Goal: Task Accomplishment & Management: Manage account settings

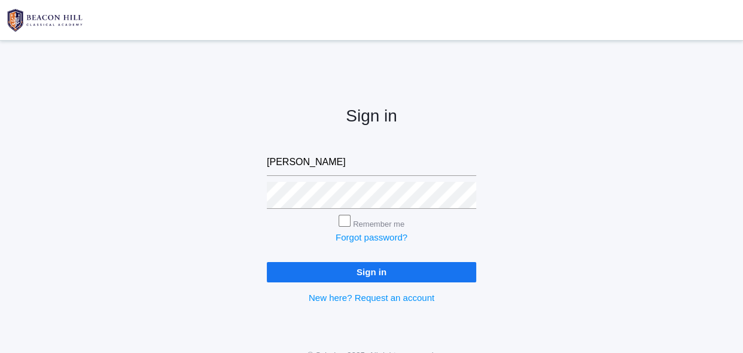
type input "saltandlightcandleco04@yahoo.com"
click at [389, 267] on input "Sign in" at bounding box center [371, 272] width 209 height 20
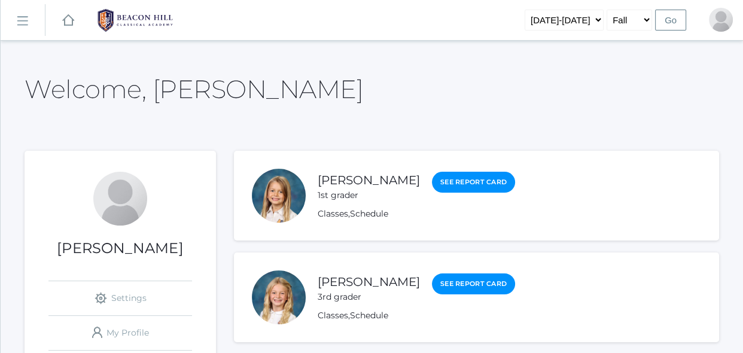
click at [23, 22] on rect at bounding box center [22, 20] width 19 height 19
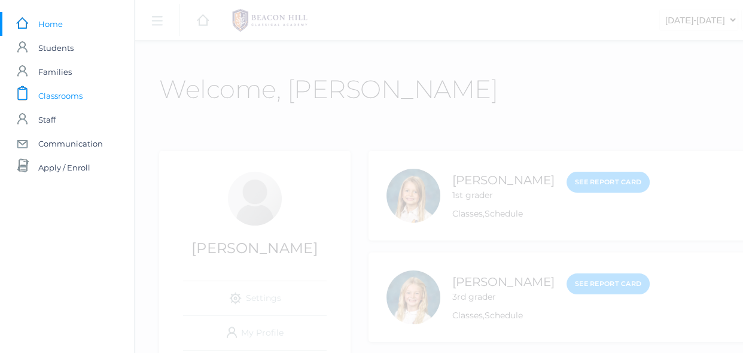
click at [50, 96] on span "Classrooms" at bounding box center [60, 96] width 44 height 24
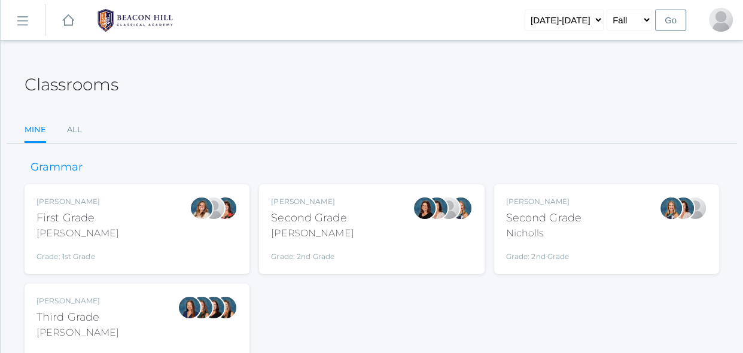
click at [542, 221] on div "Second Grade" at bounding box center [543, 218] width 75 height 16
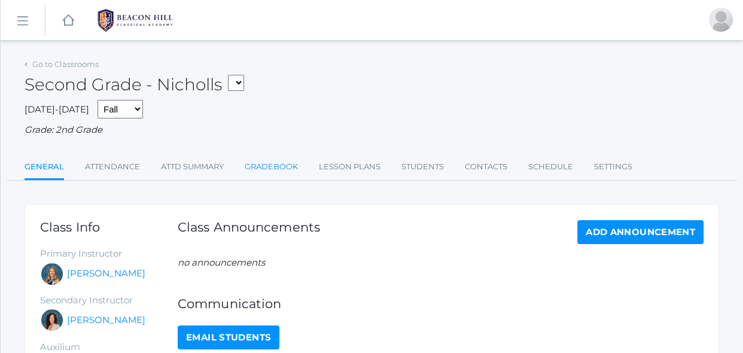
click at [288, 164] on link "Gradebook" at bounding box center [271, 167] width 53 height 24
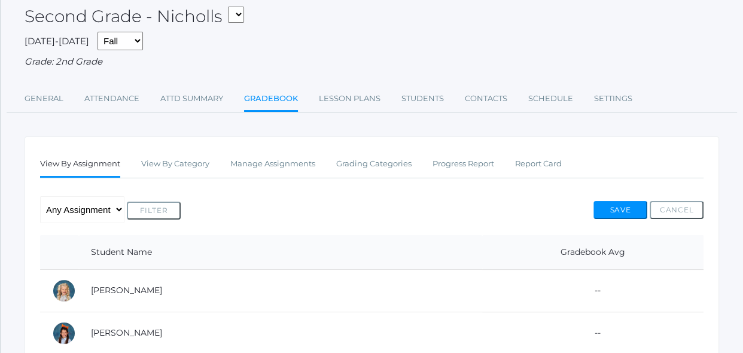
scroll to position [87, 0]
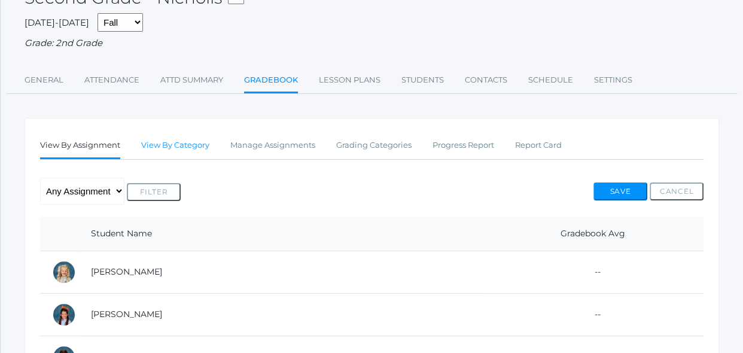
click at [201, 145] on link "View By Category" at bounding box center [175, 145] width 68 height 24
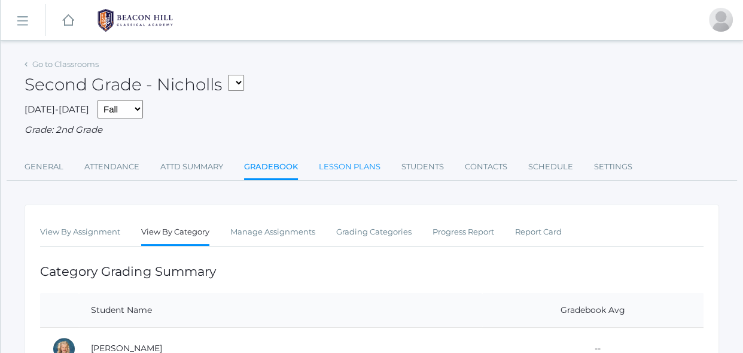
click at [354, 164] on link "Lesson Plans" at bounding box center [350, 167] width 62 height 24
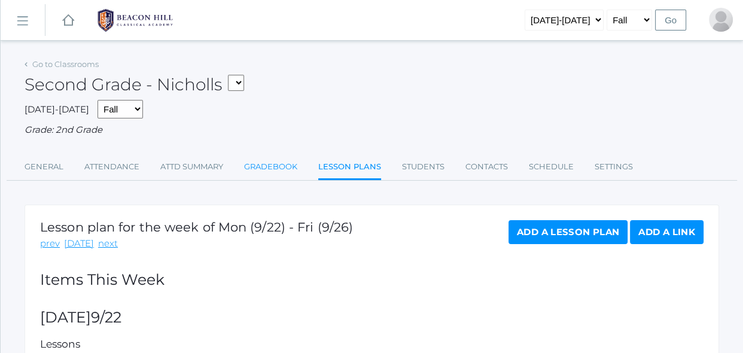
click at [263, 163] on link "Gradebook" at bounding box center [270, 167] width 53 height 24
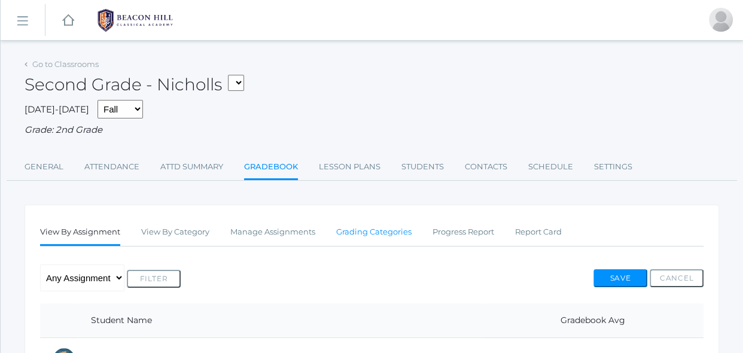
click at [355, 235] on link "Grading Categories" at bounding box center [373, 232] width 75 height 24
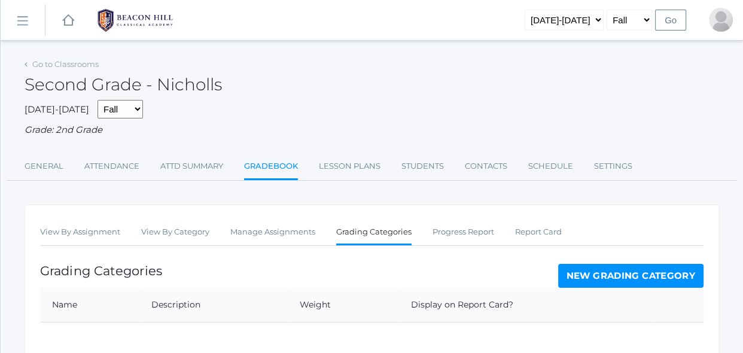
click at [334, 274] on div "Grading Categories New Grading Category" at bounding box center [371, 276] width 663 height 24
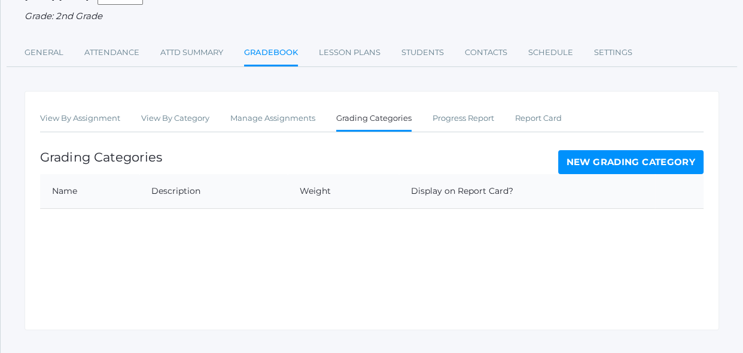
scroll to position [133, 0]
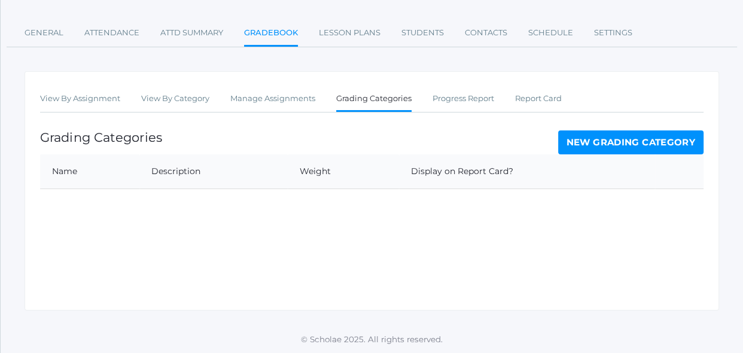
click at [599, 141] on link "New Grading Category" at bounding box center [631, 142] width 146 height 24
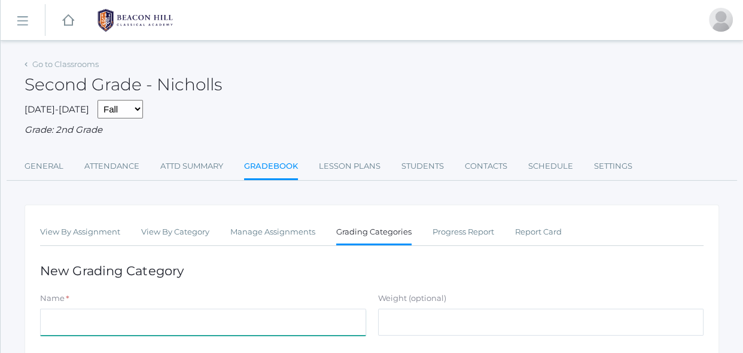
click at [233, 319] on input "Name" at bounding box center [203, 322] width 326 height 27
type input "Spelling"
click at [416, 265] on h1 "New Grading Category" at bounding box center [371, 271] width 663 height 14
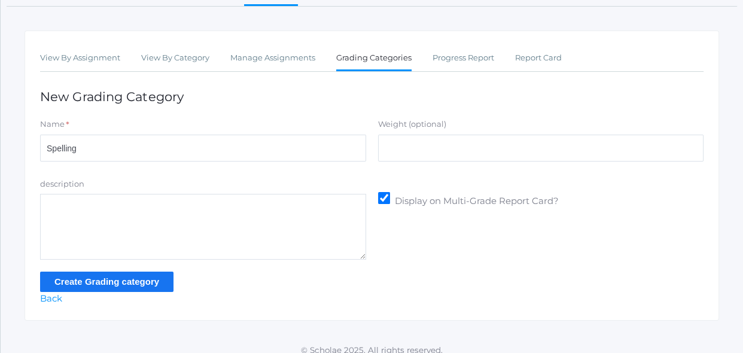
scroll to position [185, 0]
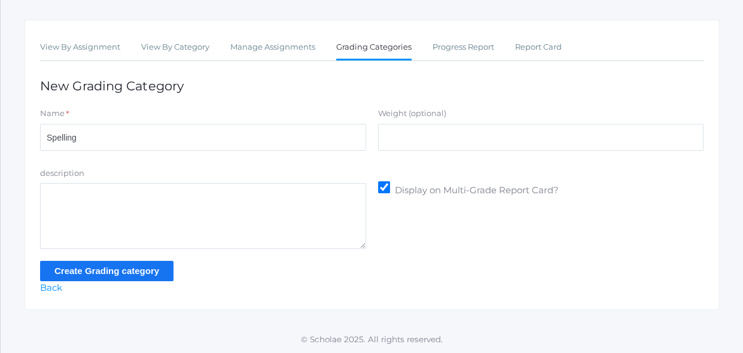
click at [142, 273] on input "Create Grading category" at bounding box center [106, 271] width 133 height 20
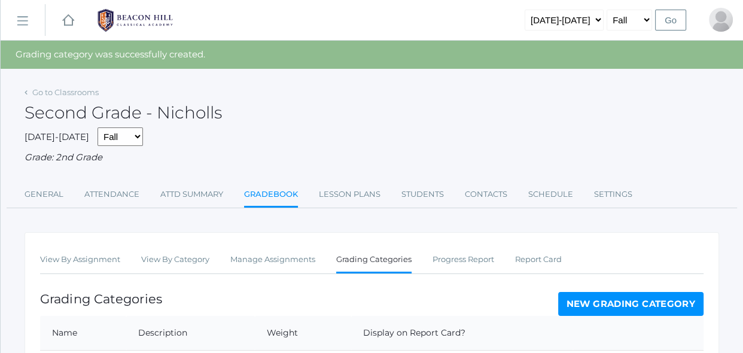
click at [604, 311] on link "New Grading Category" at bounding box center [631, 304] width 146 height 24
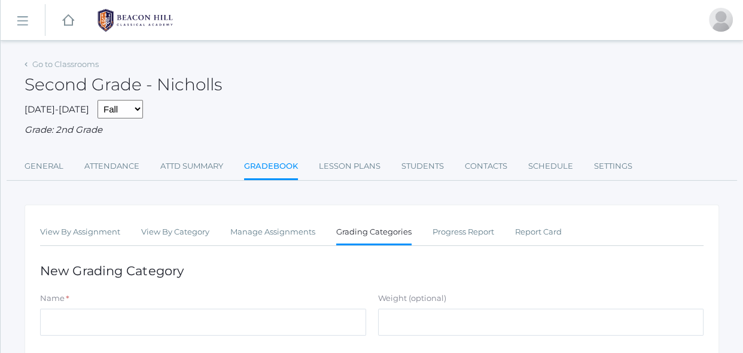
click at [296, 337] on div "Name *" at bounding box center [203, 316] width 338 height 48
click at [304, 320] on input "Name" at bounding box center [203, 322] width 326 height 27
type input "Grammer"
click at [508, 287] on div "View By Assignment View By Category Manage Assignments Grading Categories Progr…" at bounding box center [372, 349] width 694 height 290
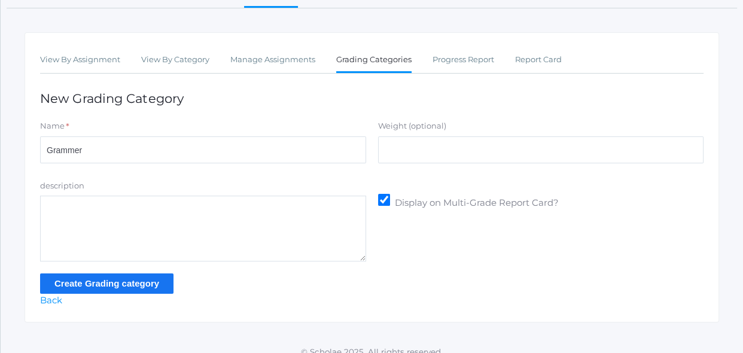
scroll to position [173, 0]
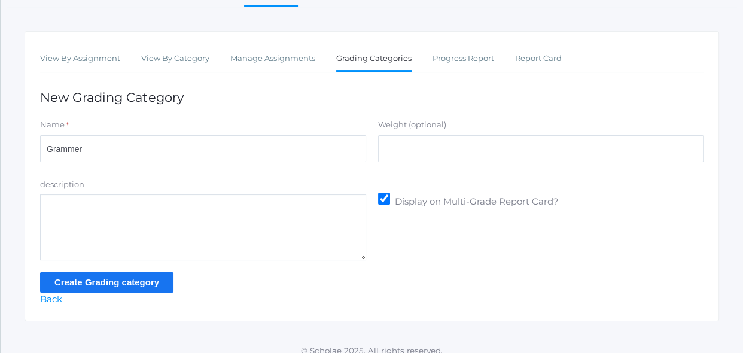
click at [158, 286] on input "Create Grading category" at bounding box center [106, 282] width 133 height 20
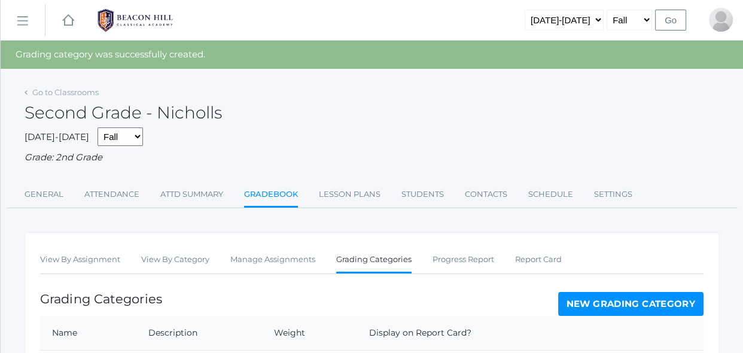
click at [590, 310] on link "New Grading Category" at bounding box center [631, 304] width 146 height 24
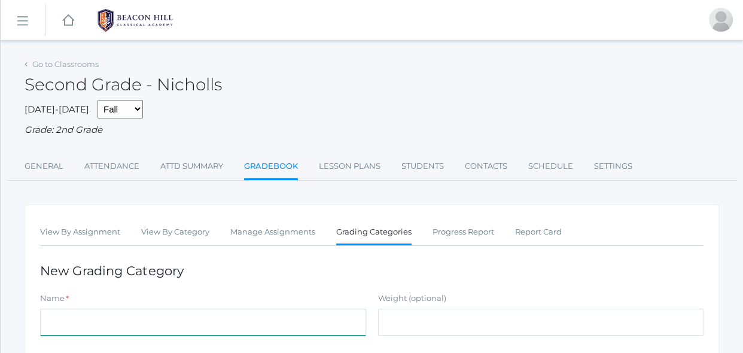
click at [248, 314] on input "Name" at bounding box center [203, 322] width 326 height 27
type input "Composition"
click at [258, 283] on div "View By Assignment View By Category Manage Assignments Grading Categories Progr…" at bounding box center [372, 349] width 694 height 290
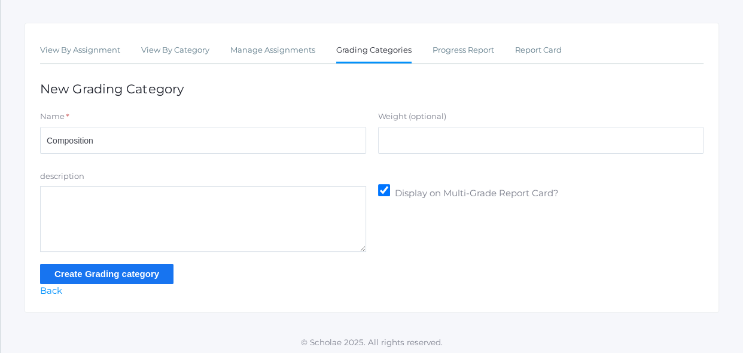
scroll to position [185, 0]
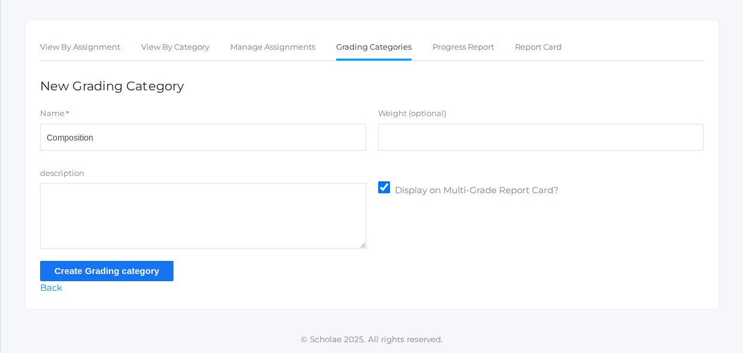
click at [146, 274] on input "Create Grading category" at bounding box center [106, 271] width 133 height 20
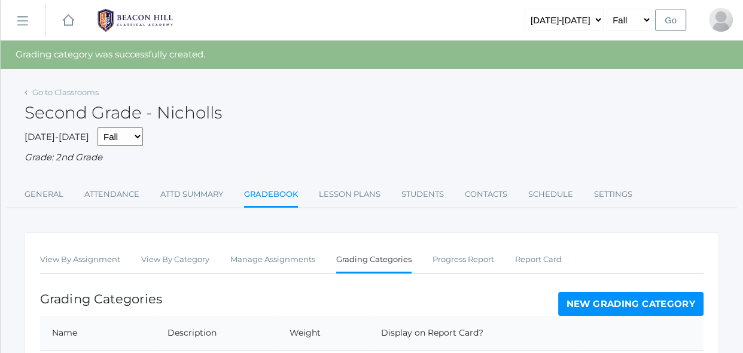
click at [298, 293] on div "Grading Categories New Grading Category" at bounding box center [371, 304] width 663 height 24
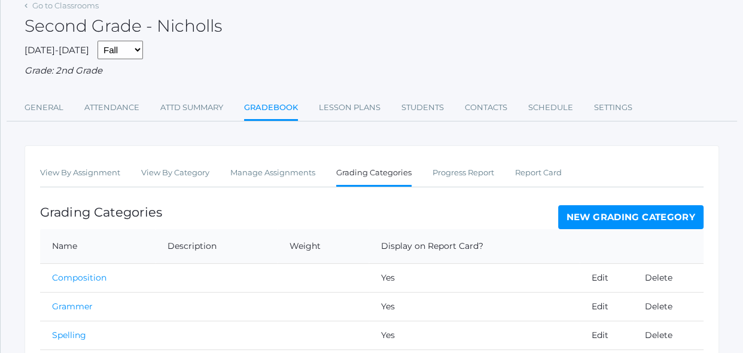
scroll to position [108, 0]
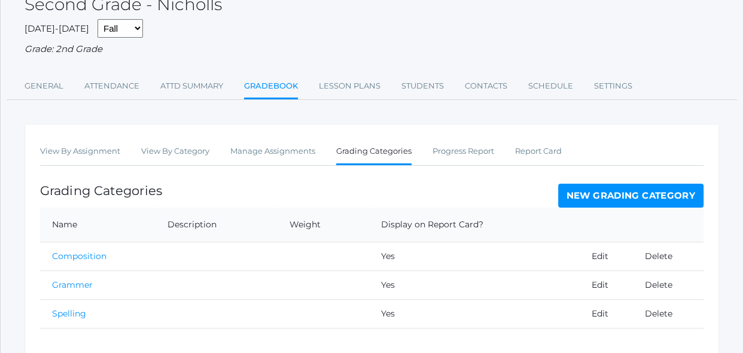
click at [638, 194] on link "New Grading Category" at bounding box center [631, 196] width 146 height 24
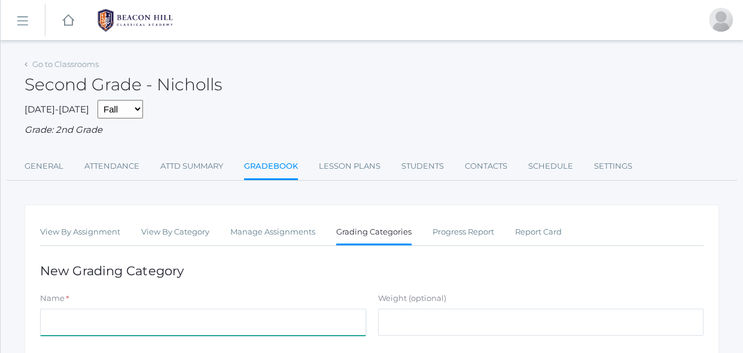
click at [201, 325] on input "Name" at bounding box center [203, 322] width 326 height 27
type input "Reading"
click at [322, 283] on div "View By Assignment View By Category Manage Assignments Grading Categories Progr…" at bounding box center [372, 349] width 694 height 290
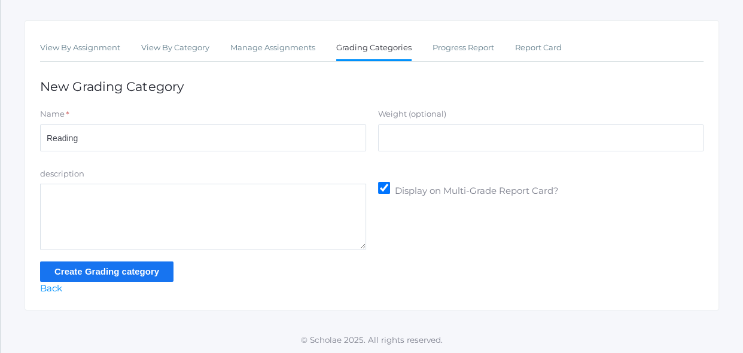
scroll to position [185, 0]
click at [103, 275] on input "Create Grading category" at bounding box center [106, 271] width 133 height 20
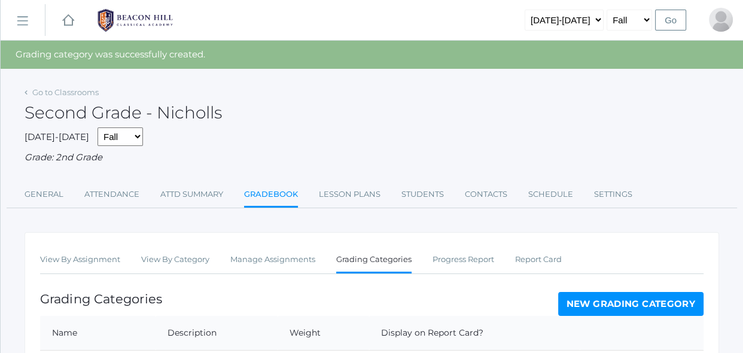
click at [168, 285] on div "View By Assignment View By Category Manage Assignments Grading Categories Progr…" at bounding box center [372, 356] width 694 height 249
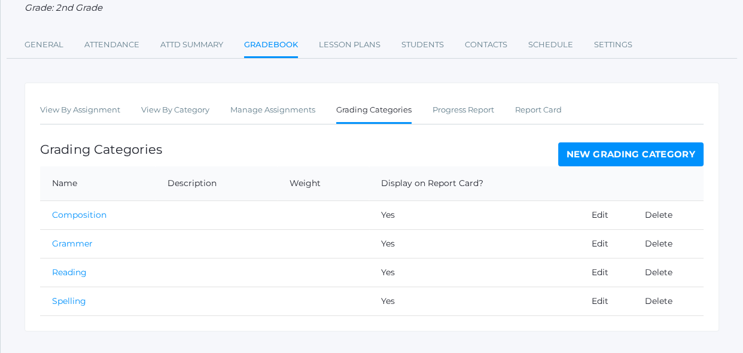
scroll to position [152, 0]
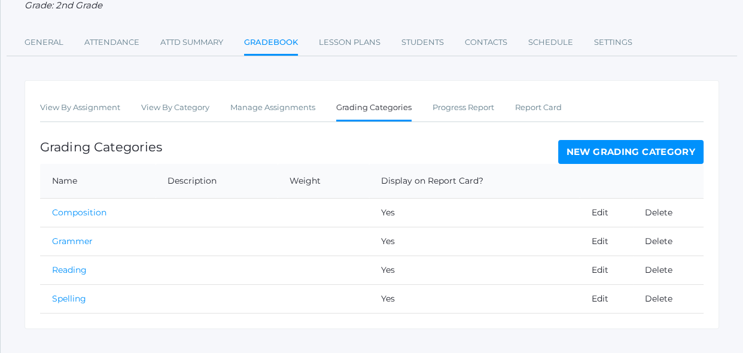
click at [573, 151] on link "New Grading Category" at bounding box center [631, 152] width 146 height 24
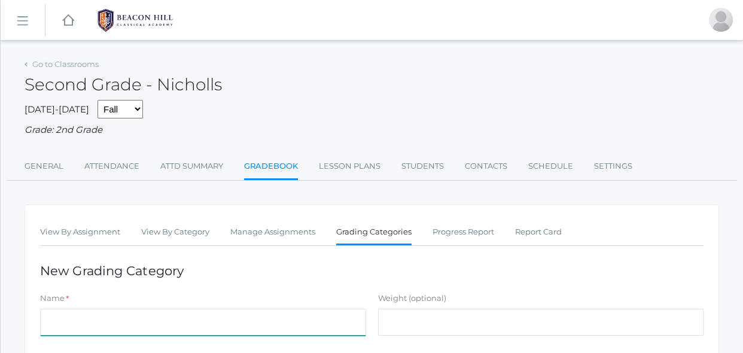
click at [240, 315] on input "Name" at bounding box center [203, 322] width 326 height 27
type input "Math Concepts"
click at [417, 265] on h1 "New Grading Category" at bounding box center [371, 271] width 663 height 14
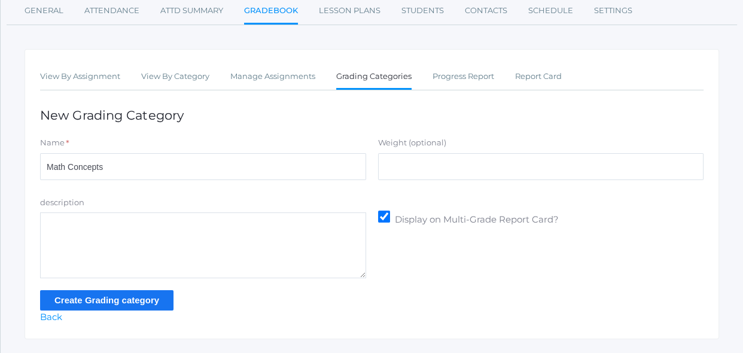
scroll to position [154, 0]
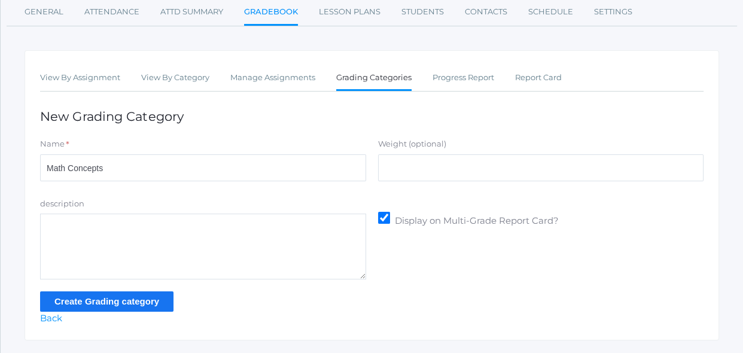
click at [163, 300] on input "Create Grading category" at bounding box center [106, 301] width 133 height 20
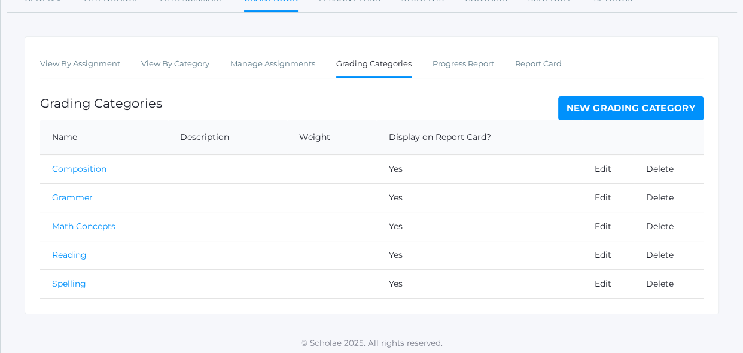
scroll to position [199, 0]
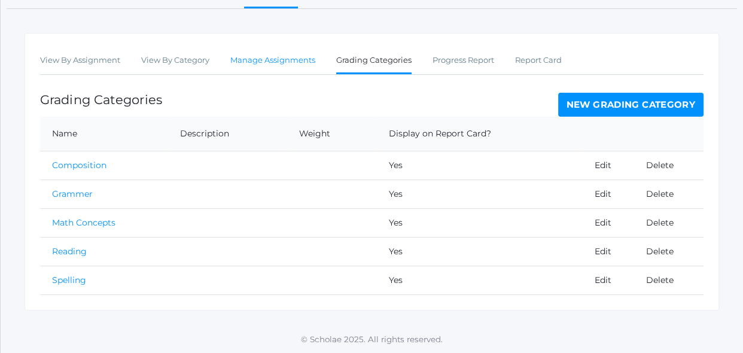
click at [290, 60] on link "Manage Assignments" at bounding box center [272, 60] width 85 height 24
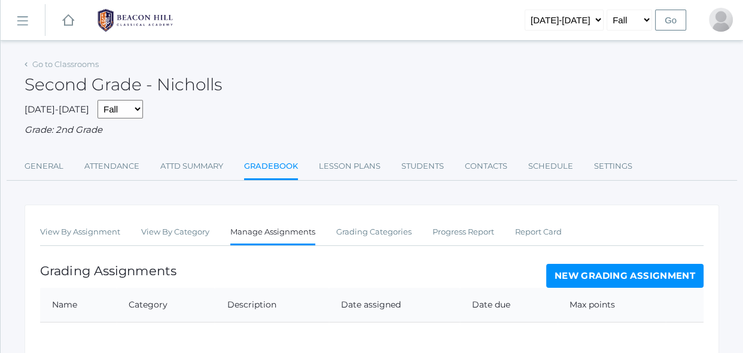
click at [522, 266] on div "Grading Assignments New Grading Assignment" at bounding box center [371, 276] width 663 height 24
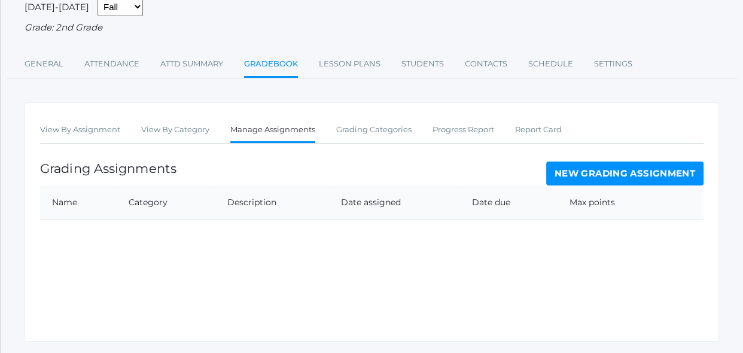
scroll to position [108, 0]
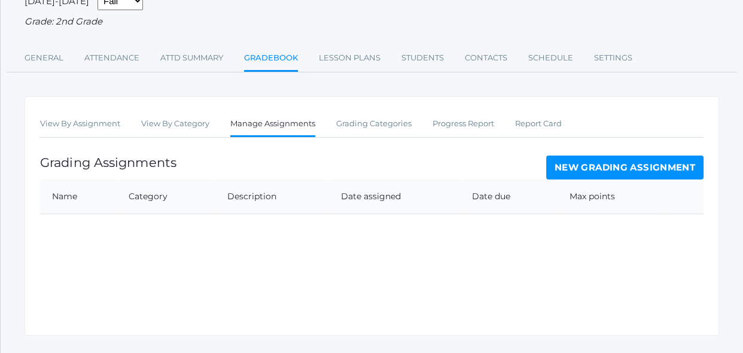
click at [670, 166] on link "New Grading Assignment" at bounding box center [624, 167] width 157 height 24
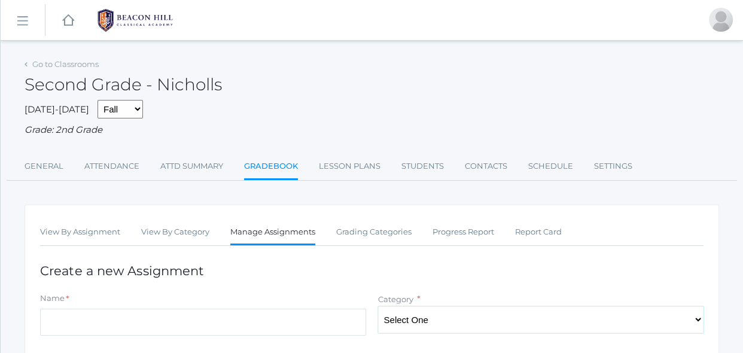
click at [393, 327] on select "Select One Spelling Grammer Composition Reading Math Concepts" at bounding box center [541, 319] width 326 height 27
select select "1252"
click at [378, 306] on select "Select One Spelling Grammer Composition Reading Math Concepts" at bounding box center [541, 319] width 326 height 27
click at [268, 320] on input "Name" at bounding box center [203, 322] width 326 height 27
type input "Week 2 Test"
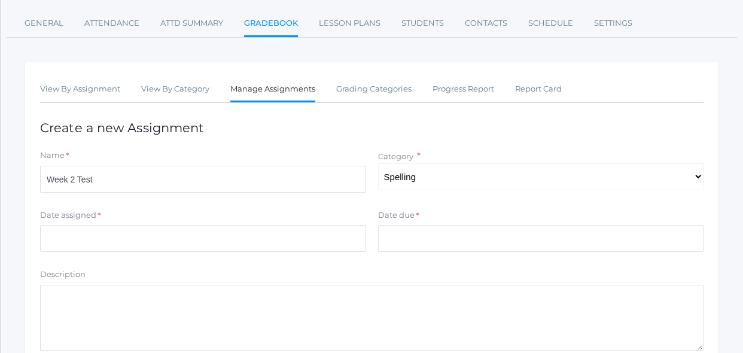
scroll to position [152, 0]
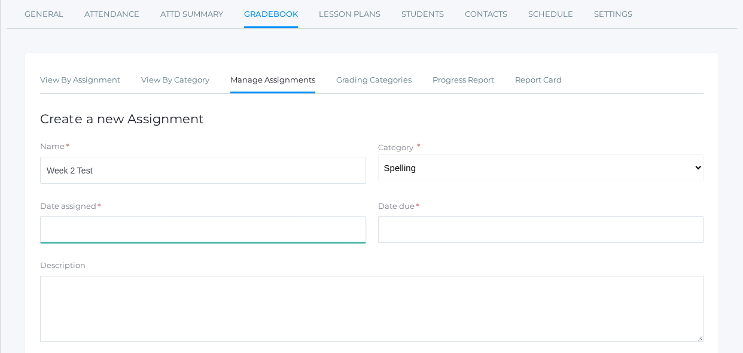
click at [349, 227] on input "Date assigned" at bounding box center [203, 229] width 326 height 27
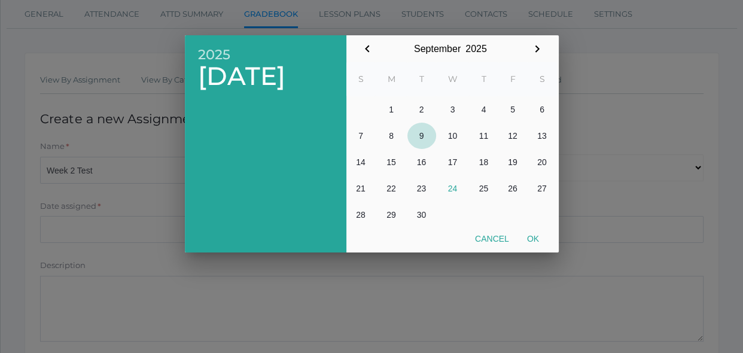
click at [427, 142] on button "9" at bounding box center [421, 136] width 29 height 26
click at [538, 230] on button "Ok" at bounding box center [533, 239] width 30 height 22
type input "2025-09-09"
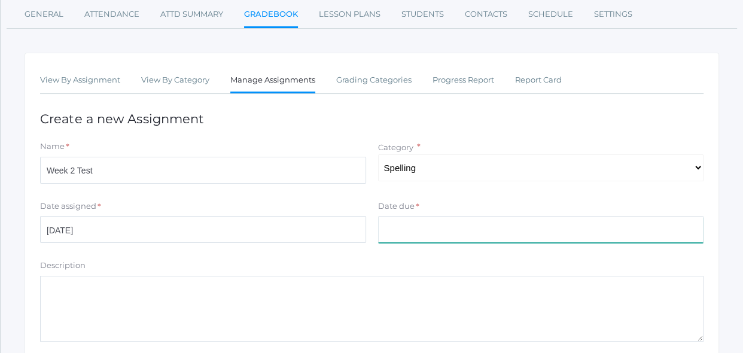
click at [538, 230] on input "Date due" at bounding box center [541, 229] width 326 height 27
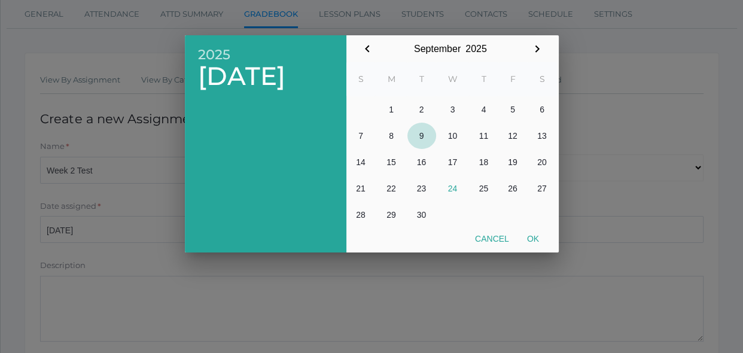
click at [427, 138] on button "9" at bounding box center [421, 136] width 29 height 26
click at [538, 234] on button "Ok" at bounding box center [533, 239] width 30 height 22
type input "2025-09-09"
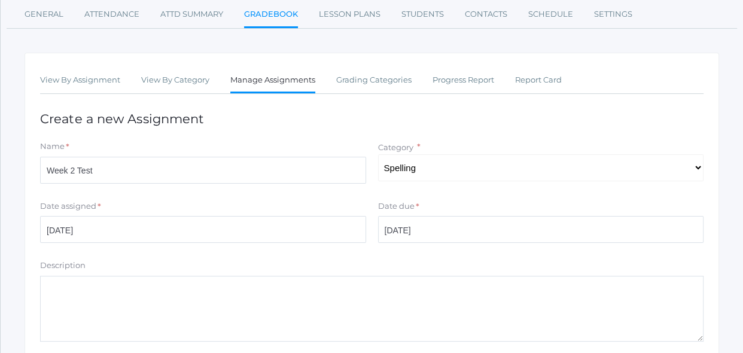
click at [307, 318] on textarea "Description" at bounding box center [371, 309] width 663 height 66
click at [380, 263] on div "Description" at bounding box center [371, 267] width 663 height 16
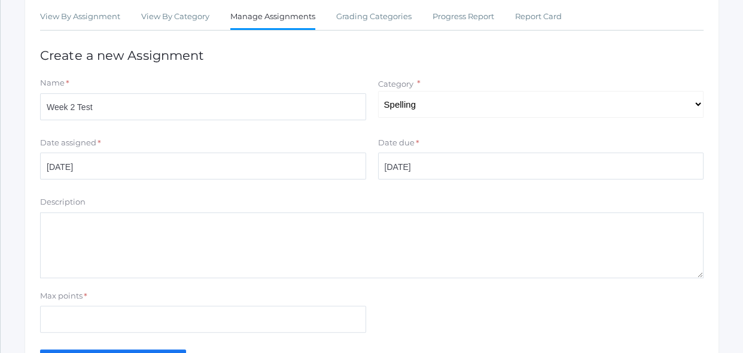
scroll to position [217, 0]
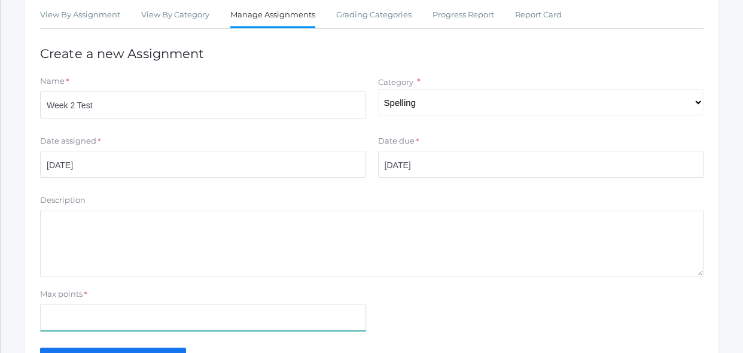
click at [144, 319] on input "Max points" at bounding box center [203, 317] width 326 height 27
type input "8"
click at [425, 310] on div "Max points * 8" at bounding box center [371, 312] width 675 height 48
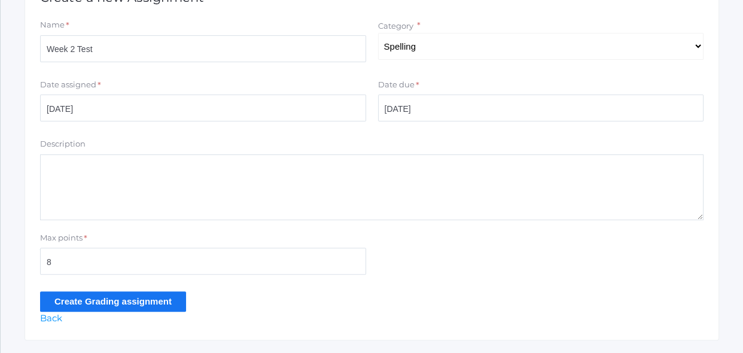
scroll to position [282, 0]
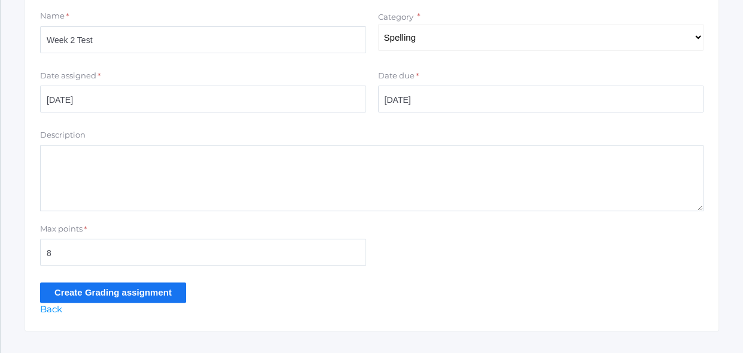
click at [141, 296] on input "Create Grading assignment" at bounding box center [113, 292] width 146 height 20
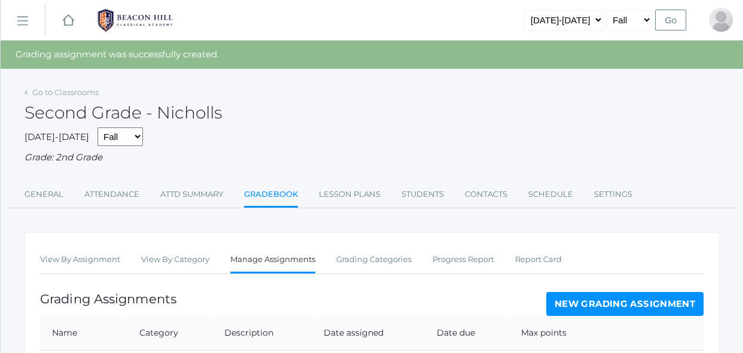
click at [285, 282] on div "View By Assignment View By Category Manage Assignments Grading Categories Progr…" at bounding box center [372, 351] width 694 height 239
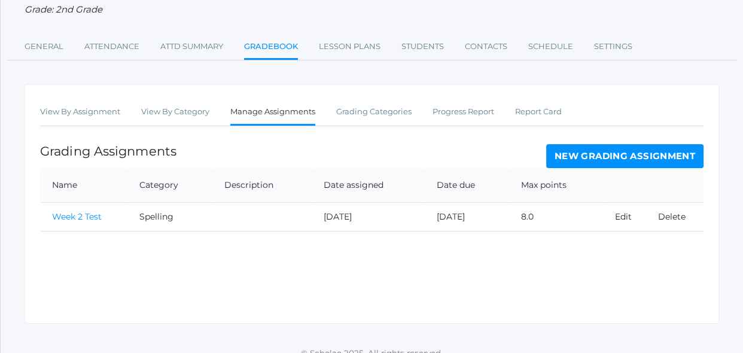
scroll to position [161, 0]
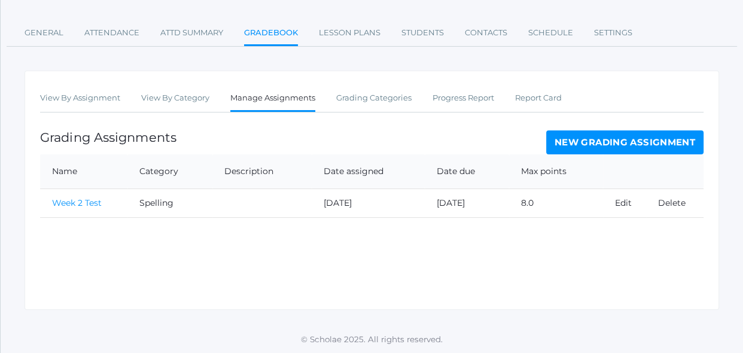
click at [95, 201] on link "Week 2 Test" at bounding box center [77, 202] width 50 height 11
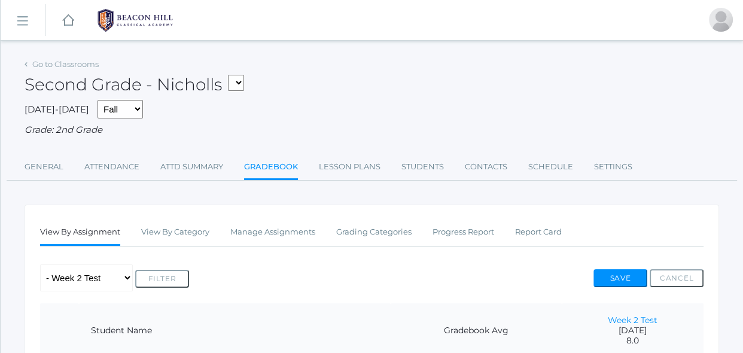
click at [343, 268] on div "Any Assignment Category: Spelling - Week 2 Test Filter Save Cancel" at bounding box center [371, 277] width 663 height 27
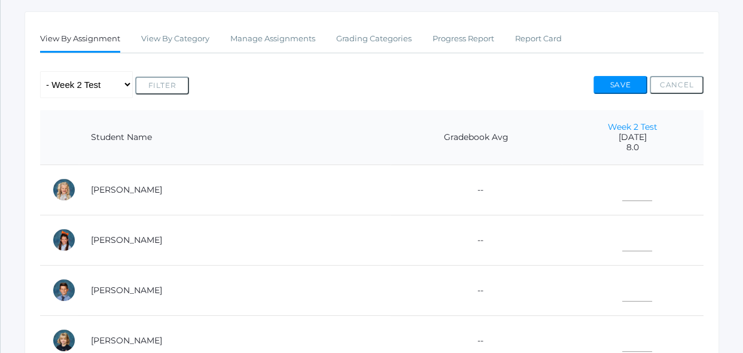
scroll to position [196, 0]
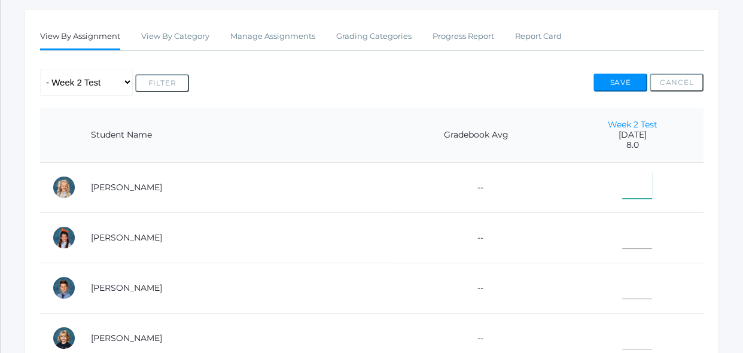
click at [622, 187] on input"] "text" at bounding box center [637, 185] width 30 height 27
type input"] "8"
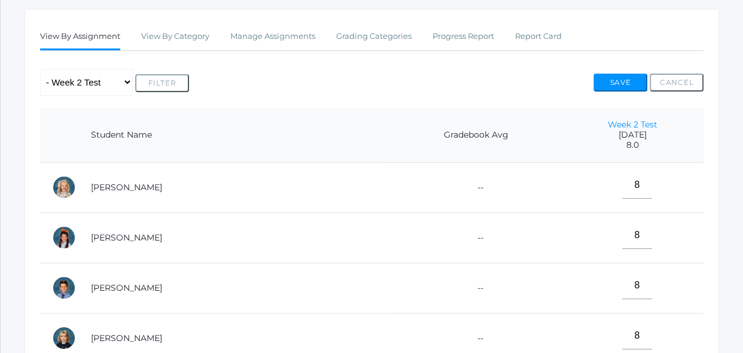
scroll to position [407, 0]
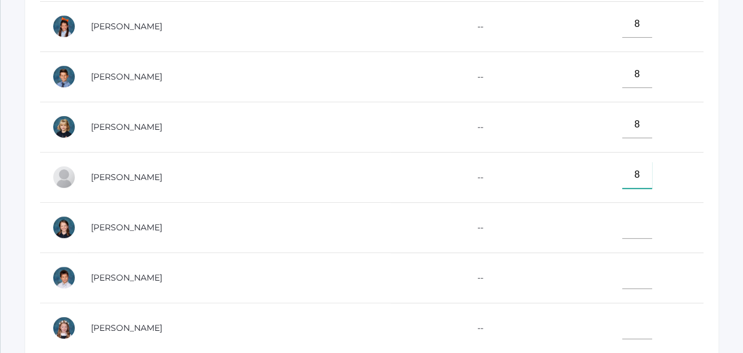
type input"] "8"
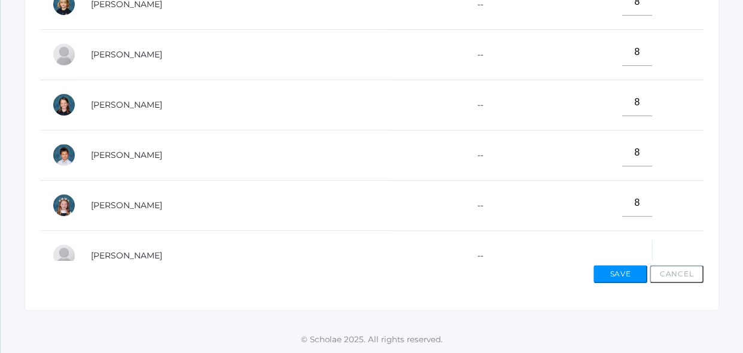
scroll to position [14, 0]
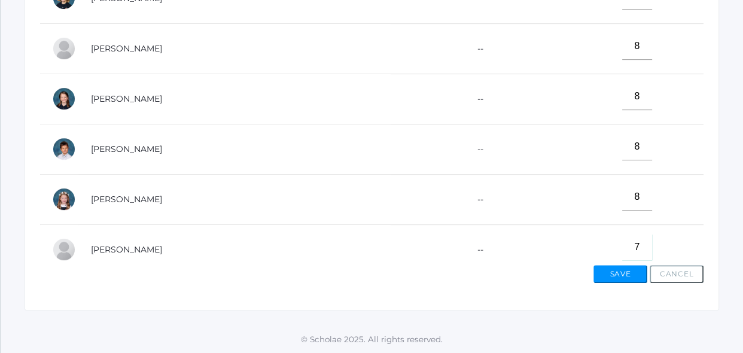
type input"] "7"
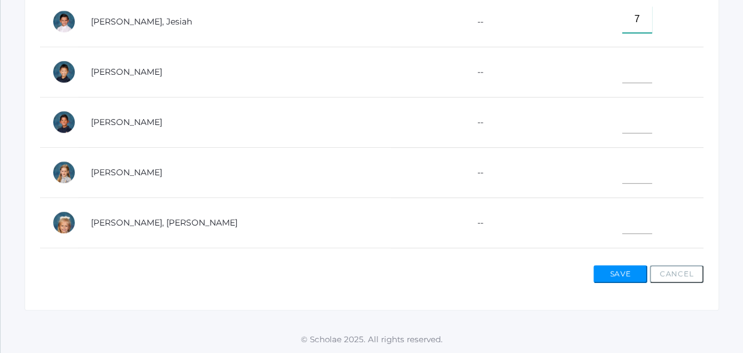
type input"] "7"
type input"] "8"
type input"] "7"
type input"] "5"
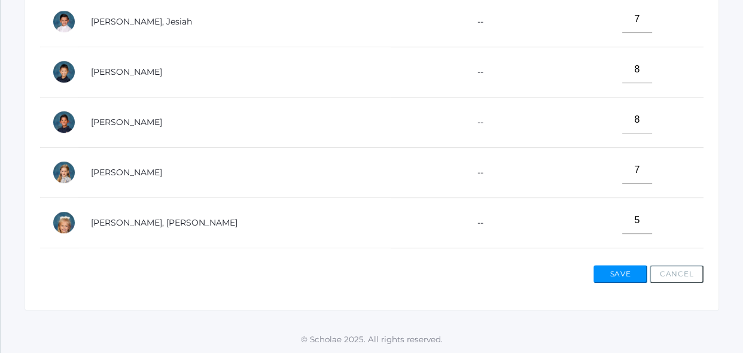
scroll to position [531, 0]
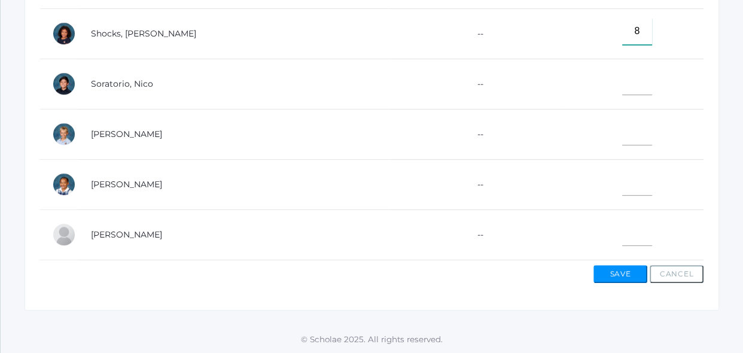
type input"] "8"
type input"] "7"
type input"] "8"
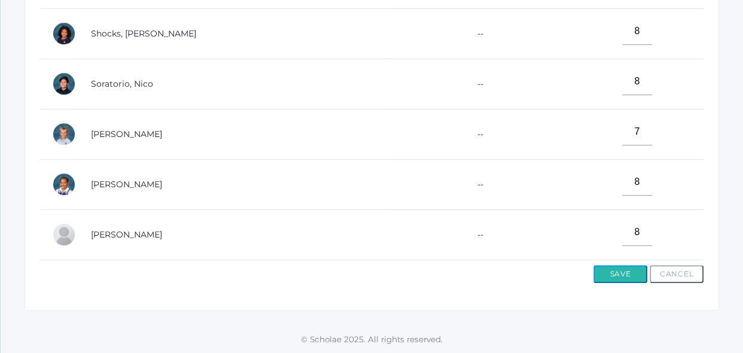
click at [616, 271] on button "Save" at bounding box center [620, 274] width 54 height 18
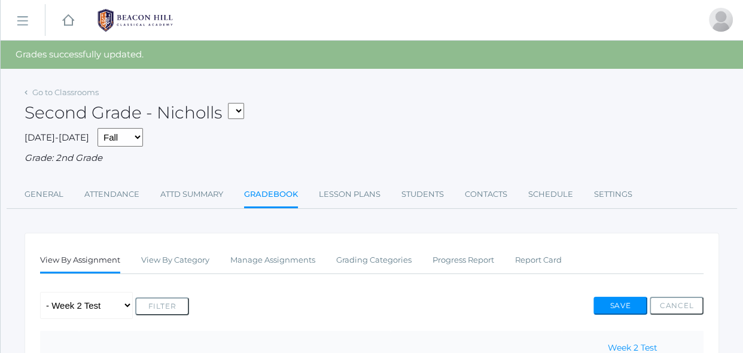
click at [603, 264] on ul "View By Assignment View By Category Manage Assignments Grading Categories Progr…" at bounding box center [371, 261] width 663 height 26
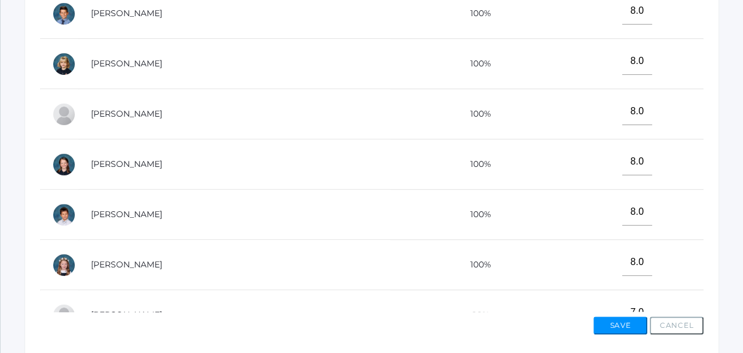
scroll to position [500, 0]
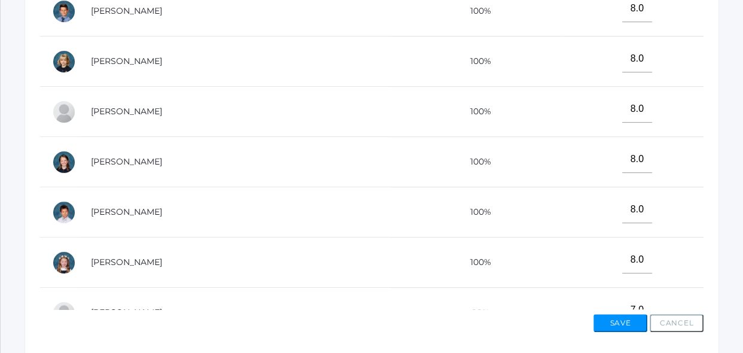
click at [591, 248] on td "8.0" at bounding box center [632, 262] width 142 height 50
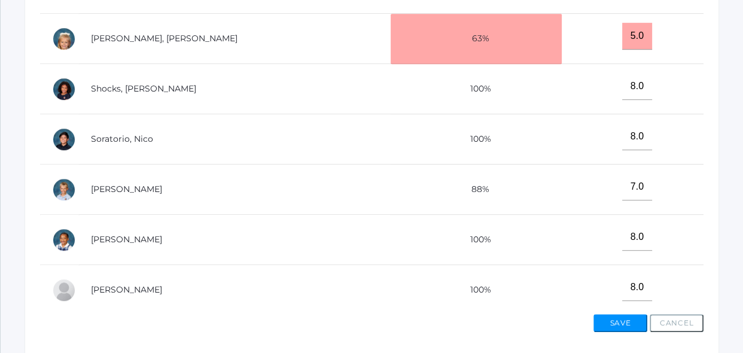
scroll to position [531, 0]
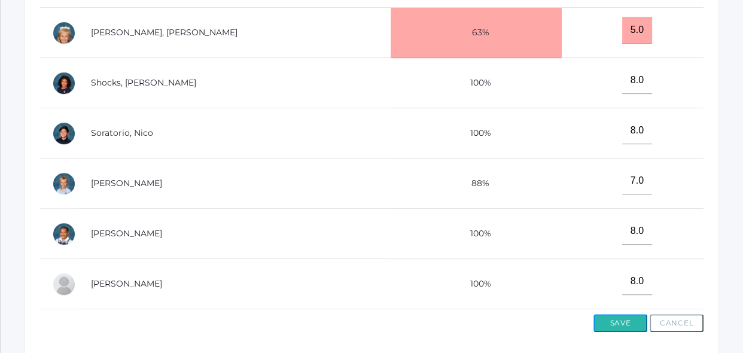
click at [606, 325] on button "Save" at bounding box center [620, 323] width 54 height 18
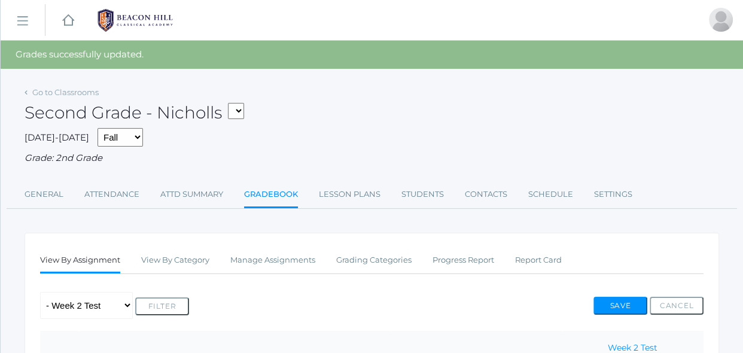
click at [513, 317] on div "Any Assignment Category: Spelling - Week 2 Test Filter Save Cancel" at bounding box center [371, 305] width 663 height 27
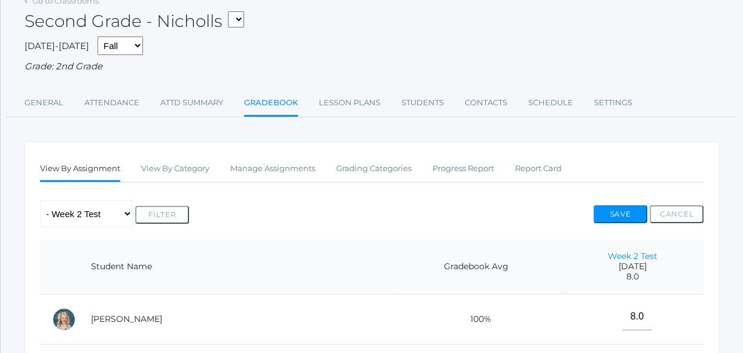
scroll to position [108, 0]
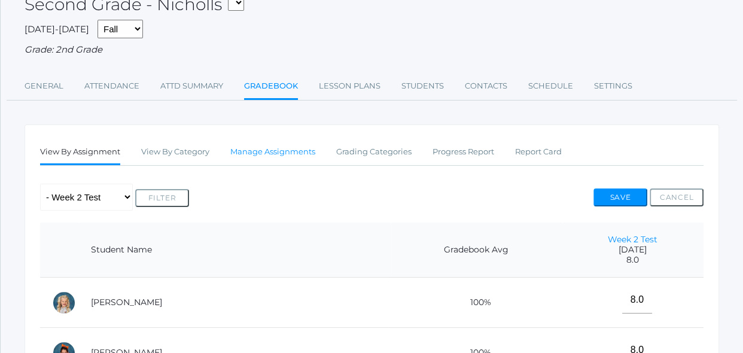
click at [292, 155] on link "Manage Assignments" at bounding box center [272, 152] width 85 height 24
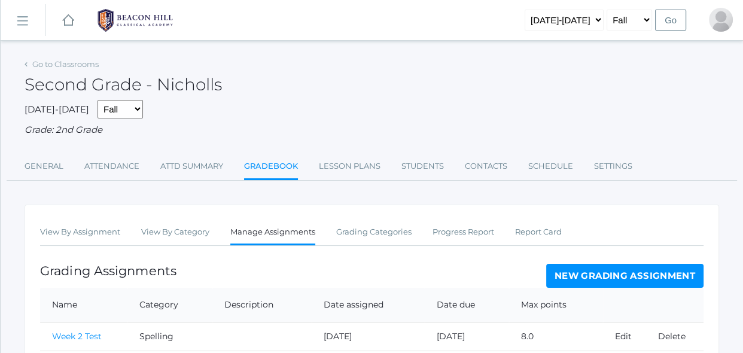
click at [584, 277] on link "New Grading Assignment" at bounding box center [624, 276] width 157 height 24
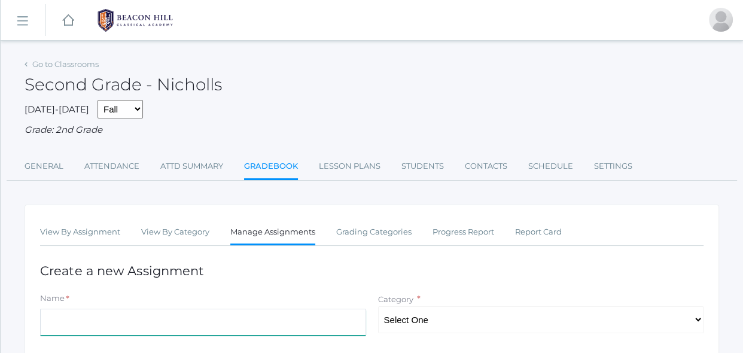
click at [301, 320] on input "Name" at bounding box center [203, 322] width 326 height 27
type input "Week 3 Test"
click at [524, 325] on select "Select One Spelling Grammer Composition Reading Math Concepts" at bounding box center [541, 319] width 326 height 27
select select "1252"
click at [378, 306] on select "Select One Spelling Grammer Composition Reading Math Concepts" at bounding box center [541, 319] width 326 height 27
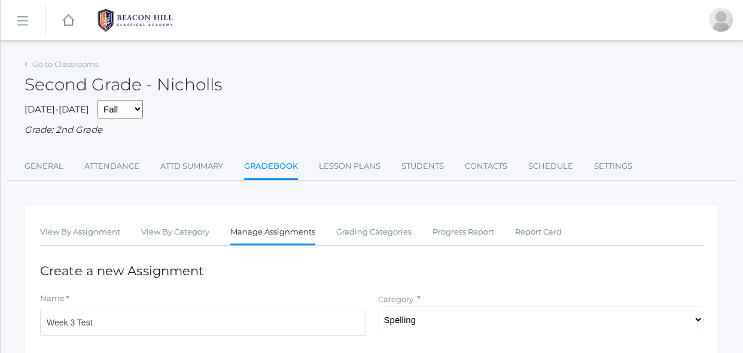
click at [737, 335] on div "Go to Classrooms Second Grade - Nicholls 2025-2026 Fall Spring Grade: 2nd Grade…" at bounding box center [372, 335] width 742 height 558
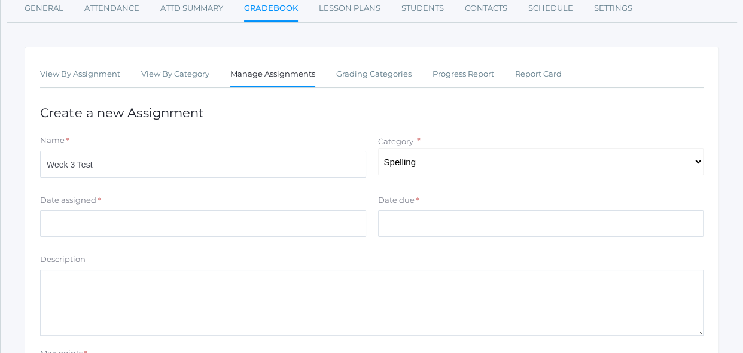
scroll to position [173, 0]
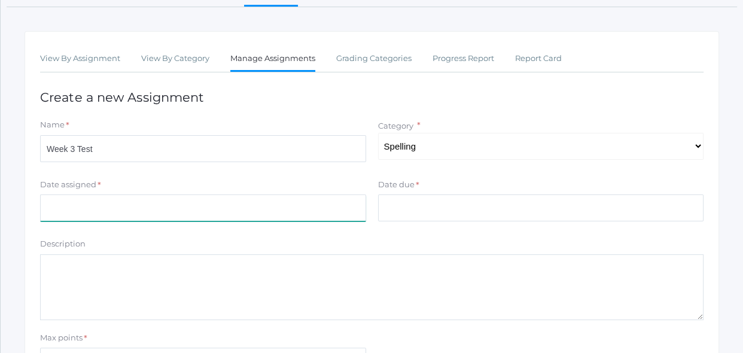
click at [336, 199] on input "Date assigned" at bounding box center [203, 207] width 326 height 27
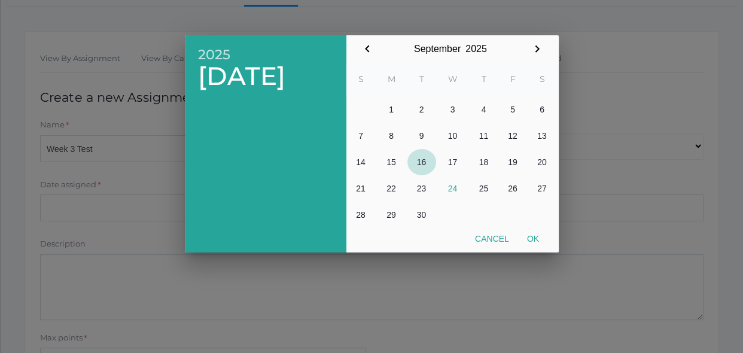
click at [420, 164] on button "16" at bounding box center [421, 162] width 29 height 26
click at [539, 241] on button "Ok" at bounding box center [533, 239] width 30 height 22
type input "[DATE]"
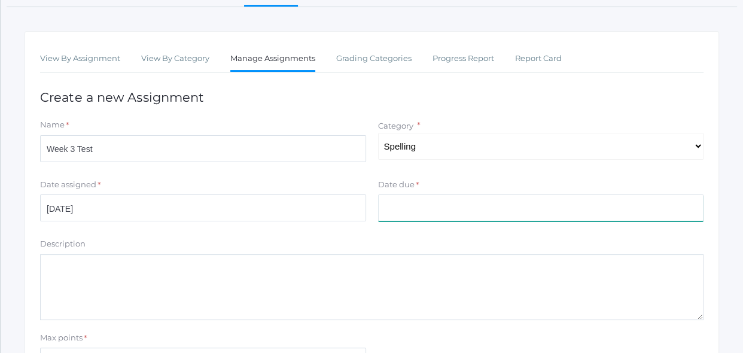
click at [537, 204] on input "Date due" at bounding box center [541, 207] width 326 height 27
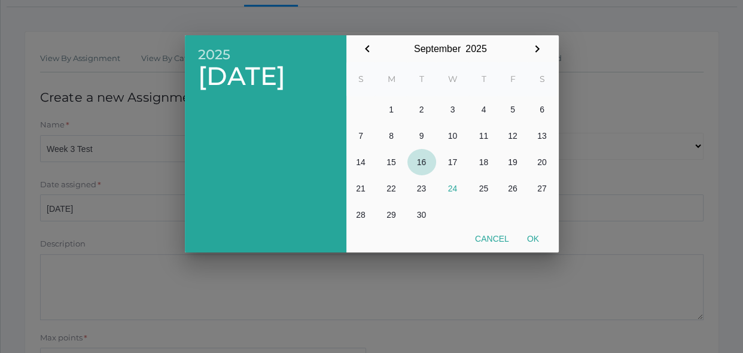
click at [431, 161] on button "16" at bounding box center [421, 162] width 29 height 26
click at [537, 239] on button "Ok" at bounding box center [533, 239] width 30 height 22
type input "[DATE]"
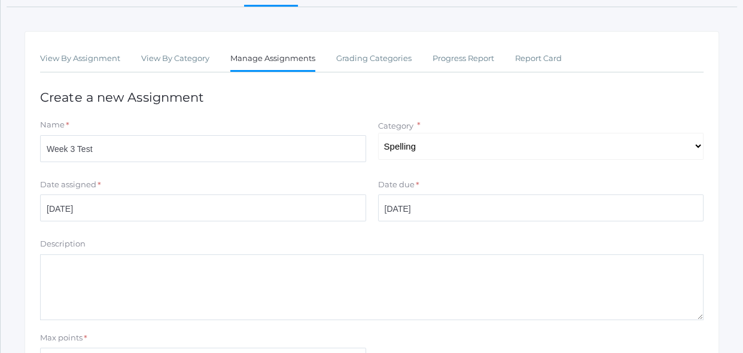
click at [321, 328] on form "Name * Week 3 Test Category * Select One Spelling Grammer Composition Reading M…" at bounding box center [371, 265] width 663 height 292
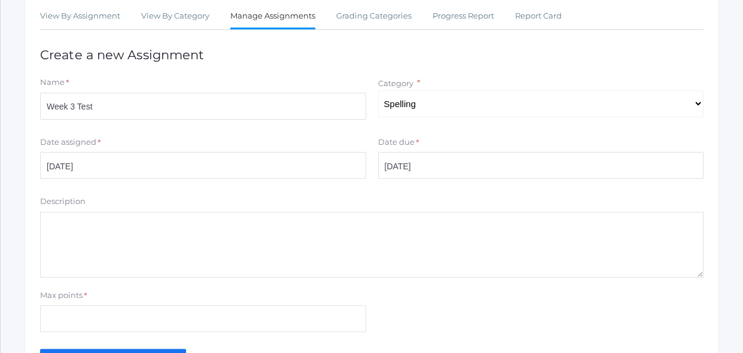
scroll to position [217, 0]
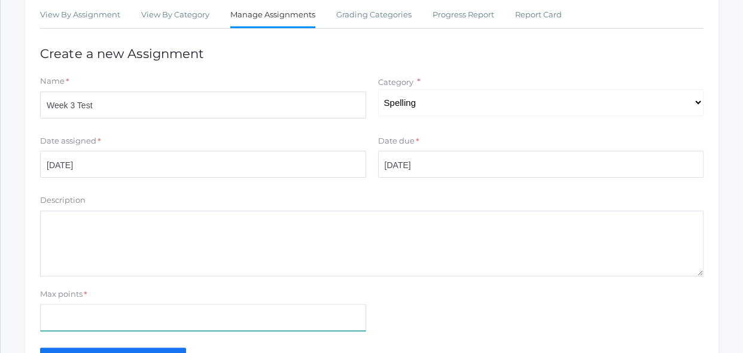
click at [148, 311] on input "Max points" at bounding box center [203, 317] width 326 height 27
type input "10"
click at [443, 310] on div "Max points * 10" at bounding box center [371, 312] width 675 height 48
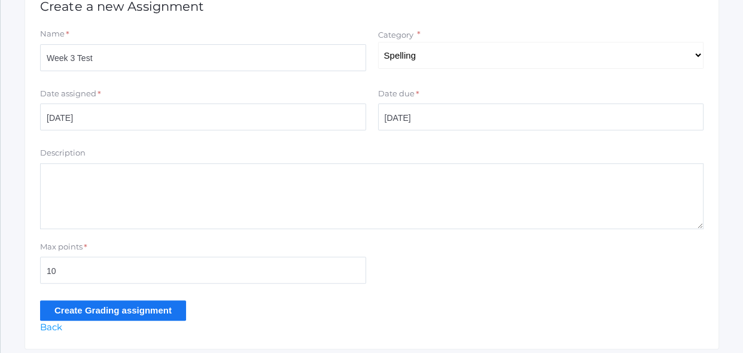
scroll to position [282, 0]
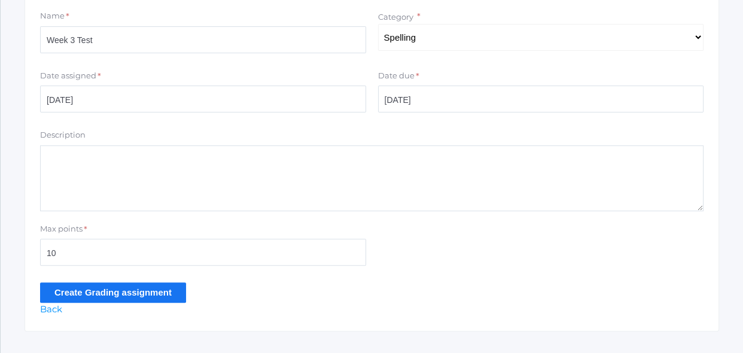
click at [117, 290] on input "Create Grading assignment" at bounding box center [113, 292] width 146 height 20
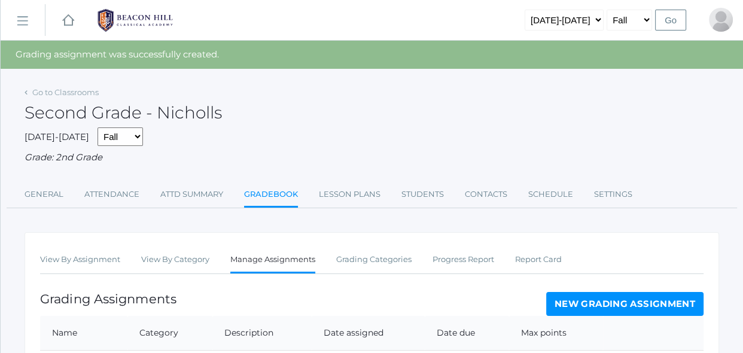
click at [478, 298] on div "Grading Assignments New Grading Assignment" at bounding box center [371, 304] width 663 height 24
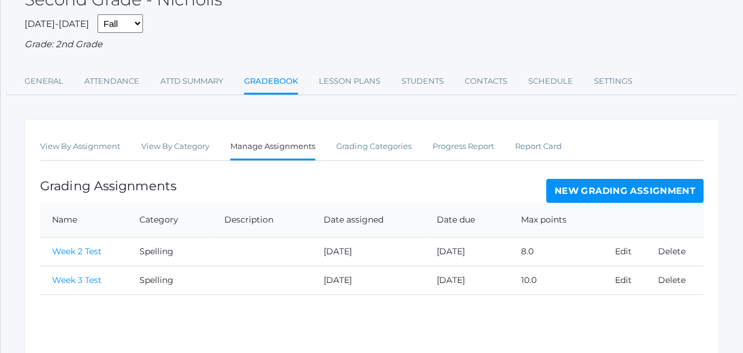
scroll to position [161, 0]
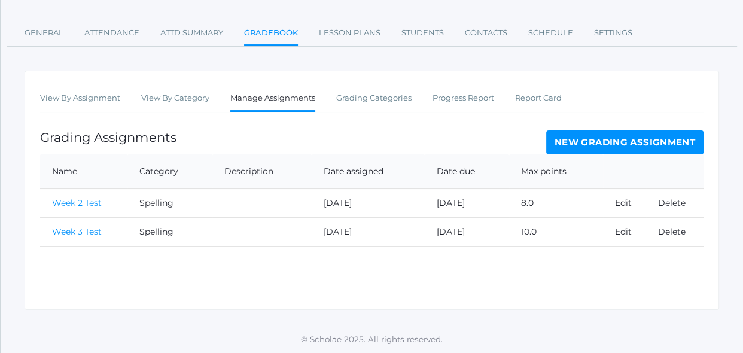
click at [90, 231] on link "Week 3 Test" at bounding box center [77, 231] width 50 height 11
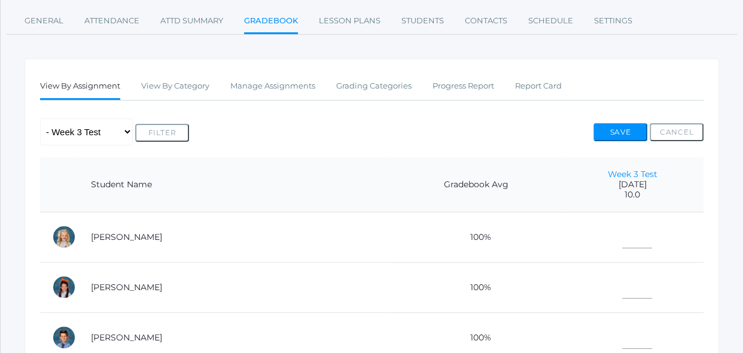
scroll to position [173, 0]
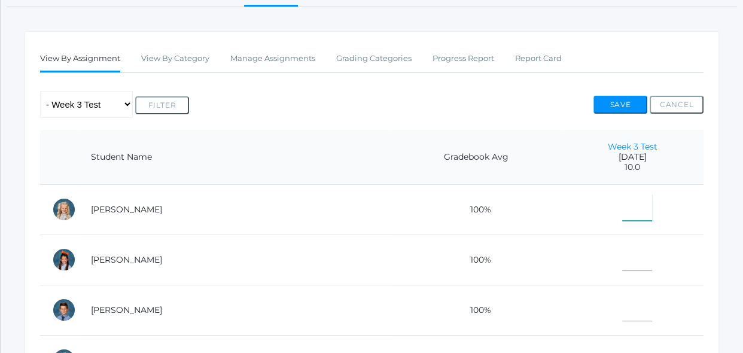
click at [623, 207] on input"] "text" at bounding box center [637, 207] width 30 height 27
type input"] "10"
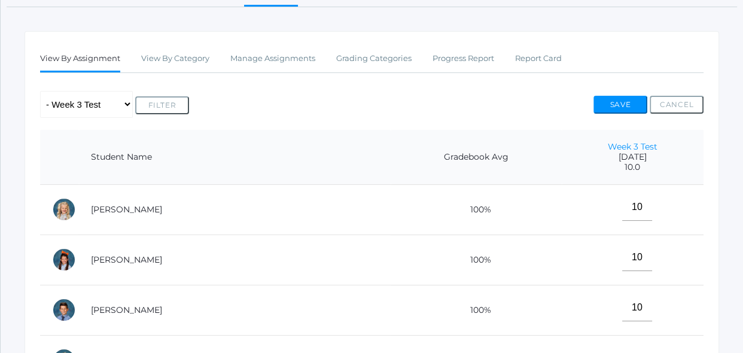
scroll to position [356, 0]
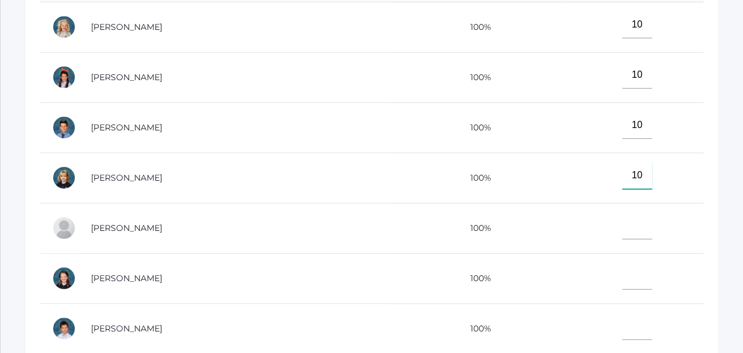
type input"] "10"
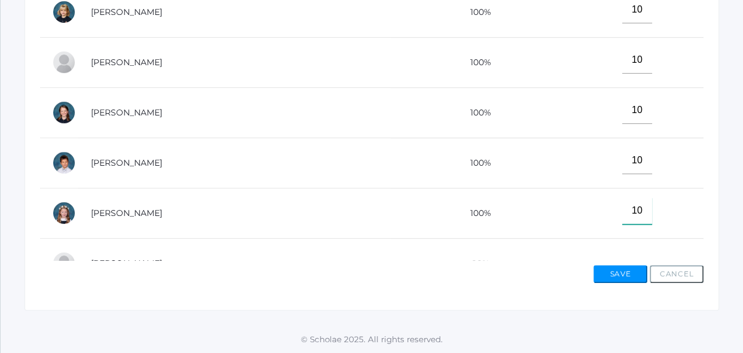
type input"] "10"
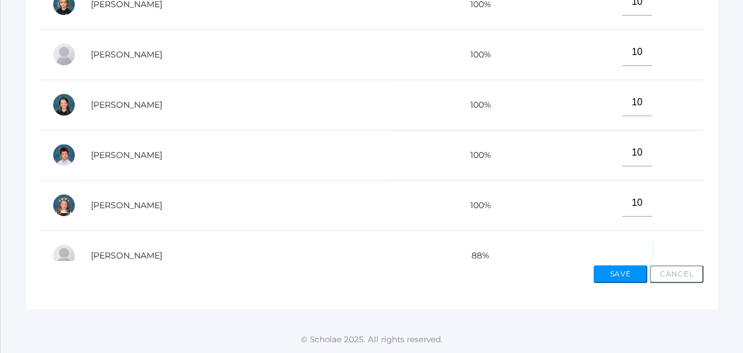
scroll to position [14, 0]
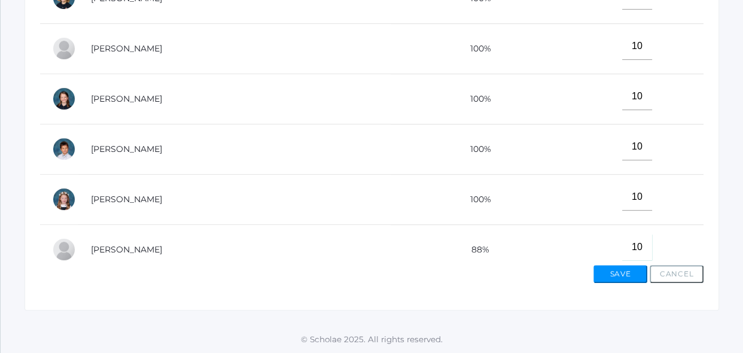
type input"] "10"
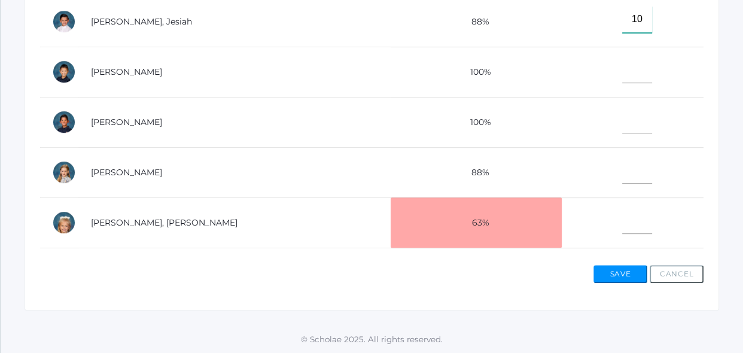
type input"] "10"
type input"] "8"
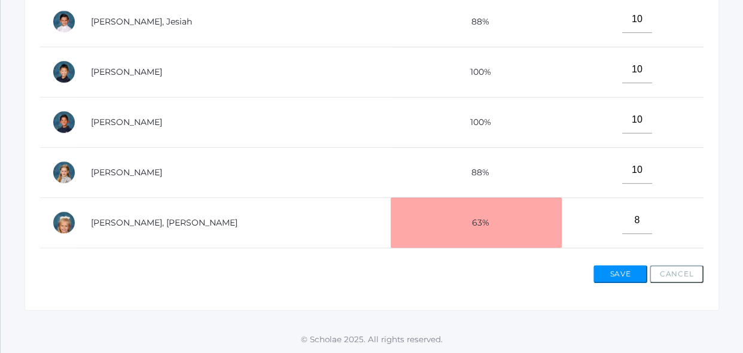
scroll to position [531, 0]
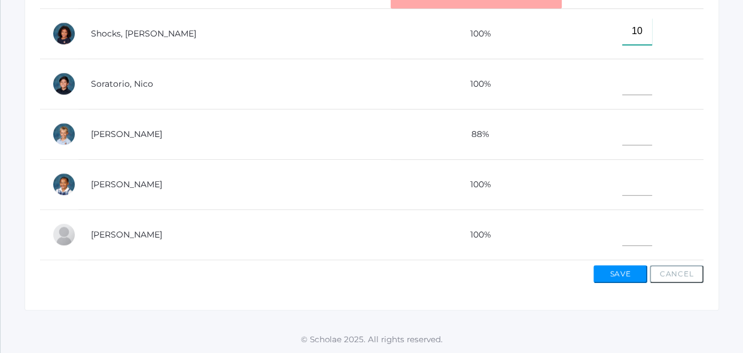
type input"] "10"
type input"] "9"
type input"] "10"
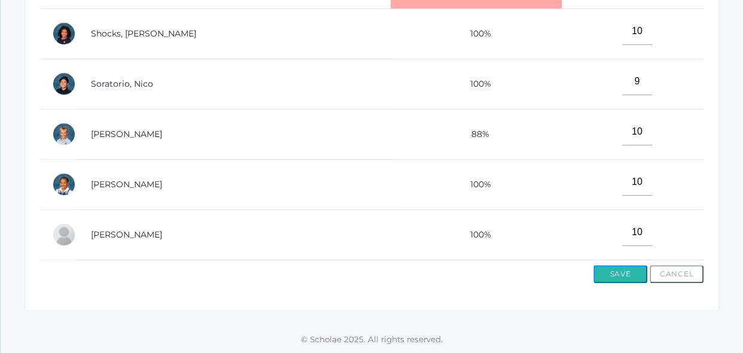
click at [625, 273] on button "Save" at bounding box center [620, 274] width 54 height 18
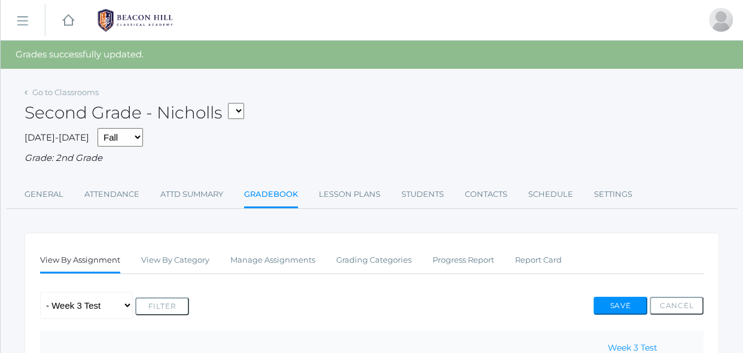
click at [563, 295] on div "Any Assignment Category: Spelling - Week 2 Test - Week 3 Test Filter Save Cancel" at bounding box center [371, 305] width 663 height 27
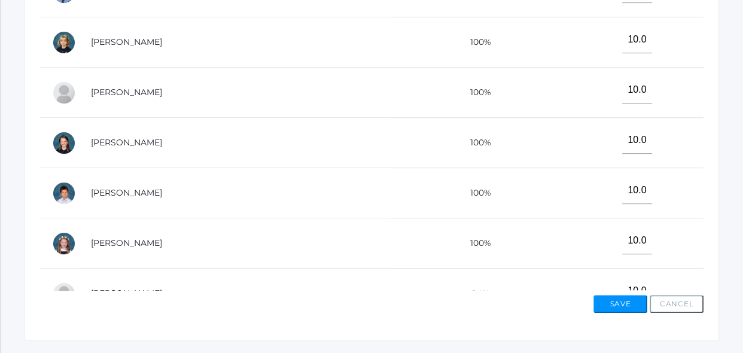
scroll to position [521, 0]
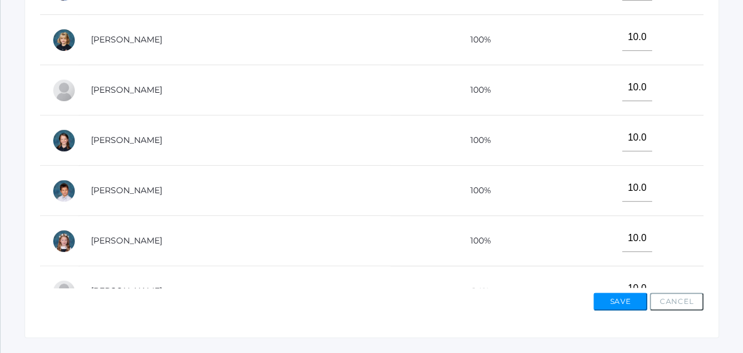
click at [562, 267] on td "10.0" at bounding box center [632, 291] width 142 height 50
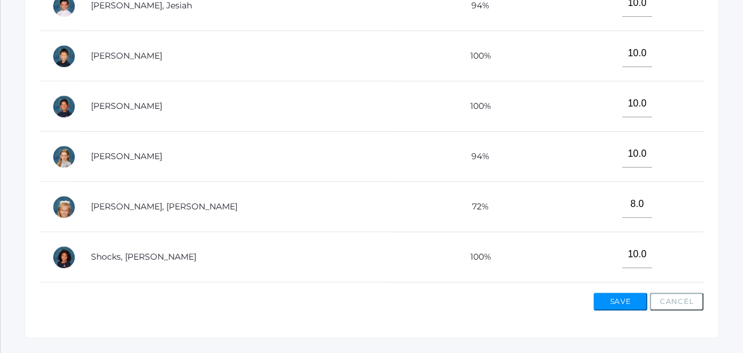
scroll to position [347, 0]
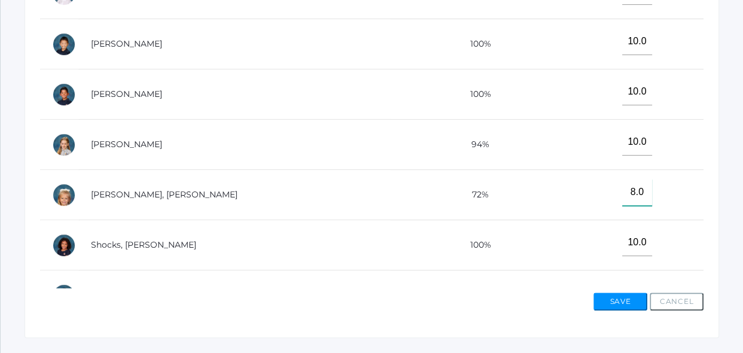
click at [624, 193] on input"] "8.0" at bounding box center [637, 192] width 30 height 27
type input"] "8"
type input"] "7"
click at [630, 240] on input"] "10.0" at bounding box center [637, 242] width 30 height 27
click at [622, 242] on input"] "10.0" at bounding box center [637, 242] width 30 height 27
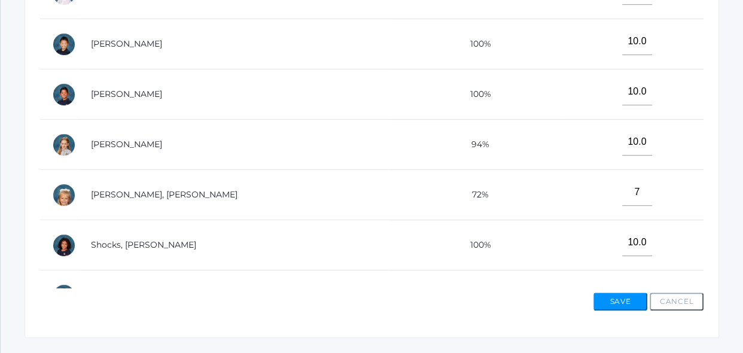
click at [561, 259] on td "10.0" at bounding box center [632, 245] width 142 height 50
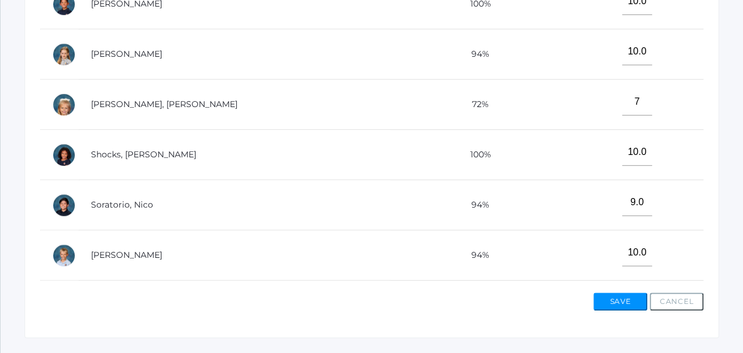
scroll to position [456, 0]
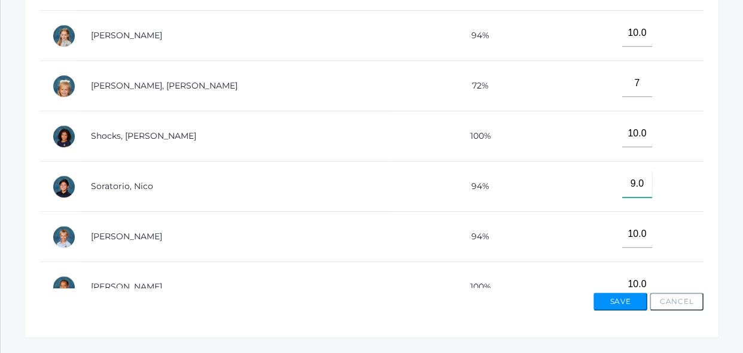
click at [625, 179] on input"] "9.0" at bounding box center [637, 183] width 30 height 27
type input"] "9"
type input"] "10"
click at [630, 230] on input"] "10.0" at bounding box center [637, 234] width 30 height 27
type input"] "1"
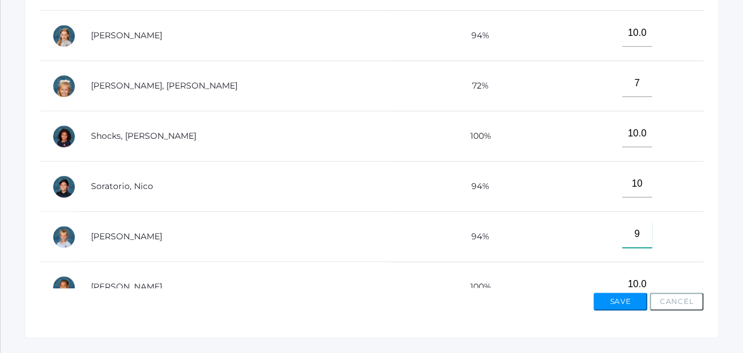
type input"] "9"
click at [622, 295] on button "Save" at bounding box center [620, 301] width 54 height 18
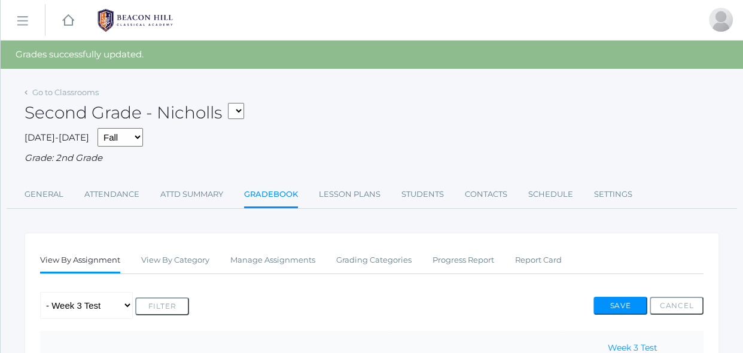
click at [519, 315] on div "Any Assignment Category: Spelling - Week 2 Test - Week 3 Test Filter Save Cancel" at bounding box center [371, 305] width 663 height 27
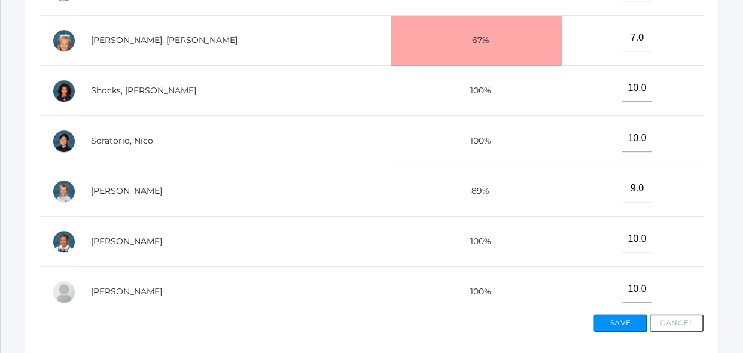
scroll to position [531, 0]
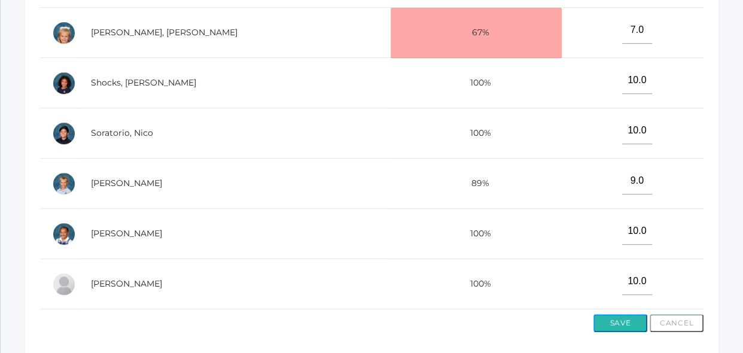
click at [632, 323] on button "Save" at bounding box center [620, 323] width 54 height 18
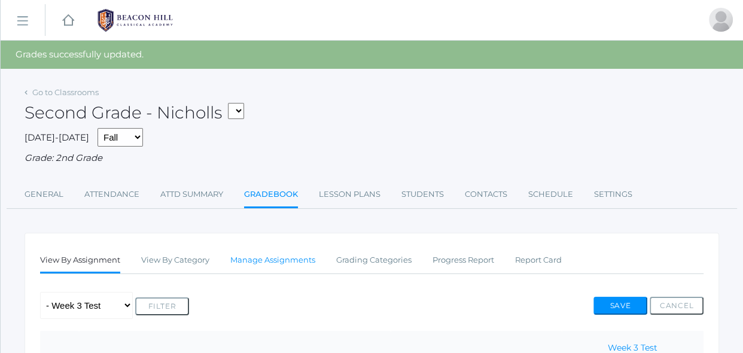
click at [295, 262] on link "Manage Assignments" at bounding box center [272, 260] width 85 height 24
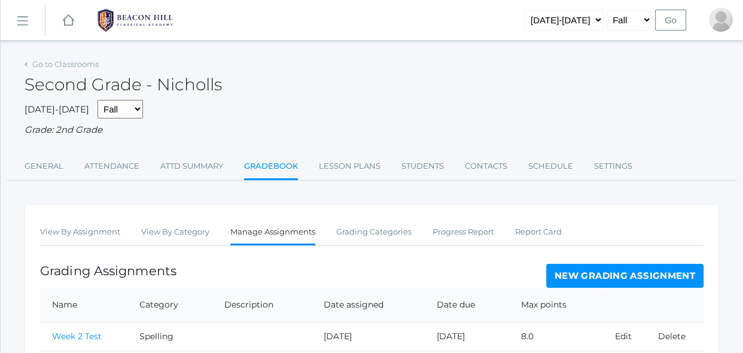
click at [477, 273] on div "Grading Assignments New Grading Assignment" at bounding box center [371, 276] width 663 height 24
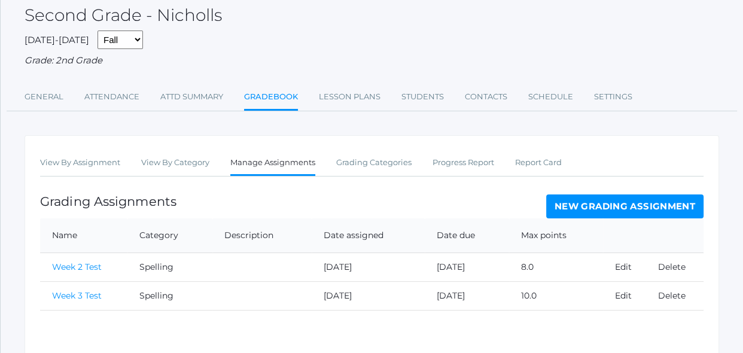
scroll to position [87, 0]
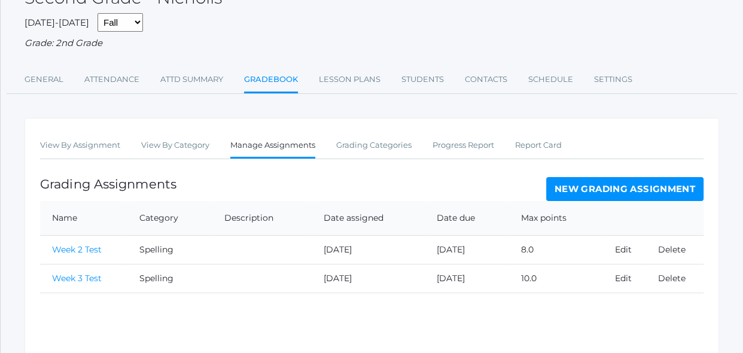
click at [608, 193] on link "New Grading Assignment" at bounding box center [624, 189] width 157 height 24
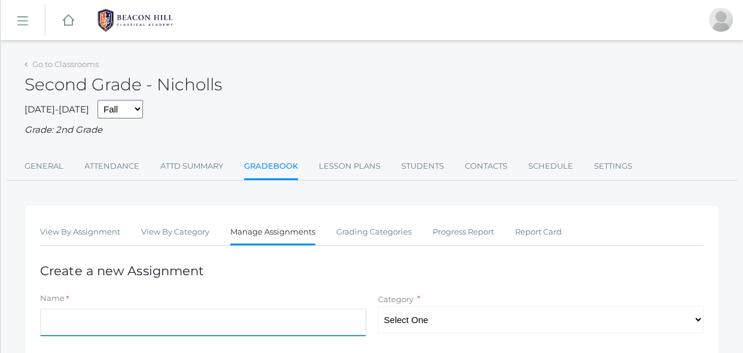
click at [290, 317] on input "Name" at bounding box center [203, 322] width 326 height 27
type input "Week 4 Test"
click at [505, 323] on select "Select One Spelling Grammer Composition Reading Math Concepts" at bounding box center [541, 319] width 326 height 27
select select "1252"
click at [378, 306] on select "Select One Spelling Grammer Composition Reading Math Concepts" at bounding box center [541, 319] width 326 height 27
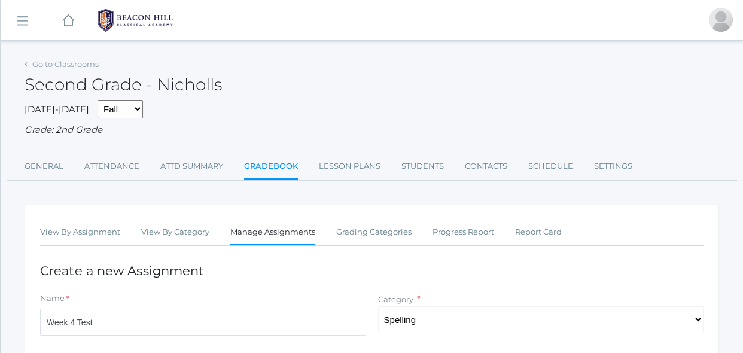
click at [395, 264] on h1 "Create a new Assignment" at bounding box center [371, 271] width 663 height 14
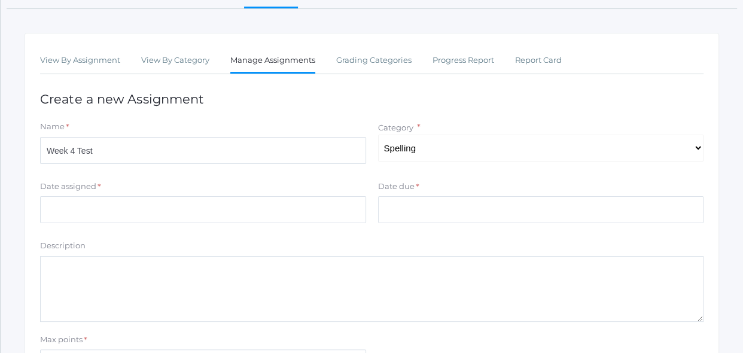
scroll to position [173, 0]
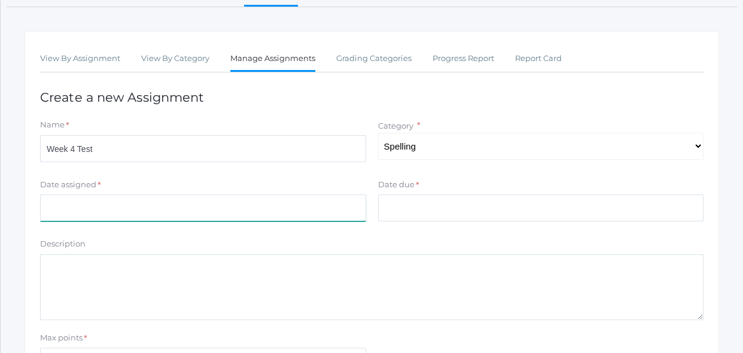
click at [327, 201] on input "Date assigned" at bounding box center [203, 207] width 326 height 27
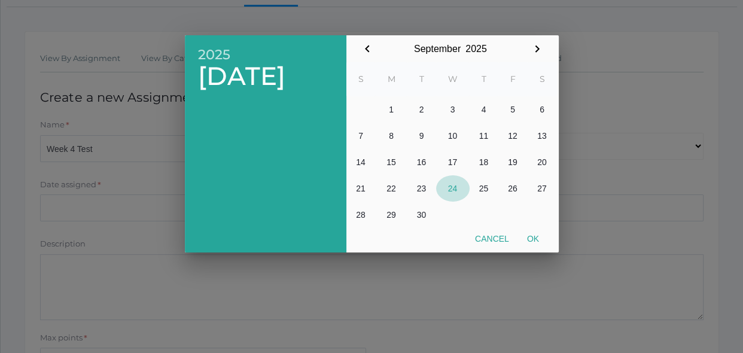
click at [460, 186] on button "24" at bounding box center [452, 188] width 33 height 26
click at [535, 237] on button "Ok" at bounding box center [533, 239] width 30 height 22
type input "2025-09-24"
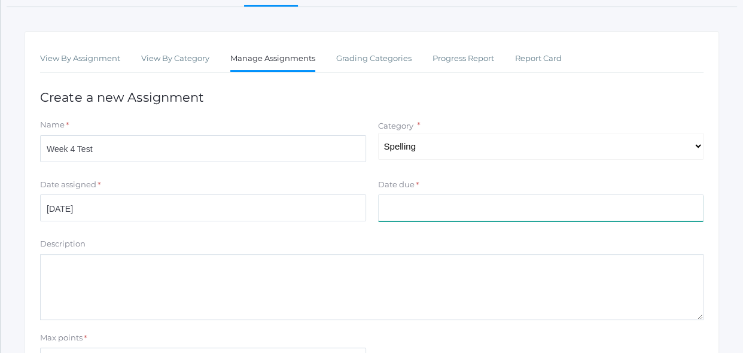
click at [493, 209] on input "Date due" at bounding box center [541, 207] width 326 height 27
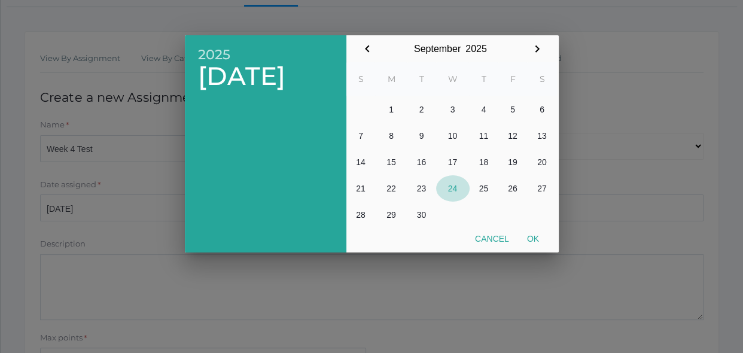
click at [457, 188] on button "24" at bounding box center [452, 188] width 33 height 26
click at [533, 233] on button "Ok" at bounding box center [533, 239] width 30 height 22
type input "2025-09-24"
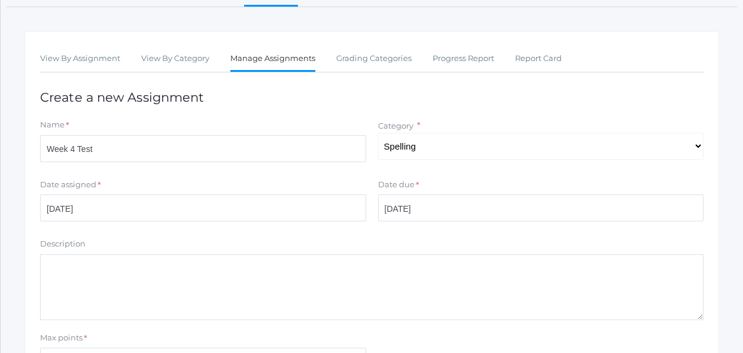
click at [514, 238] on div "Description" at bounding box center [371, 246] width 663 height 16
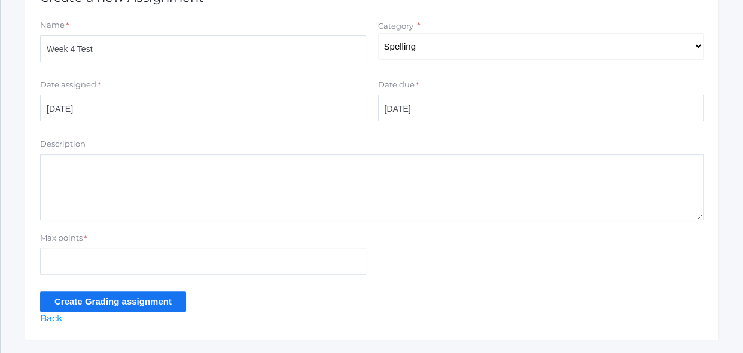
scroll to position [304, 0]
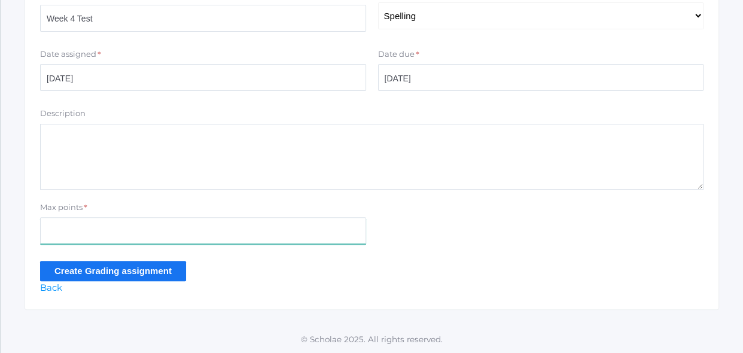
click at [256, 233] on input "Max points" at bounding box center [203, 230] width 326 height 27
type input "10"
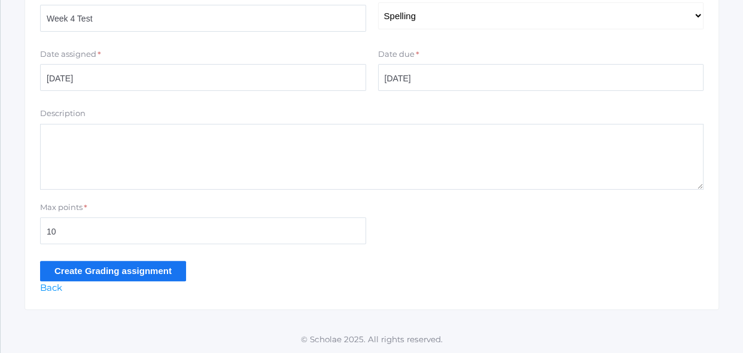
click at [105, 272] on input "Create Grading assignment" at bounding box center [113, 271] width 146 height 20
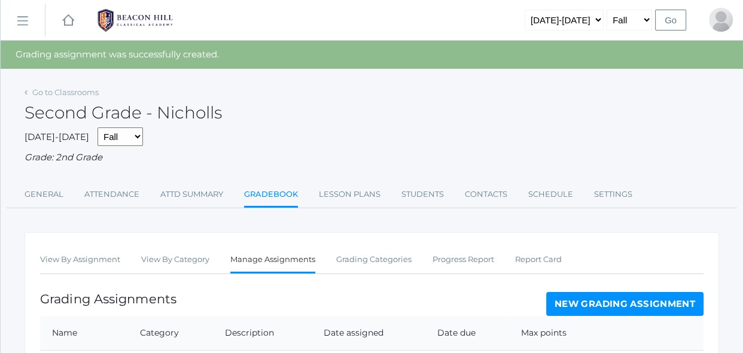
click at [330, 295] on div "Grading Assignments New Grading Assignment" at bounding box center [371, 304] width 663 height 24
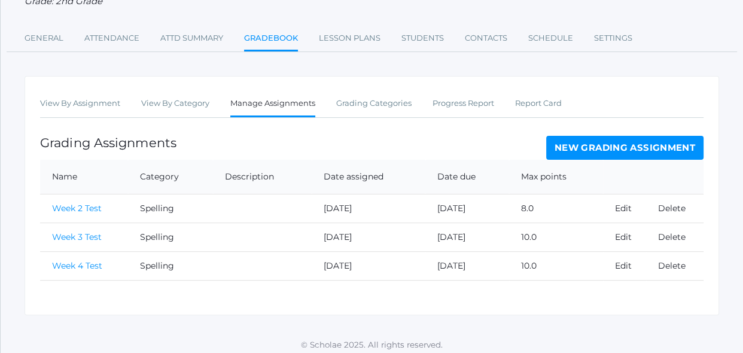
scroll to position [161, 0]
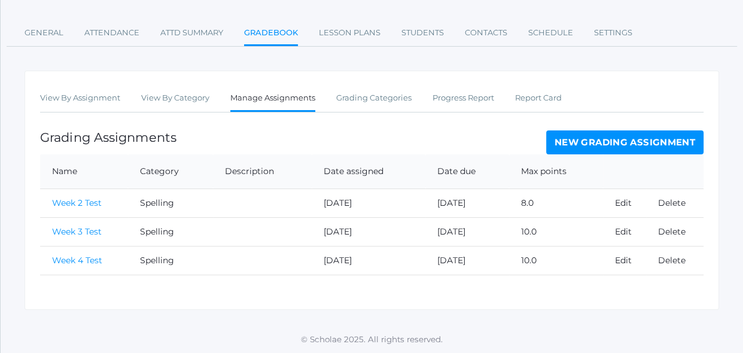
click at [91, 258] on link "Week 4 Test" at bounding box center [77, 260] width 50 height 11
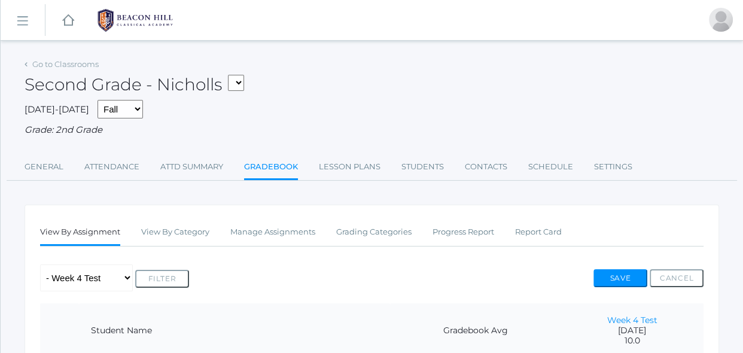
click at [481, 266] on div "Any Assignment Category: Spelling - Week 2 Test - Week 3 Test - Week 4 Test Fil…" at bounding box center [371, 277] width 663 height 27
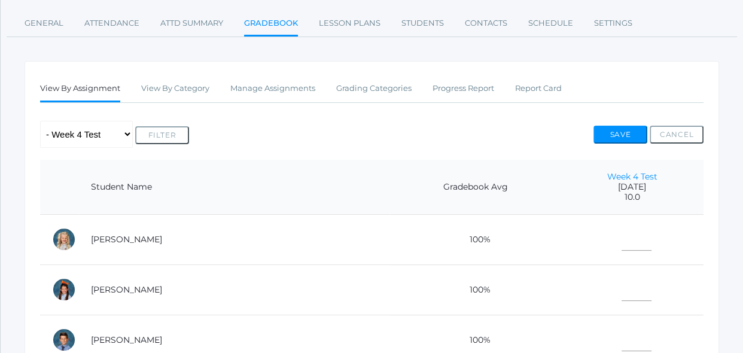
scroll to position [152, 0]
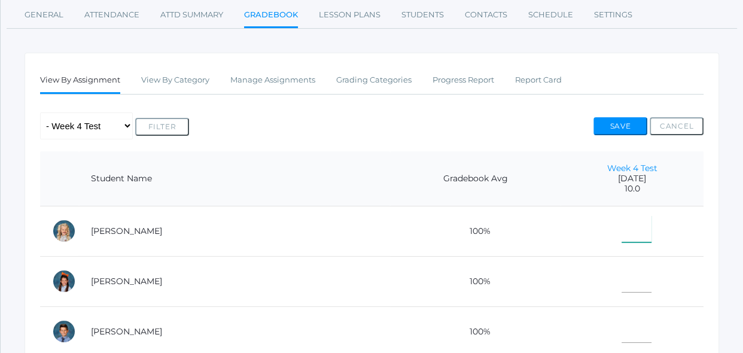
click at [621, 224] on input"] "text" at bounding box center [636, 228] width 30 height 27
type input"] "10"
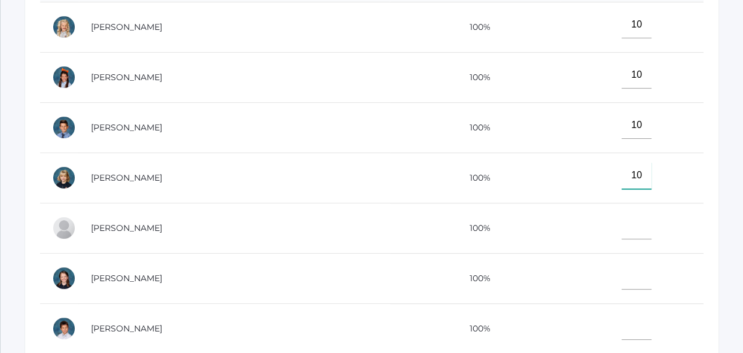
type input"] "10"
type input"] "7"
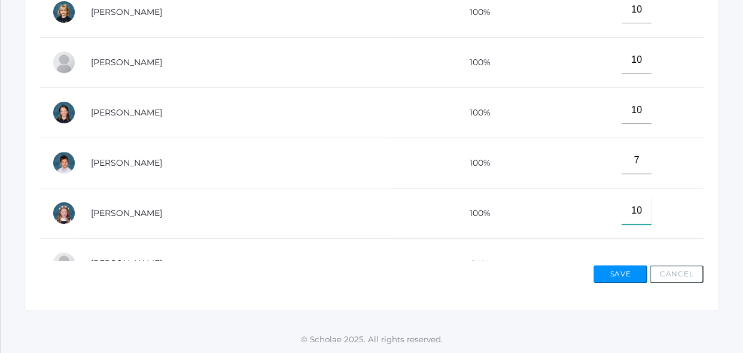
type input"] "10"
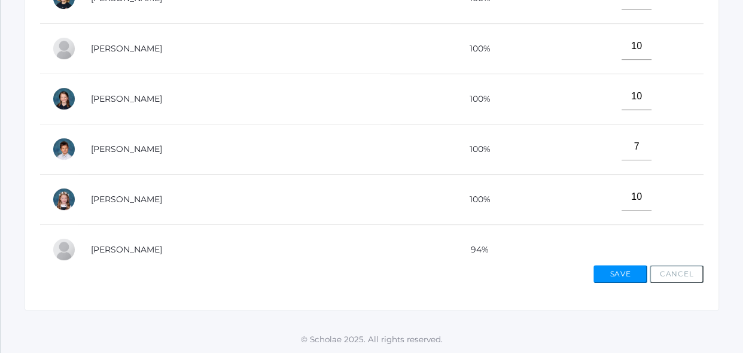
scroll to position [292, 0]
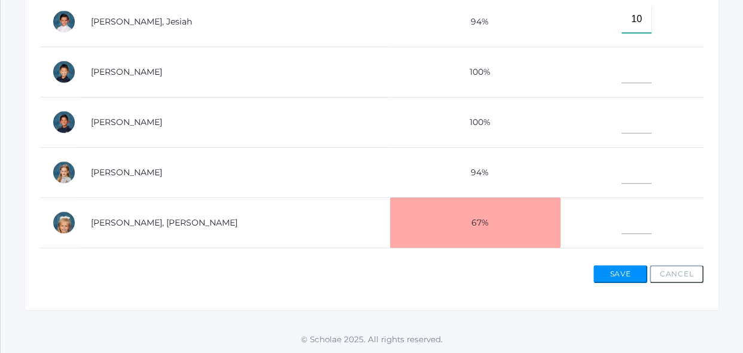
type input"] "10"
type input"] "9"
type input"] "10"
type input"] "8"
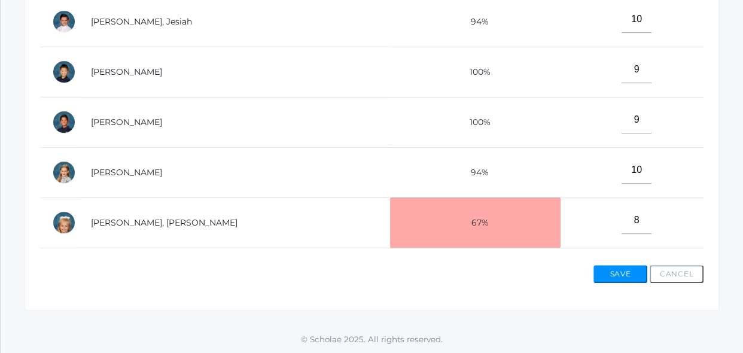
scroll to position [531, 0]
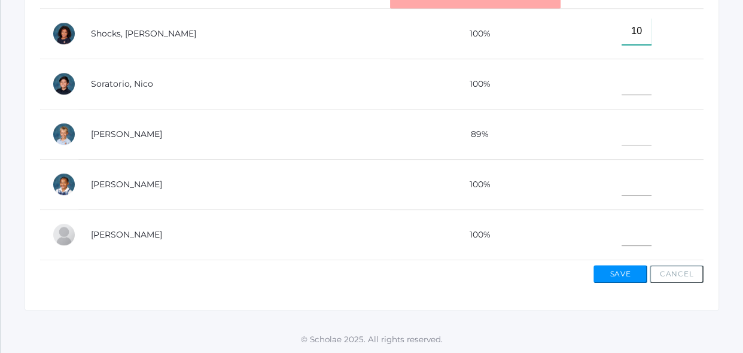
type input"] "10"
type input"] "9"
type input"] "10"
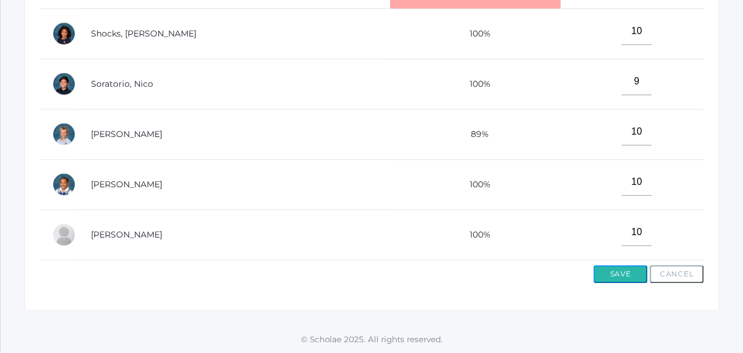
click at [618, 267] on button "Save" at bounding box center [620, 274] width 54 height 18
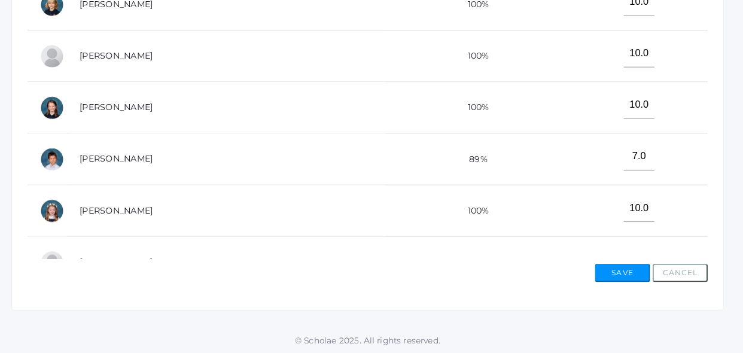
scroll to position [549, 0]
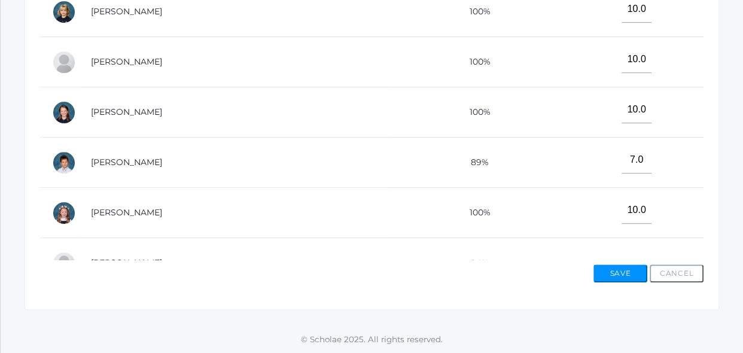
click at [560, 228] on td "10.0" at bounding box center [631, 213] width 143 height 50
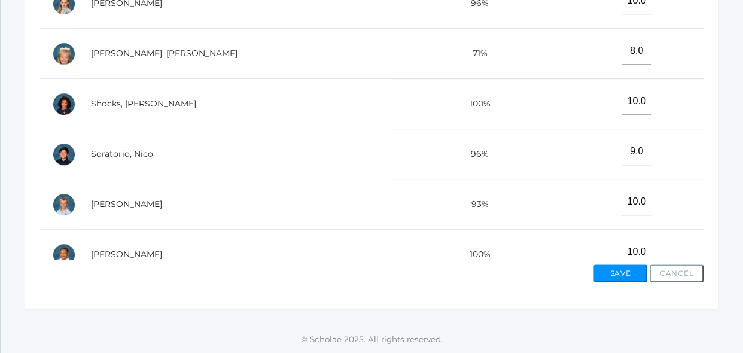
scroll to position [531, 0]
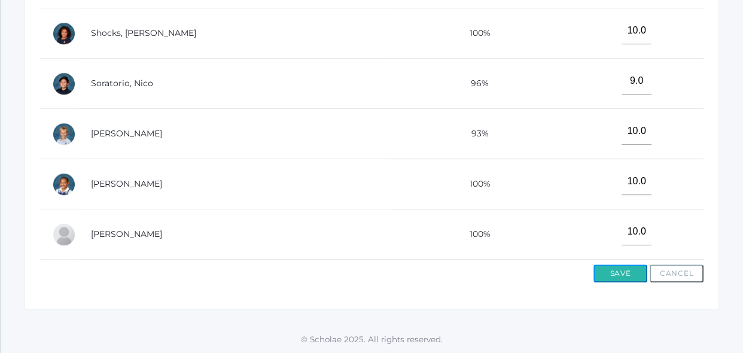
click at [597, 277] on button "Save" at bounding box center [620, 273] width 54 height 18
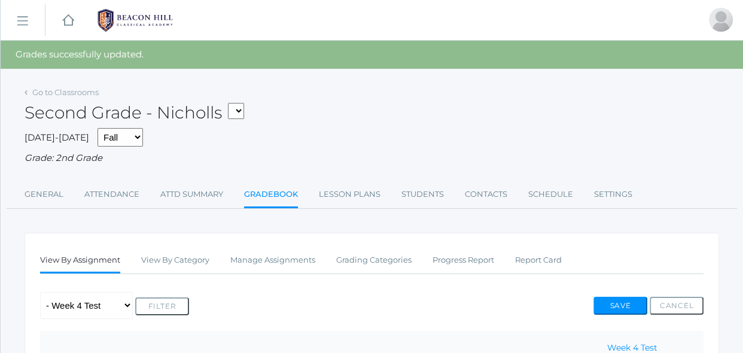
click at [426, 292] on div "Any Assignment Category: Spelling - Week 2 Test - Week 3 Test - Week 4 Test Fil…" at bounding box center [371, 305] width 663 height 27
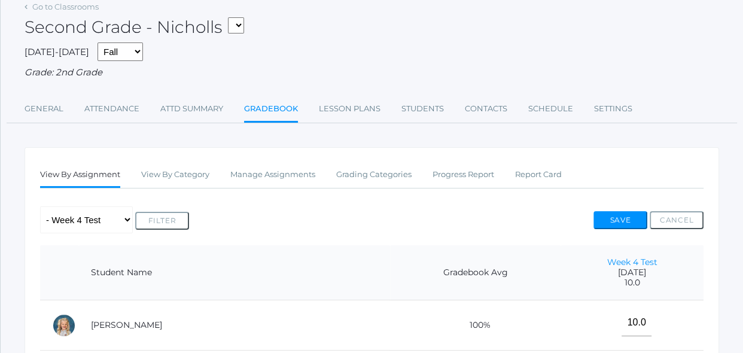
scroll to position [87, 0]
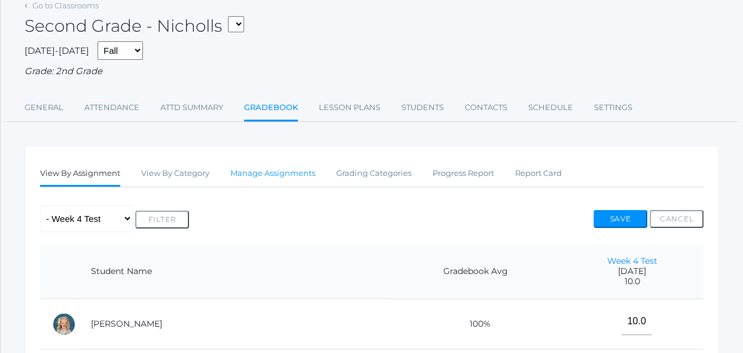
click at [245, 171] on link "Manage Assignments" at bounding box center [272, 173] width 85 height 24
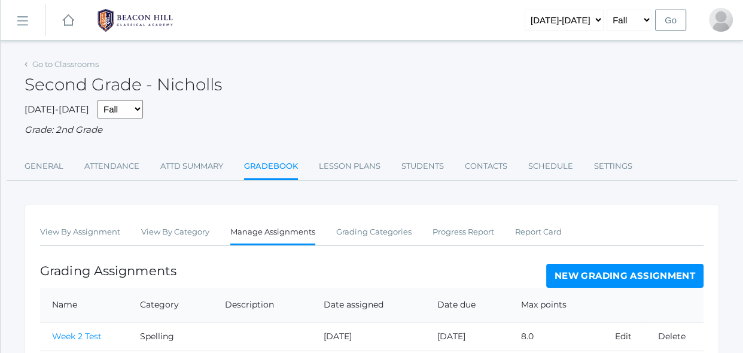
click at [581, 277] on link "New Grading Assignment" at bounding box center [624, 276] width 157 height 24
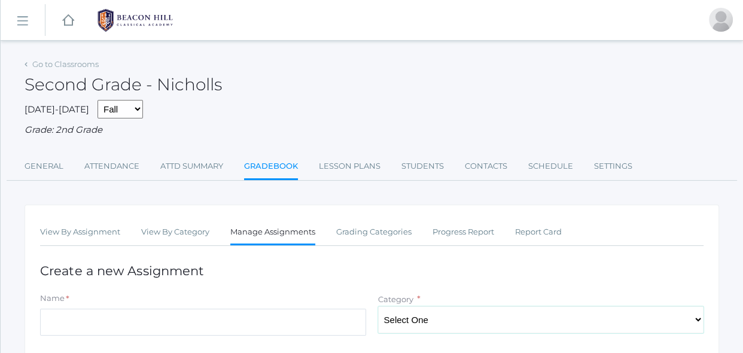
click at [532, 317] on select "Select One Spelling Grammer Composition Reading Math Concepts" at bounding box center [541, 319] width 326 height 27
select select "1253"
click at [378, 306] on select "Select One Spelling Grammer Composition Reading Math Concepts" at bounding box center [541, 319] width 326 height 27
click at [287, 328] on input "Name" at bounding box center [203, 322] width 326 height 27
type input "Lesson 2- Test"
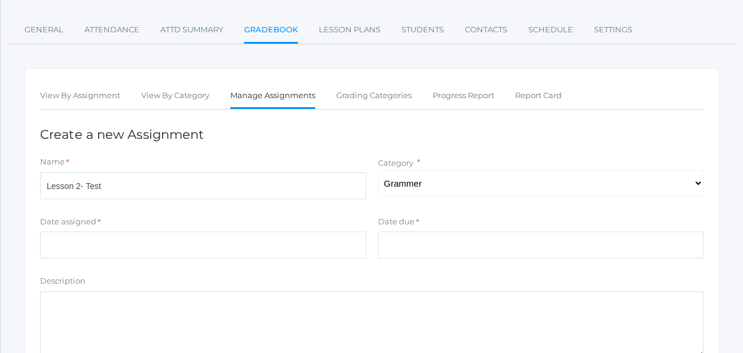
scroll to position [152, 0]
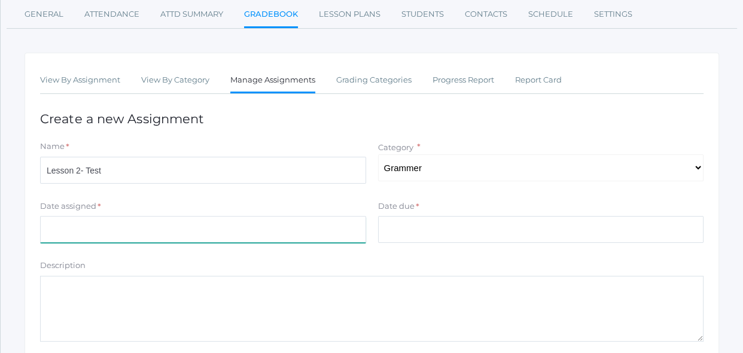
click at [320, 229] on input "Date assigned" at bounding box center [203, 229] width 326 height 27
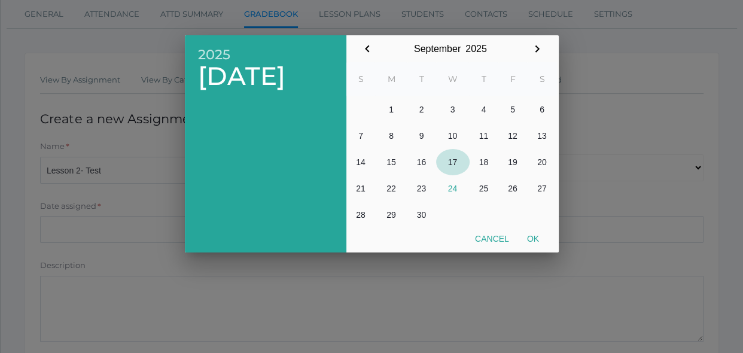
click at [459, 156] on button "17" at bounding box center [452, 162] width 33 height 26
click at [535, 241] on button "Ok" at bounding box center [533, 239] width 30 height 22
type input "[DATE]"
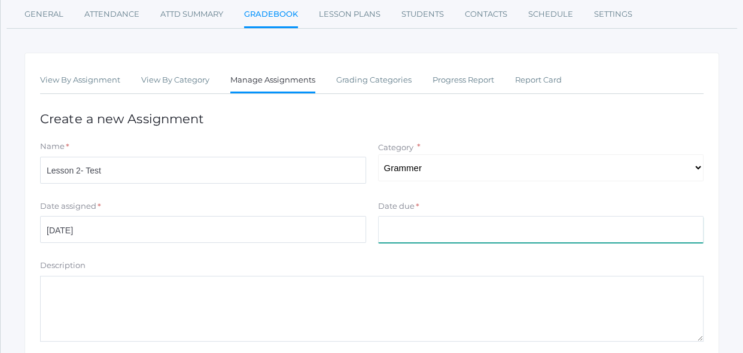
click at [405, 226] on input "Date due" at bounding box center [541, 229] width 326 height 27
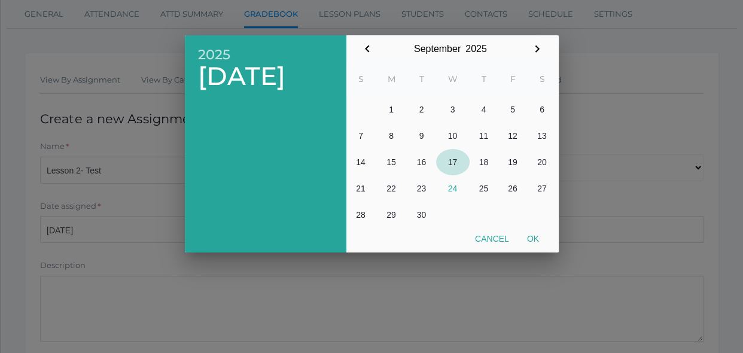
click at [450, 163] on button "17" at bounding box center [452, 162] width 33 height 26
click at [532, 240] on button "Ok" at bounding box center [533, 239] width 30 height 22
type input "[DATE]"
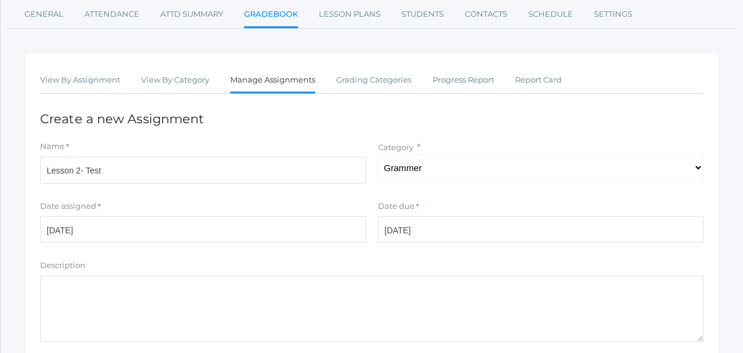
click at [356, 268] on div "Description" at bounding box center [371, 267] width 663 height 16
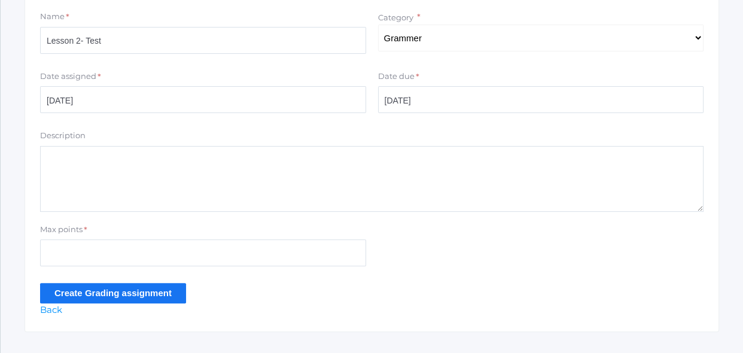
scroll to position [282, 0]
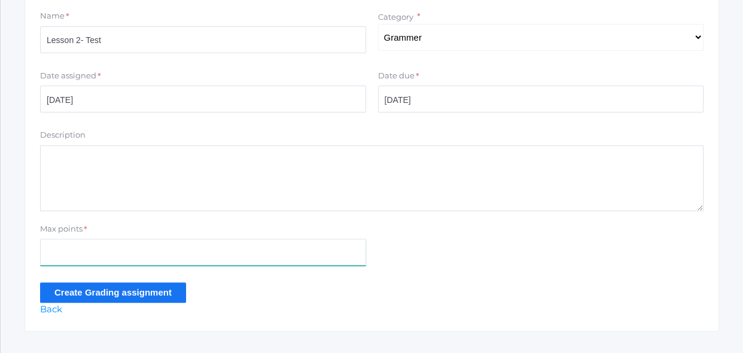
click at [239, 260] on input "Max points" at bounding box center [203, 252] width 326 height 27
type input "23"
click at [172, 297] on input "Create Grading assignment" at bounding box center [113, 292] width 146 height 20
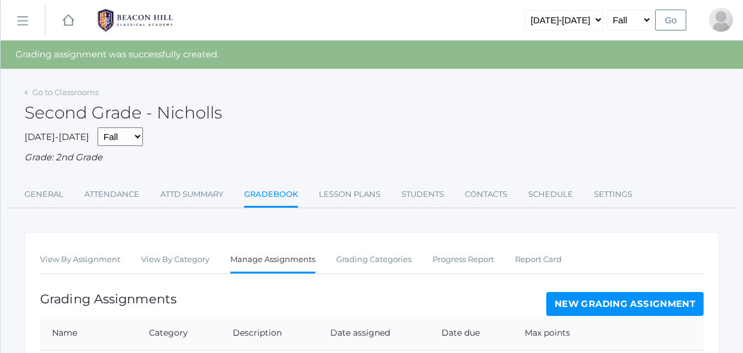
click at [247, 282] on div "View By Assignment View By Category Manage Assignments Grading Categories Progr…" at bounding box center [372, 356] width 694 height 249
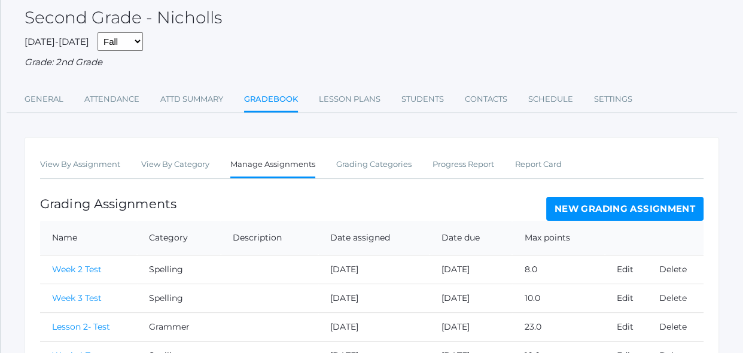
scroll to position [171, 0]
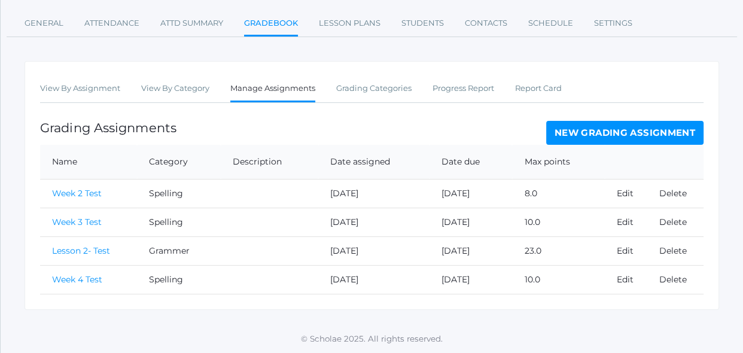
click at [105, 252] on link "Lesson 2- Test" at bounding box center [81, 250] width 58 height 11
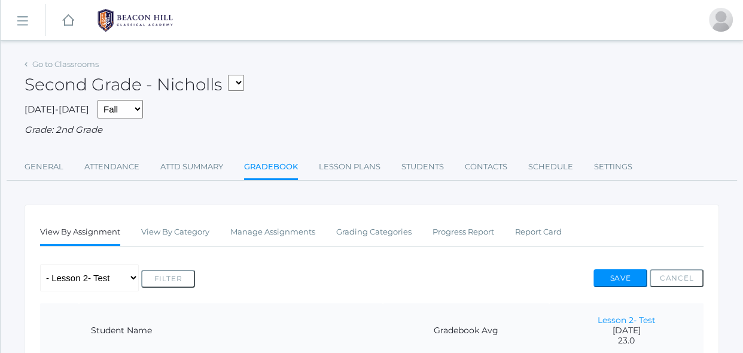
click at [251, 266] on div "Any Assignment Category: Grammer - Lesson 2- Test Category: Spelling - Week 2 T…" at bounding box center [371, 277] width 663 height 27
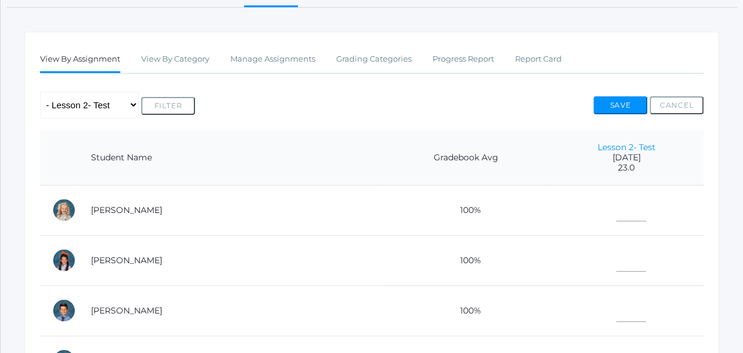
scroll to position [173, 0]
click at [616, 212] on input"] "text" at bounding box center [631, 207] width 30 height 27
type input"] "21"
type input"] "23"
type input"] "21"
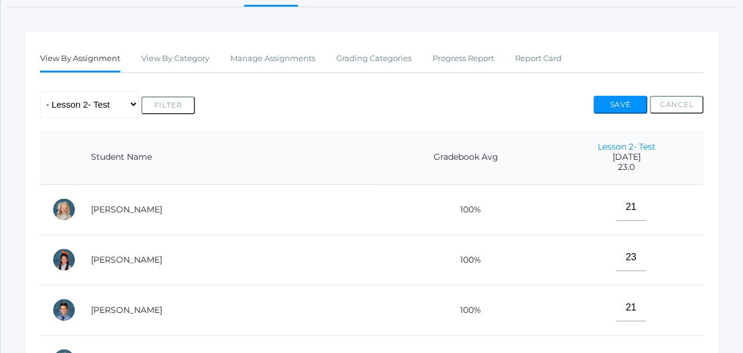
scroll to position [356, 0]
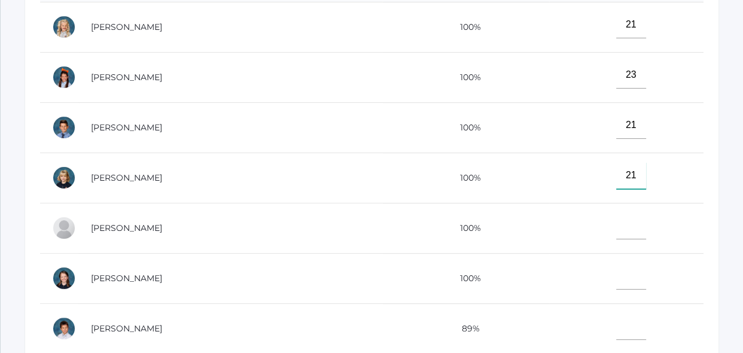
type input"] "21"
type input"] "23"
type input"] "22"
type input"] "23"
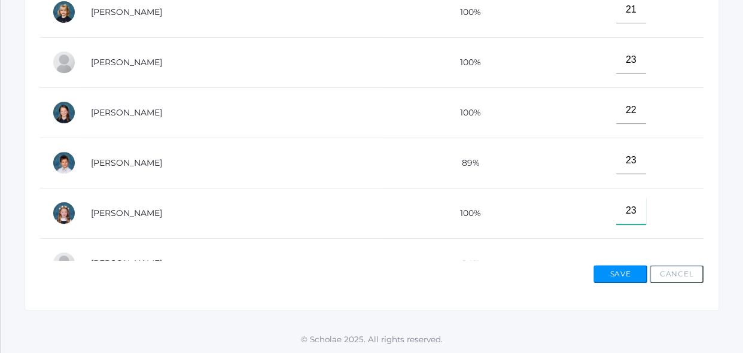
type input"] "23"
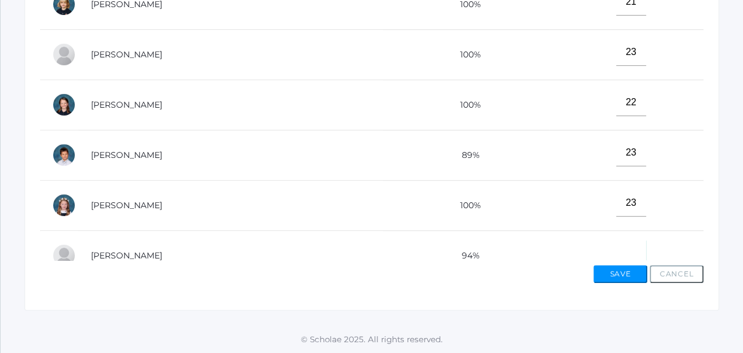
scroll to position [14, 0]
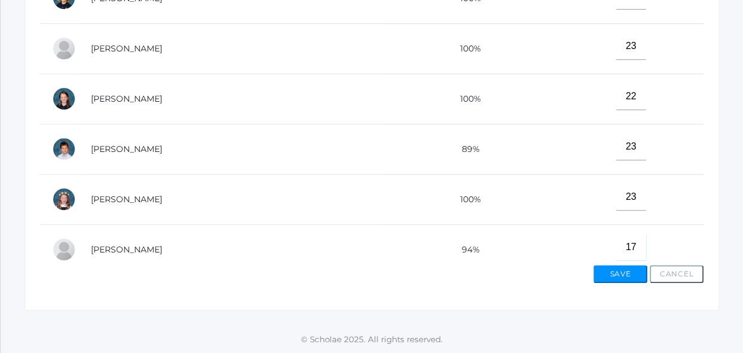
type input"] "17"
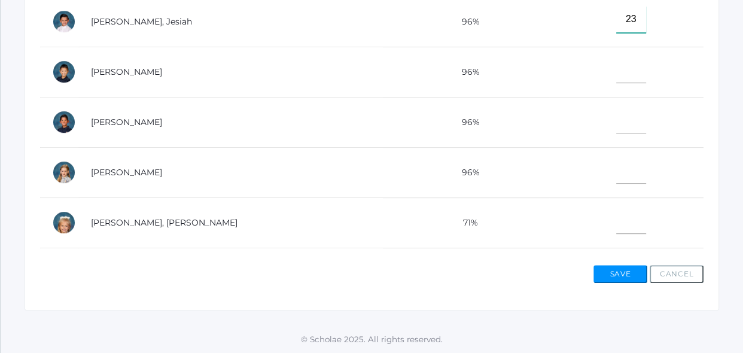
type input"] "23"
type input"] "21"
type input"] "22"
type input"] "21"
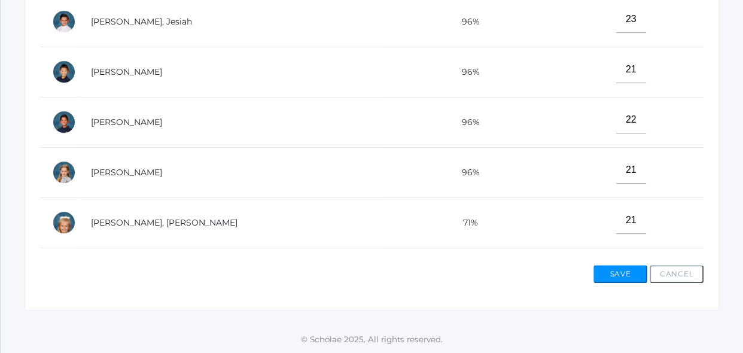
scroll to position [531, 0]
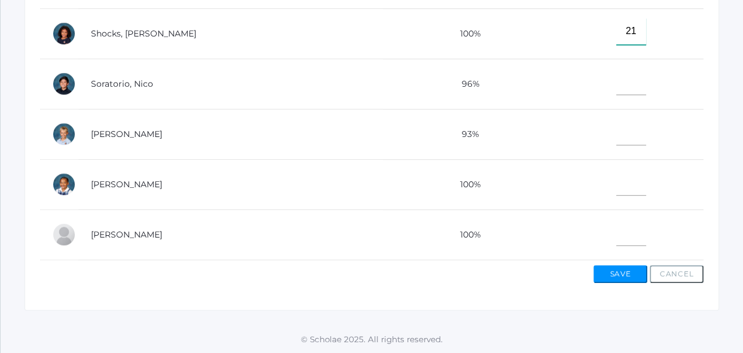
type input"] "21"
type input"] "23"
type input"] "20"
type input"] "23"
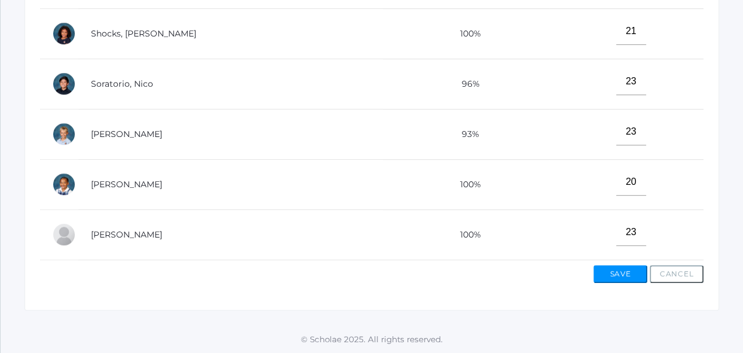
click at [634, 229] on td "23" at bounding box center [626, 234] width 154 height 50
click at [620, 272] on button "Save" at bounding box center [620, 274] width 54 height 18
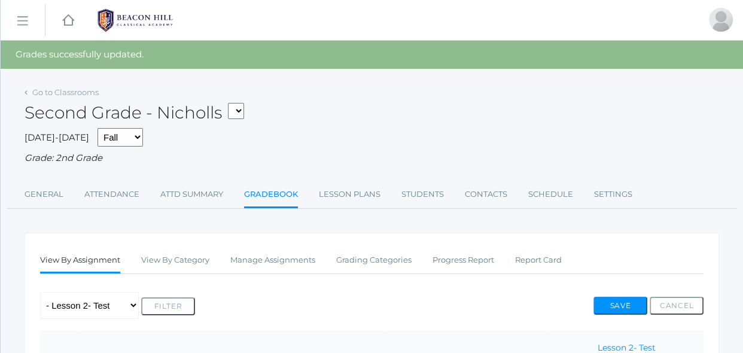
click at [563, 292] on div "Any Assignment Category: Grammer - Lesson 2- Test Category: Spelling - Week 2 T…" at bounding box center [371, 305] width 663 height 27
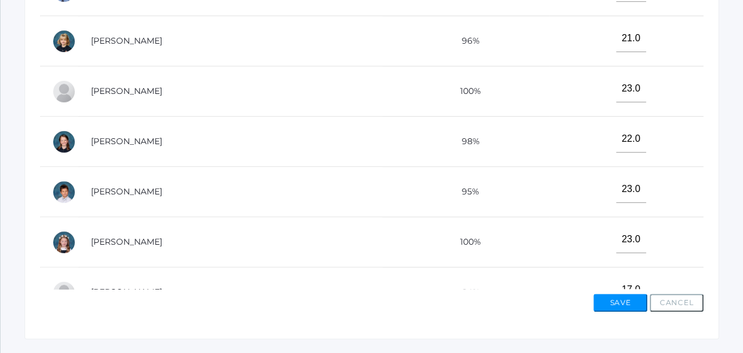
scroll to position [521, 0]
click at [598, 251] on td "23.0" at bounding box center [626, 241] width 154 height 50
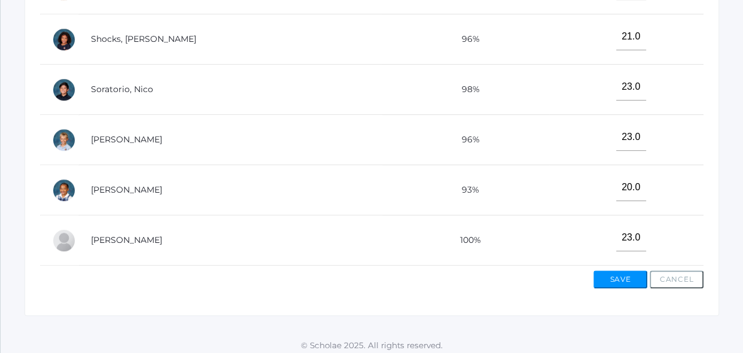
scroll to position [549, 0]
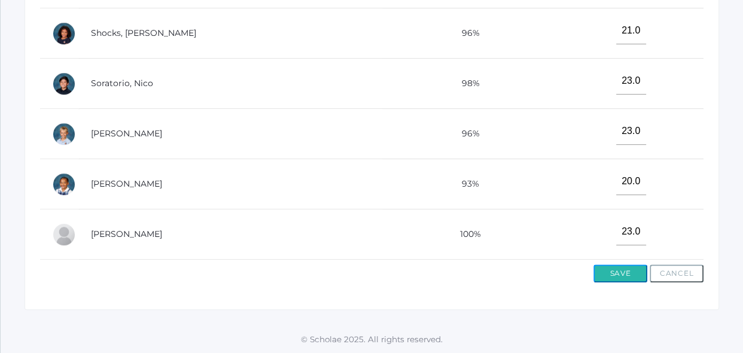
click at [609, 273] on button "Save" at bounding box center [620, 273] width 54 height 18
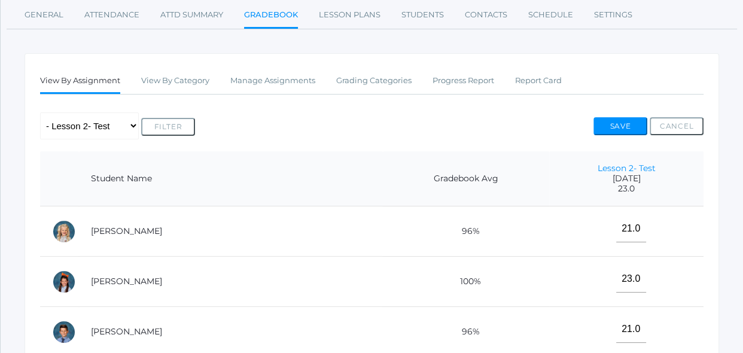
scroll to position [196, 0]
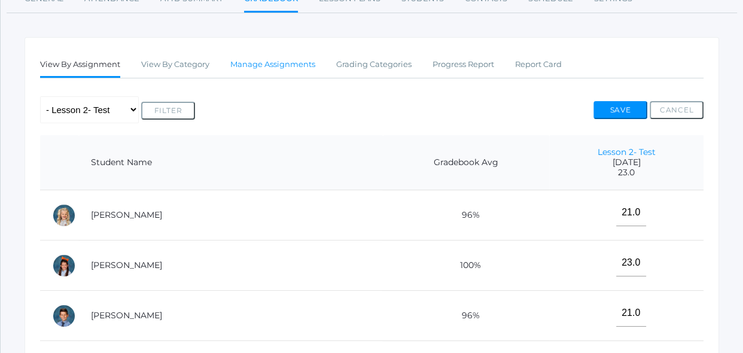
click at [291, 72] on link "Manage Assignments" at bounding box center [272, 65] width 85 height 24
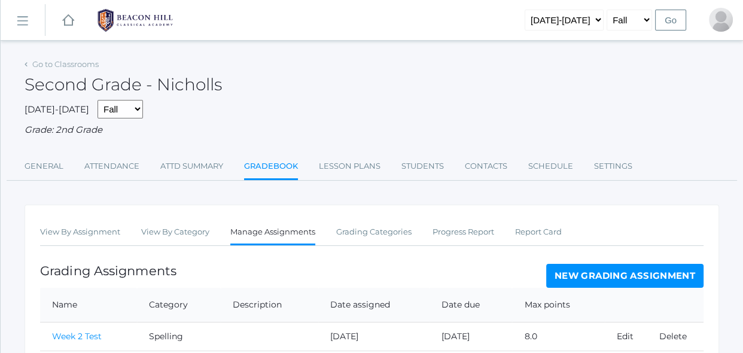
click at [567, 281] on link "New Grading Assignment" at bounding box center [624, 276] width 157 height 24
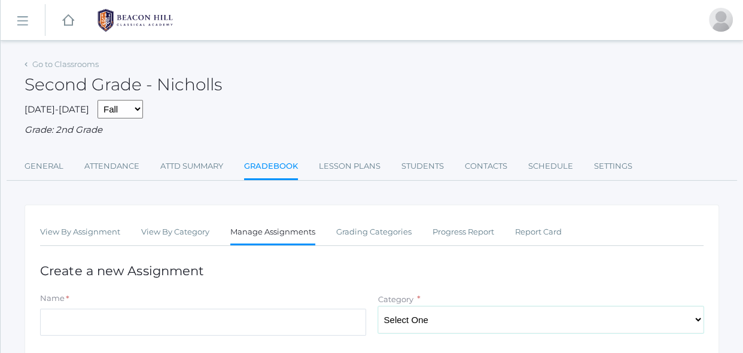
click at [522, 315] on select "Select One Spelling Grammer Composition Reading Math Concepts" at bounding box center [541, 319] width 326 height 27
select select "1255"
click at [378, 306] on select "Select One Spelling Grammer Composition Reading Math Concepts" at bounding box center [541, 319] width 326 height 27
click at [344, 329] on input "Name" at bounding box center [203, 322] width 326 height 27
click at [63, 321] on input "Ass.A - Sam's Pet" at bounding box center [203, 322] width 326 height 27
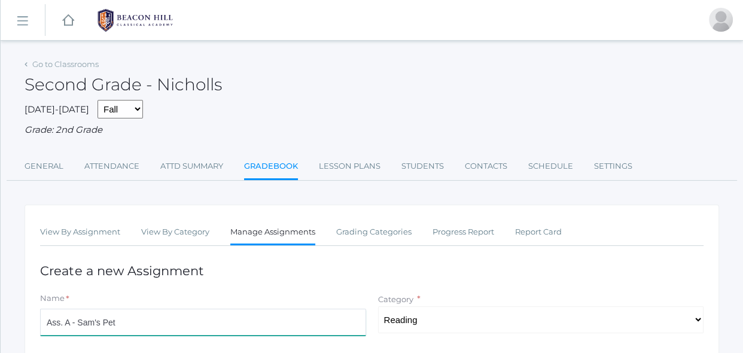
click at [338, 319] on input "Ass. A - Sam's Pet" at bounding box center [203, 322] width 326 height 27
type input "Ass. A - Sam's Pet"
click at [377, 329] on div "Category * Select One Spelling Grammer Composition Reading Math Concepts" at bounding box center [541, 312] width 338 height 41
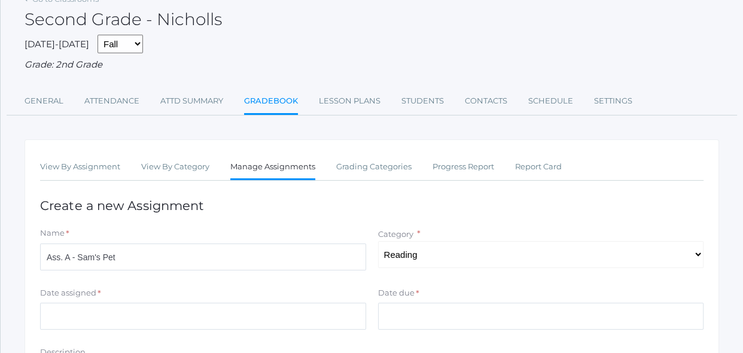
scroll to position [87, 0]
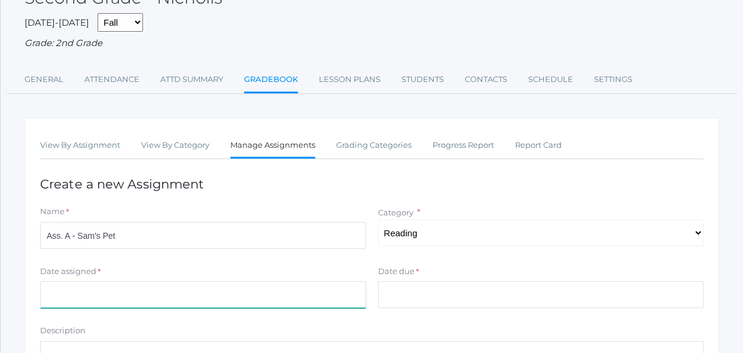
click at [286, 297] on input "Date assigned" at bounding box center [203, 294] width 326 height 27
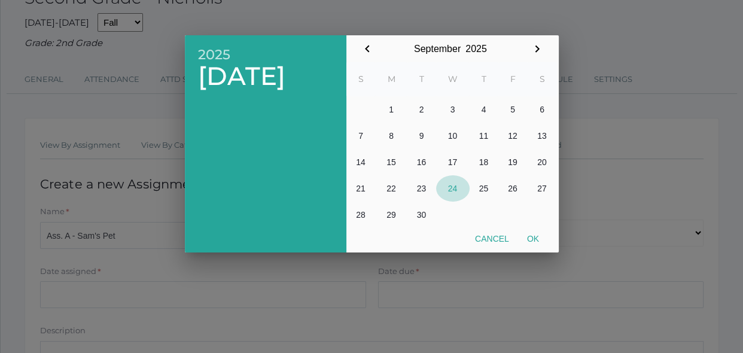
click at [457, 192] on button "24" at bounding box center [452, 188] width 33 height 26
click at [530, 237] on button "Ok" at bounding box center [533, 239] width 30 height 22
type input "[DATE]"
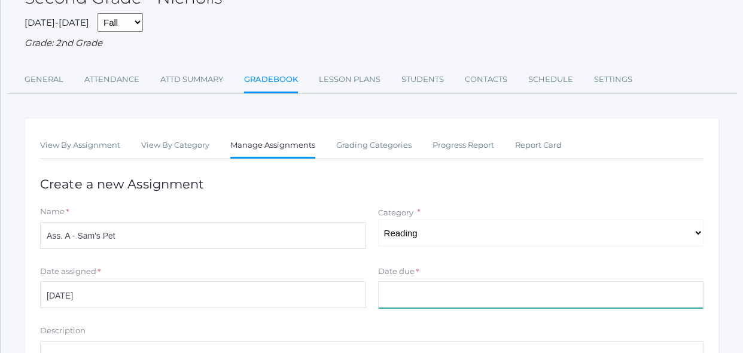
click at [450, 290] on input "Date due" at bounding box center [541, 294] width 326 height 27
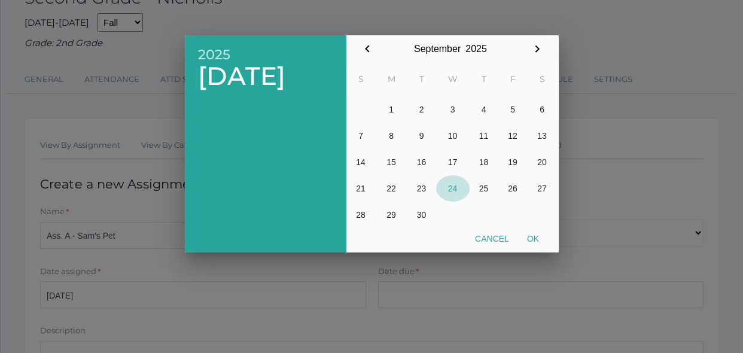
click at [453, 188] on button "24" at bounding box center [452, 188] width 33 height 26
click at [531, 237] on button "Ok" at bounding box center [533, 239] width 30 height 22
type input "[DATE]"
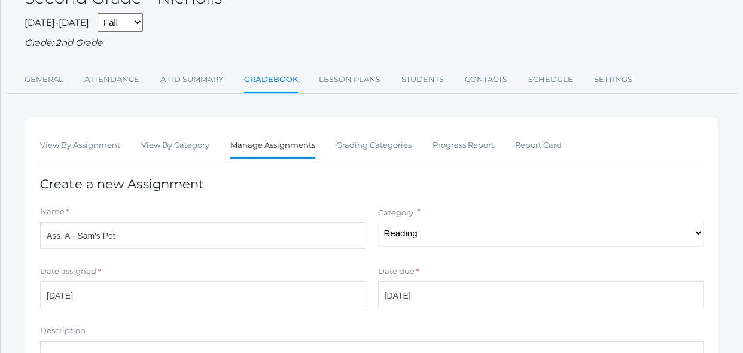
click at [494, 265] on div "Date due *" at bounding box center [541, 273] width 326 height 16
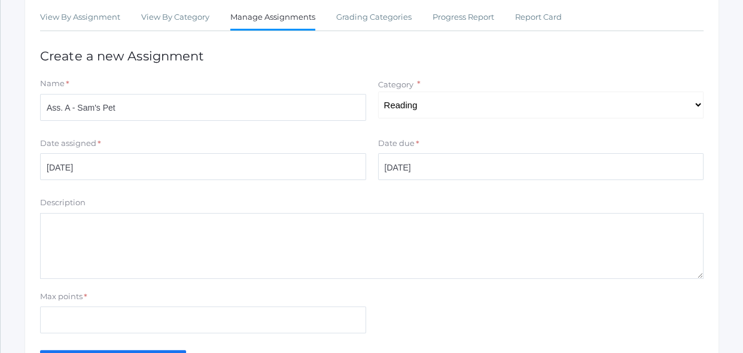
scroll to position [217, 0]
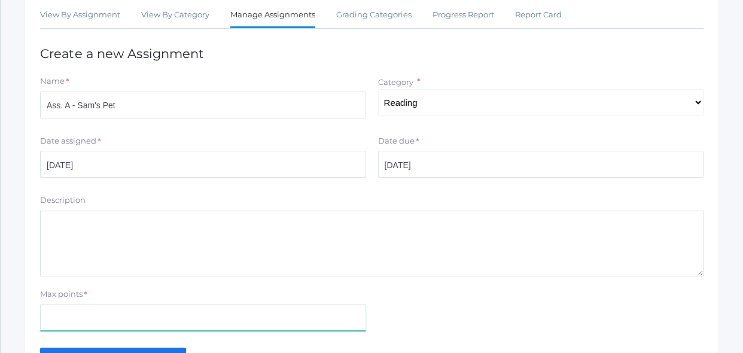
click at [356, 315] on input "Max points" at bounding box center [203, 317] width 326 height 27
type input "100"
click at [472, 313] on div "Max points * 100" at bounding box center [371, 312] width 675 height 48
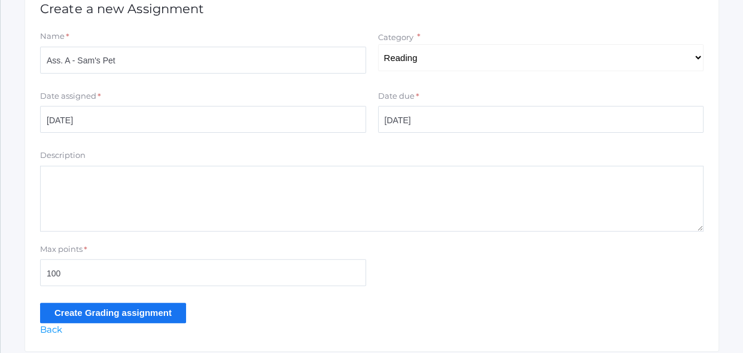
scroll to position [282, 0]
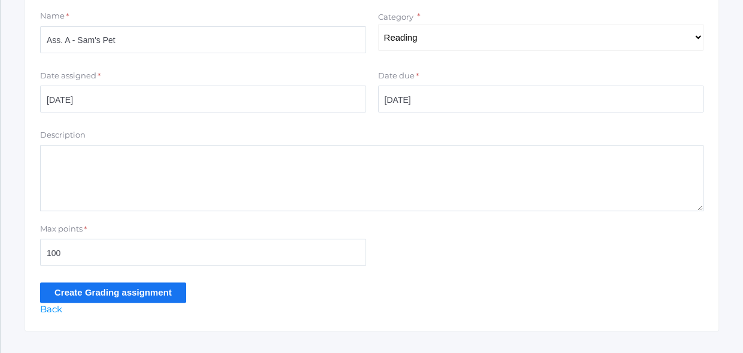
click at [166, 295] on input "Create Grading assignment" at bounding box center [113, 292] width 146 height 20
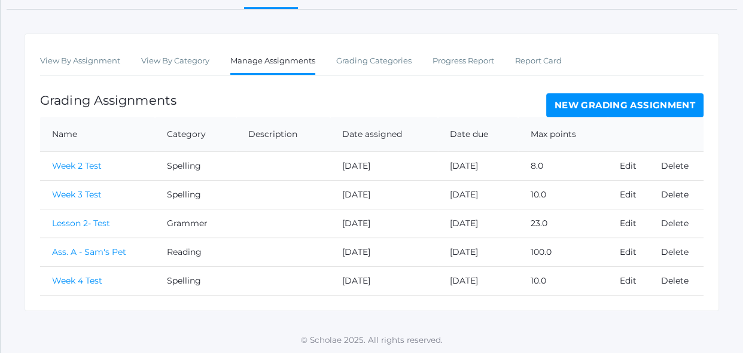
scroll to position [199, 0]
click at [118, 252] on link "Ass. A - Sam's Pet" at bounding box center [89, 251] width 74 height 11
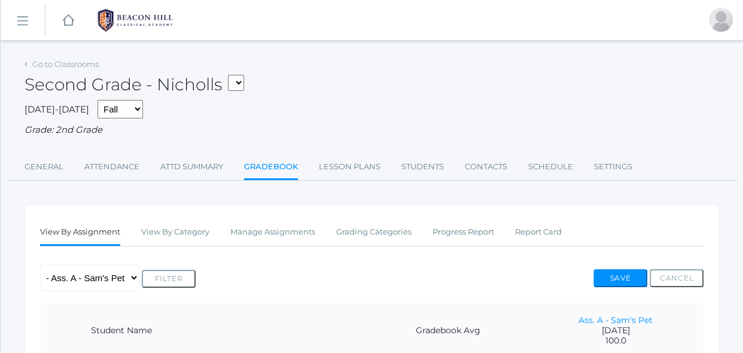
click at [264, 264] on div "Any Assignment Category: Grammer - Lesson 2- Test Category: Reading - Ass. A - …" at bounding box center [371, 277] width 663 height 27
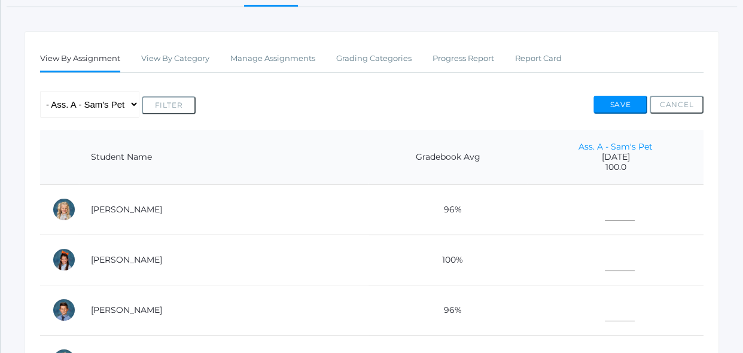
scroll to position [196, 0]
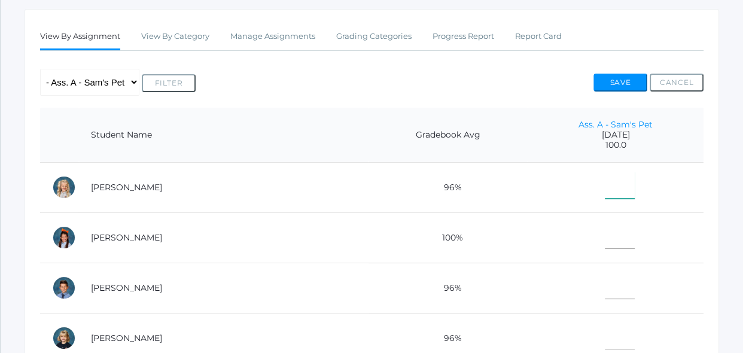
click at [612, 190] on input"] "text" at bounding box center [619, 185] width 30 height 27
type input"] "83"
type input"] "100"
type input"] "88"
type input"] "90"
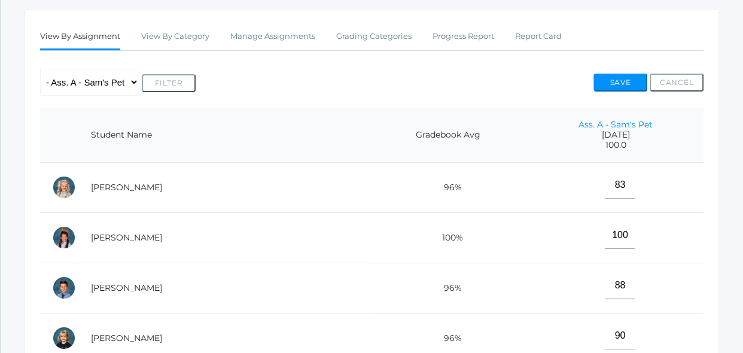
scroll to position [407, 0]
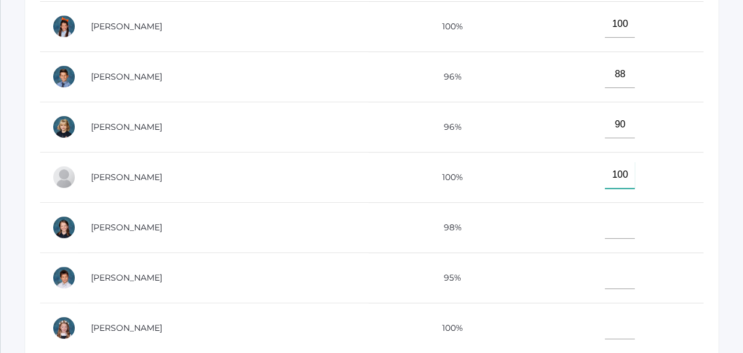
type input"] "100"
type input"] "96"
type input"] "100"
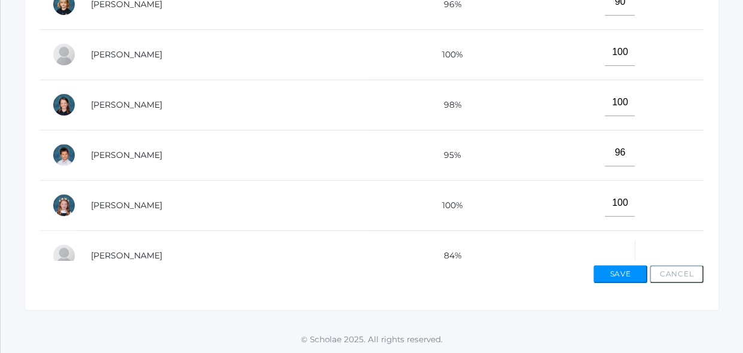
scroll to position [14, 0]
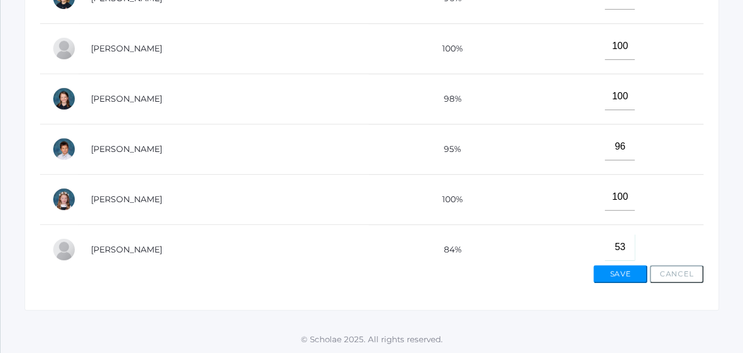
type input"] "53"
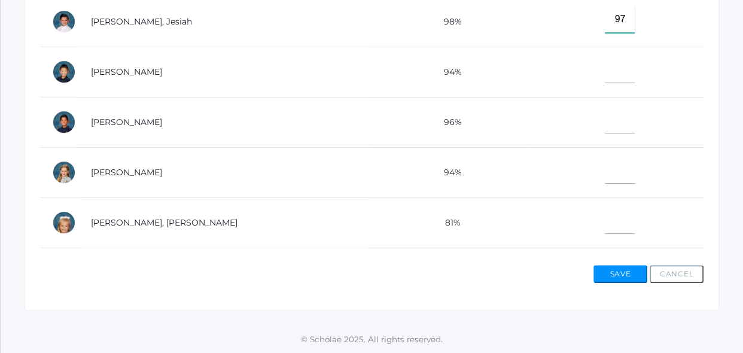
type input"] "97"
type input"] "100"
type input"] "97"
type input"] "89"
type input"] "78"
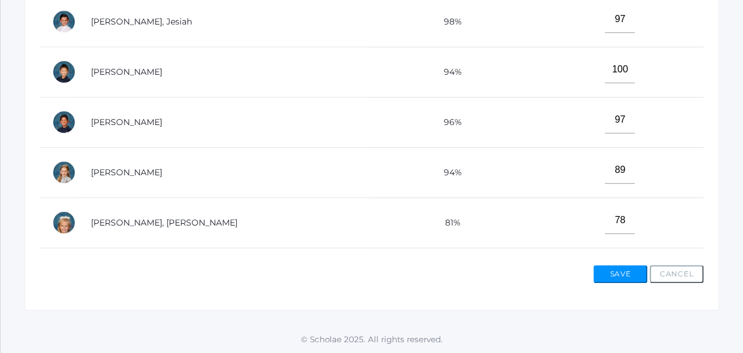
scroll to position [531, 0]
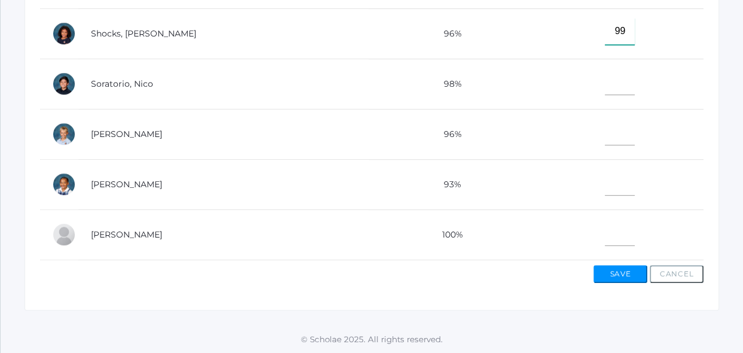
type input"] "99"
type input"] "100"
type input"] "95"
type input"] "79"
type input"] "98"
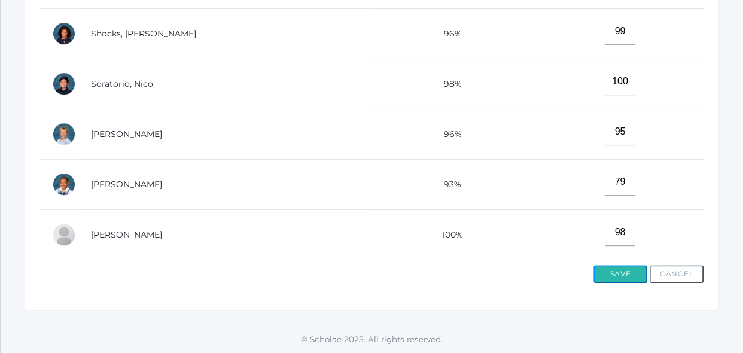
click at [624, 268] on button "Save" at bounding box center [620, 274] width 54 height 18
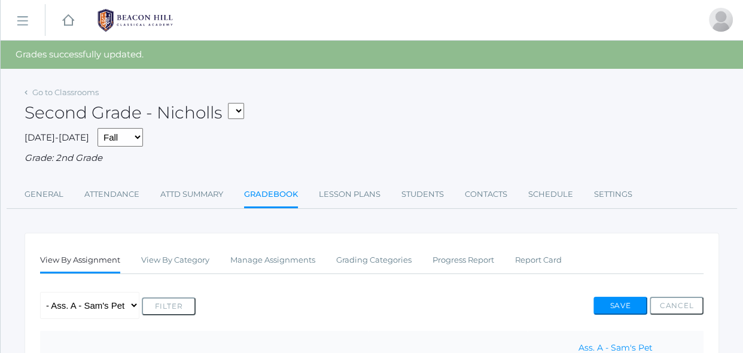
scroll to position [15, 0]
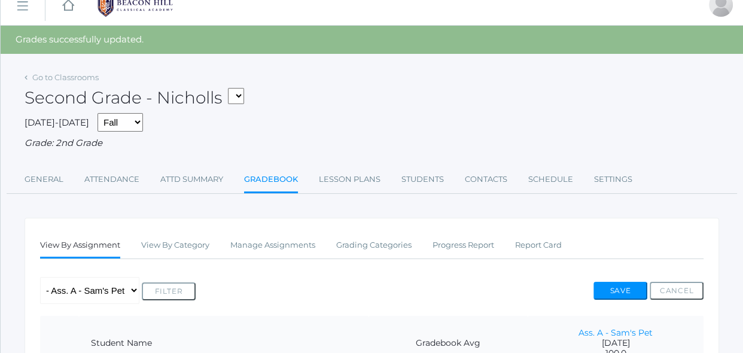
click at [540, 292] on div "Any Assignment Category: Grammer - Lesson 2- Test Category: Reading - Ass. A - …" at bounding box center [371, 290] width 663 height 27
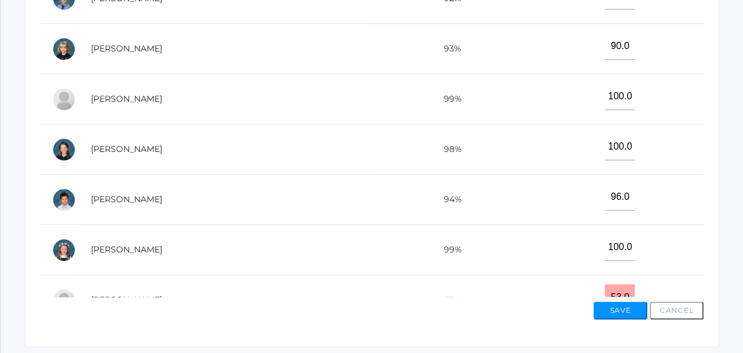
scroll to position [515, 0]
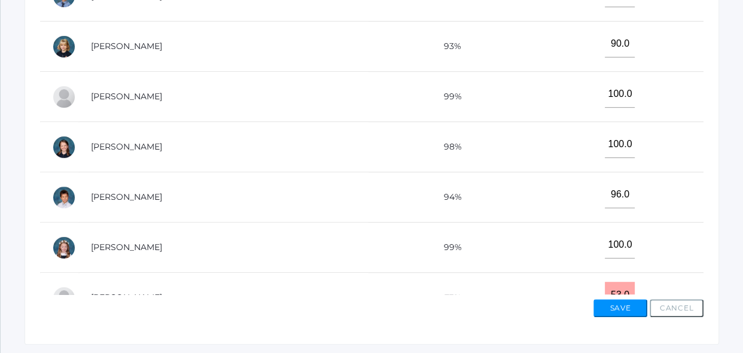
click at [639, 214] on td "96.0" at bounding box center [615, 197] width 176 height 50
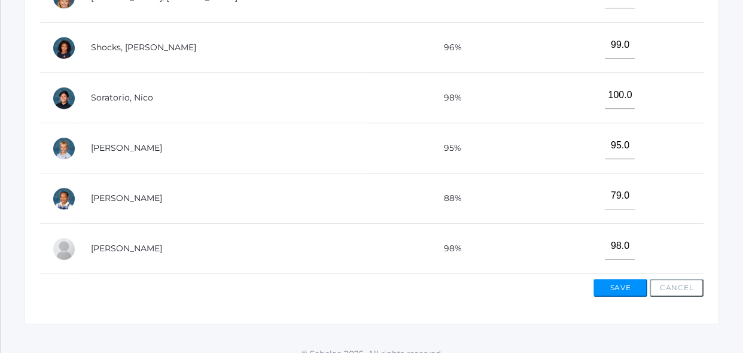
scroll to position [537, 0]
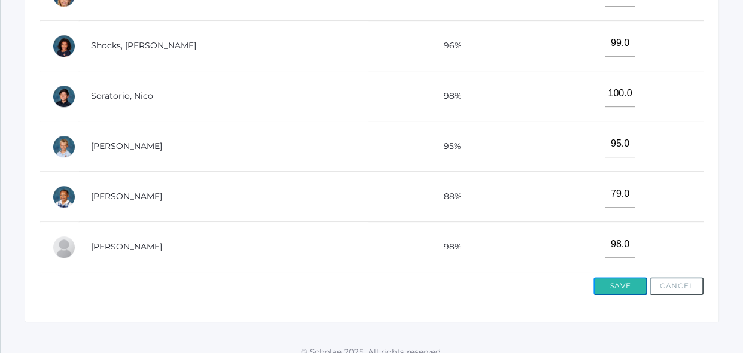
click at [619, 280] on button "Save" at bounding box center [620, 286] width 54 height 18
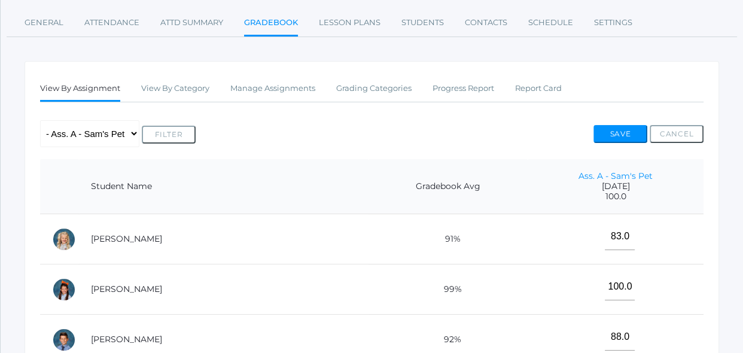
scroll to position [173, 0]
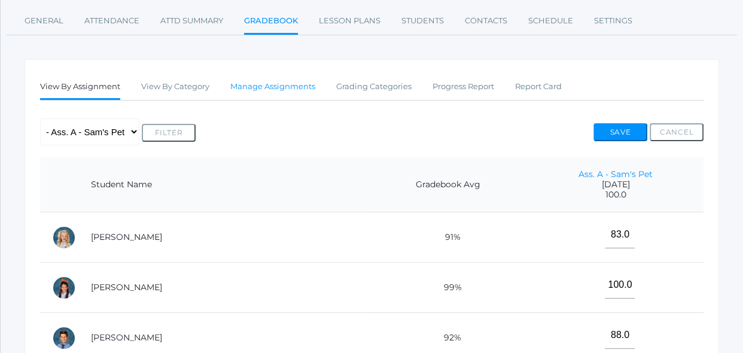
click at [300, 86] on link "Manage Assignments" at bounding box center [272, 87] width 85 height 24
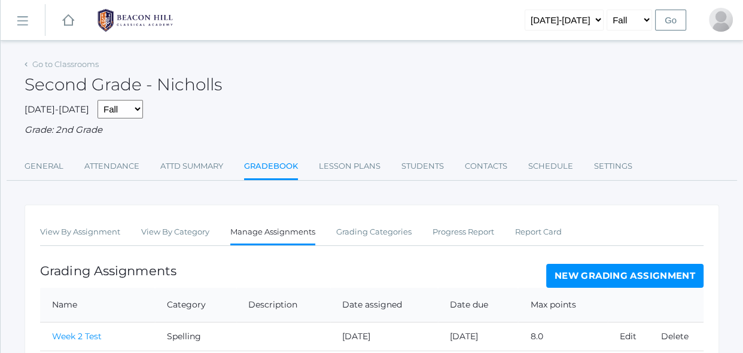
click at [348, 286] on div "Grading Assignments New Grading Assignment" at bounding box center [371, 276] width 663 height 24
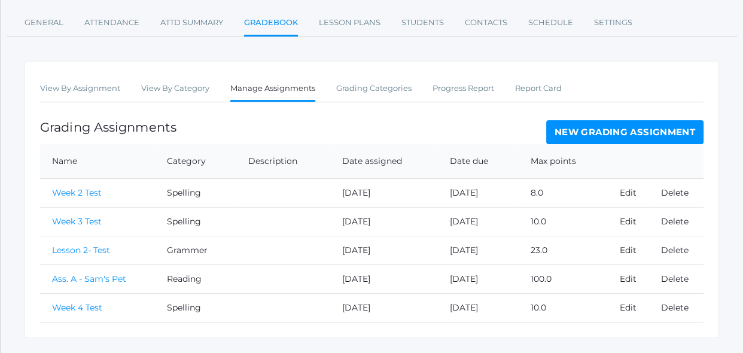
scroll to position [172, 0]
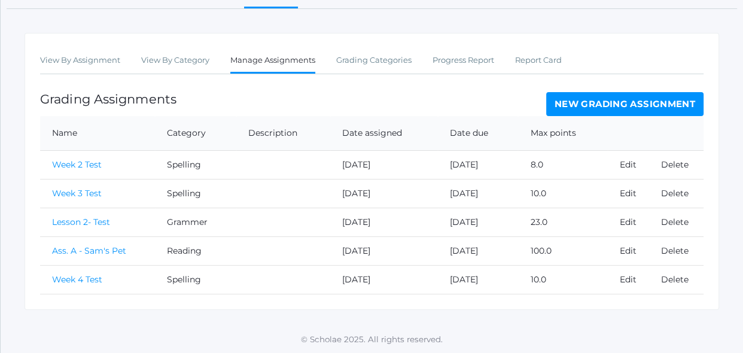
click at [598, 102] on link "New Grading Assignment" at bounding box center [624, 104] width 157 height 24
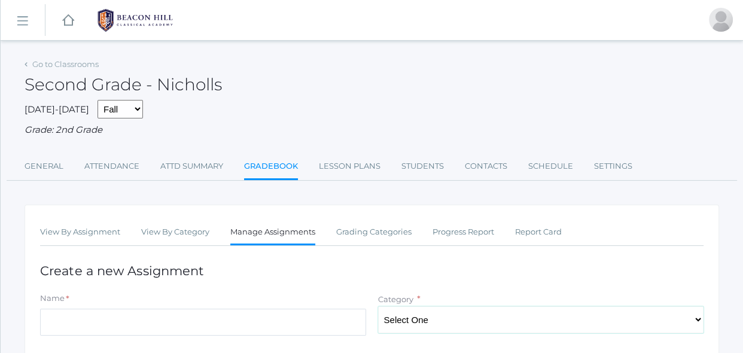
click at [411, 315] on select "Select One Spelling Grammer Composition Reading Math Concepts" at bounding box center [541, 319] width 326 height 27
select select "1255"
click at [378, 306] on select "Select One Spelling Grammer Composition Reading Math Concepts" at bounding box center [541, 319] width 326 height 27
click at [331, 330] on input "Name" at bounding box center [203, 322] width 326 height 27
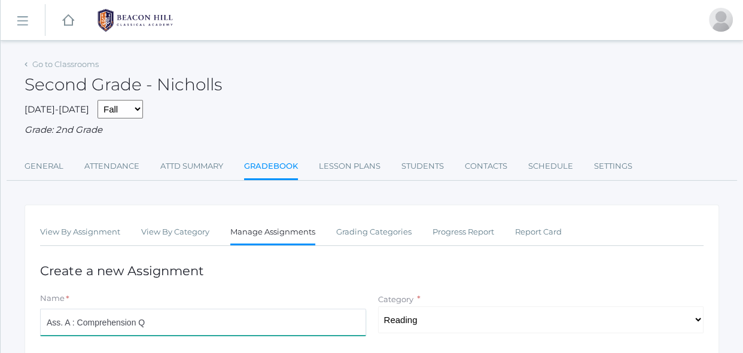
type input "Ass. A : Comprehension Q"
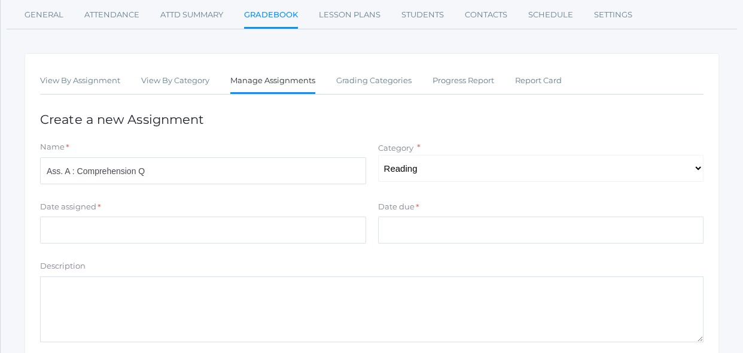
scroll to position [152, 0]
click at [299, 228] on input "Date assigned" at bounding box center [203, 229] width 326 height 27
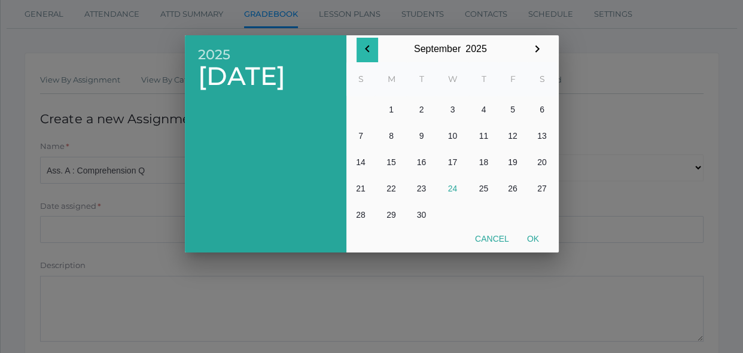
click at [368, 48] on icon "button" at bounding box center [367, 49] width 14 height 14
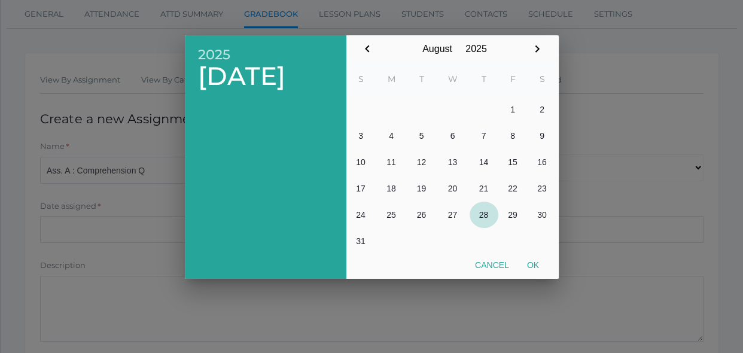
click at [477, 218] on button "28" at bounding box center [483, 214] width 29 height 26
click at [532, 262] on button "Ok" at bounding box center [533, 265] width 30 height 22
type input "[DATE]"
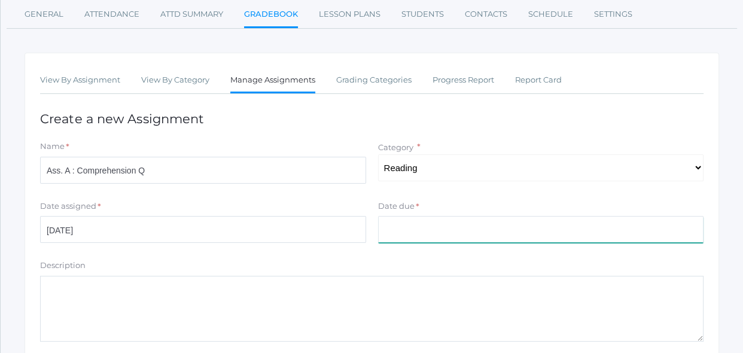
click at [476, 238] on input "Date due" at bounding box center [541, 229] width 326 height 27
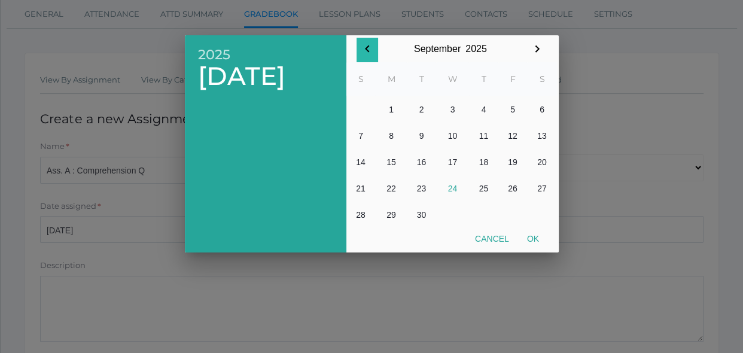
click at [370, 48] on icon "button" at bounding box center [367, 49] width 14 height 14
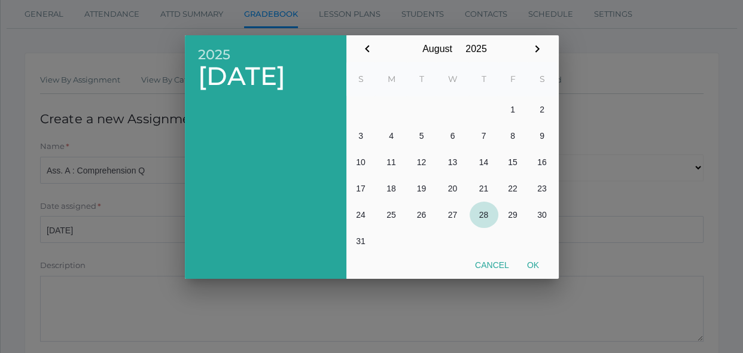
click at [483, 212] on button "28" at bounding box center [483, 214] width 29 height 26
click at [533, 263] on button "Ok" at bounding box center [533, 265] width 30 height 22
type input "[DATE]"
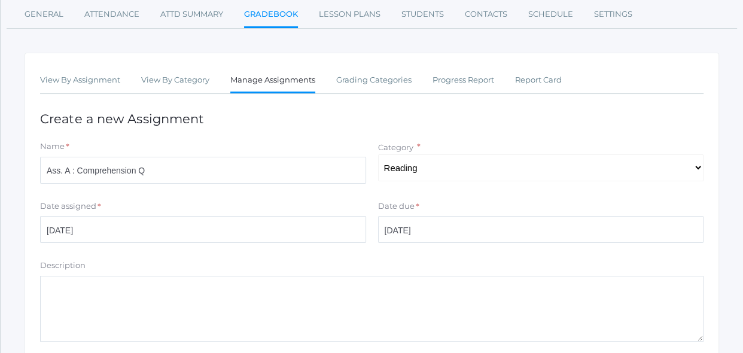
click at [269, 282] on textarea "Description" at bounding box center [371, 309] width 663 height 66
click at [309, 252] on form "Name * Ass. A : Comprehension Q Category * Select One Spelling Grammer Composit…" at bounding box center [371, 287] width 663 height 292
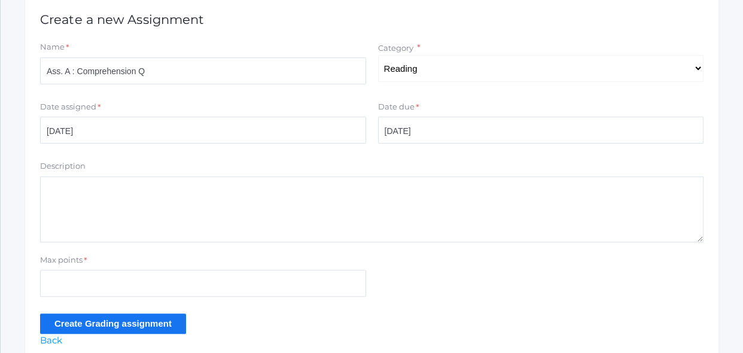
scroll to position [261, 0]
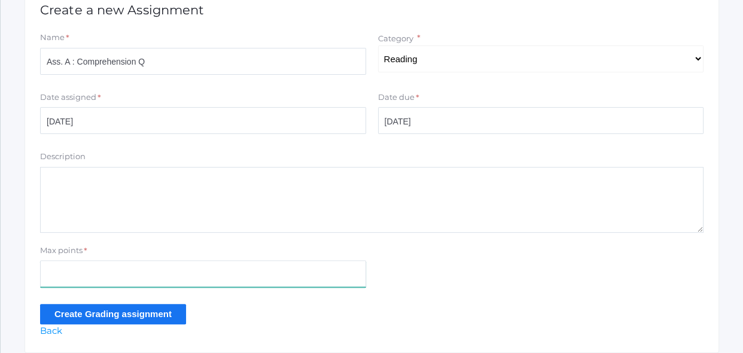
click at [70, 276] on input "Max points" at bounding box center [203, 273] width 326 height 27
type input "100"
click at [104, 319] on input "Create Grading assignment" at bounding box center [113, 314] width 146 height 20
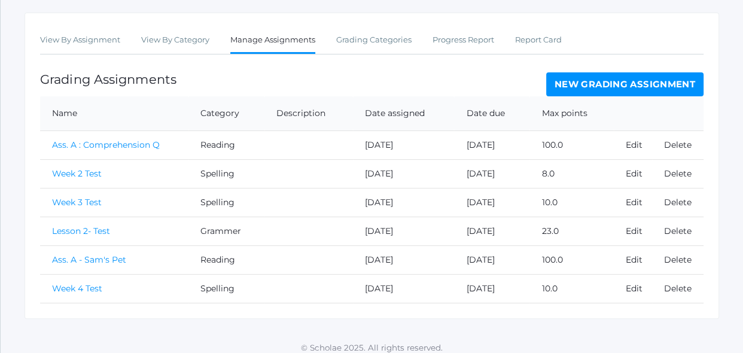
scroll to position [228, 0]
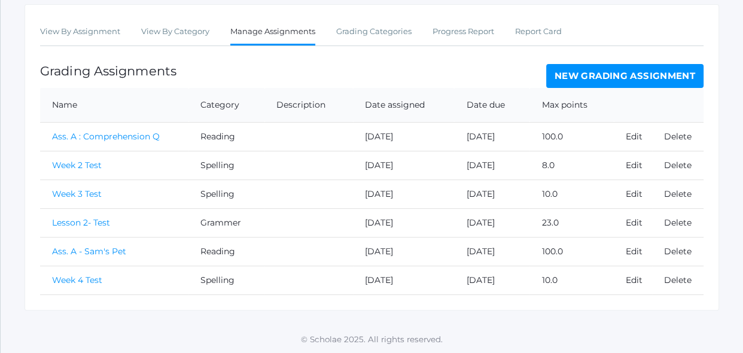
click at [99, 253] on link "Ass. A - Sam's Pet" at bounding box center [89, 251] width 74 height 11
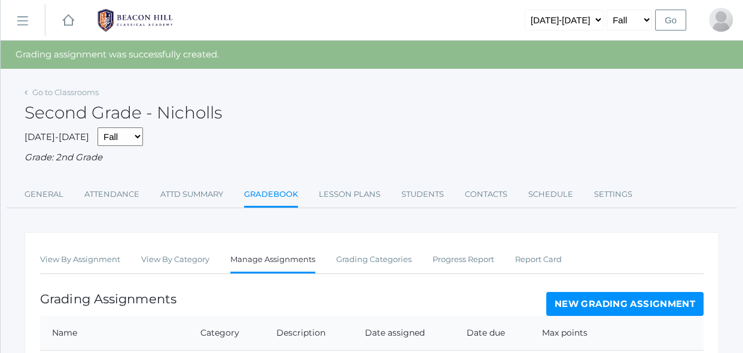
scroll to position [228, 0]
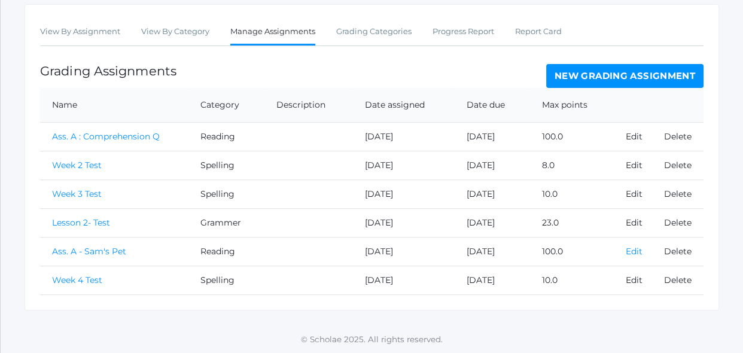
click at [636, 254] on link "Edit" at bounding box center [633, 251] width 17 height 11
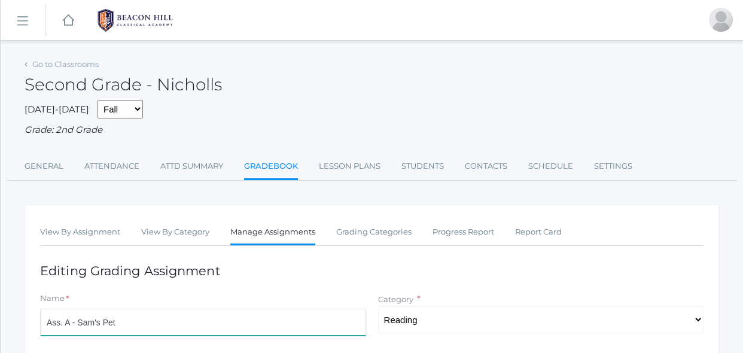
click at [77, 323] on input "Ass. A - Sam's Pet" at bounding box center [203, 322] width 326 height 27
click at [119, 323] on input "Ass. A: [PERSON_NAME]'s Pet" at bounding box center [203, 322] width 326 height 27
type input "Ass. A: [PERSON_NAME]'s Pet"
click at [325, 273] on h1 "Editing Grading Assignment" at bounding box center [371, 271] width 663 height 14
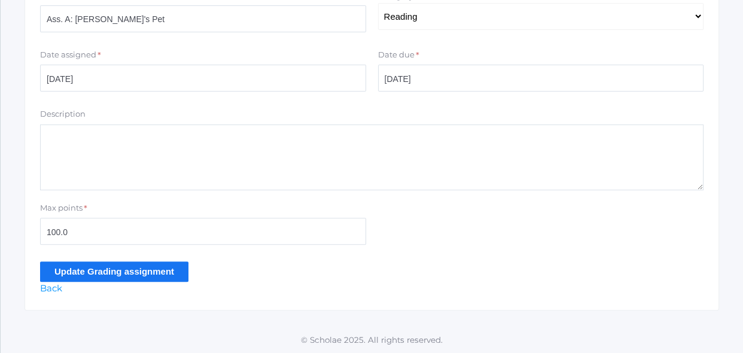
scroll to position [304, 0]
click at [173, 275] on input "Update Grading assignment" at bounding box center [114, 271] width 148 height 20
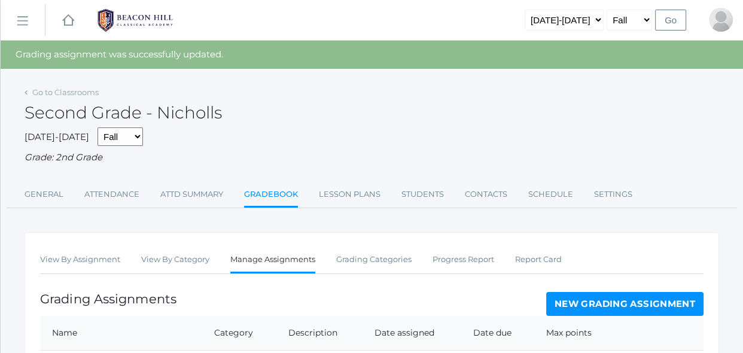
click at [209, 297] on div "Grading Assignments New Grading Assignment" at bounding box center [371, 304] width 663 height 24
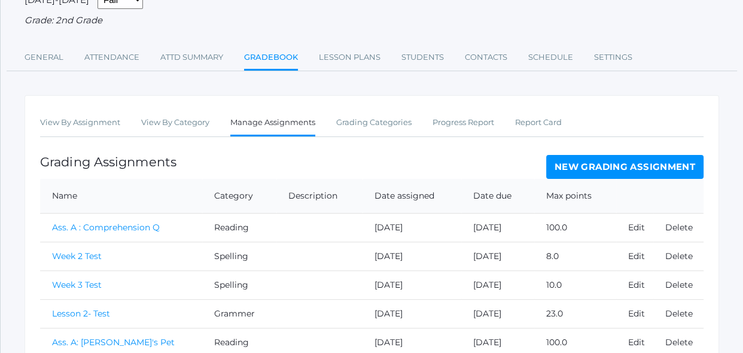
scroll to position [173, 0]
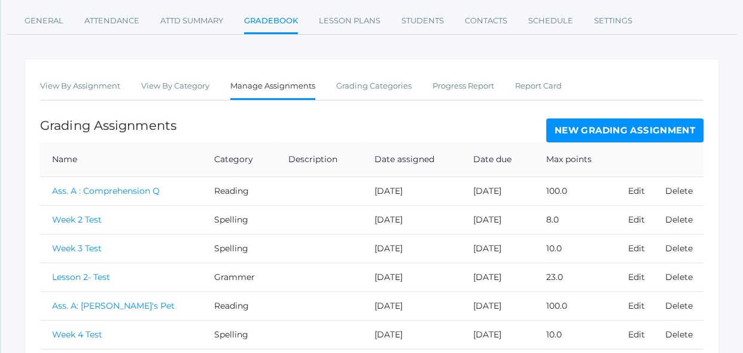
click at [139, 191] on link "Ass. A : Comprehension Q" at bounding box center [106, 190] width 108 height 11
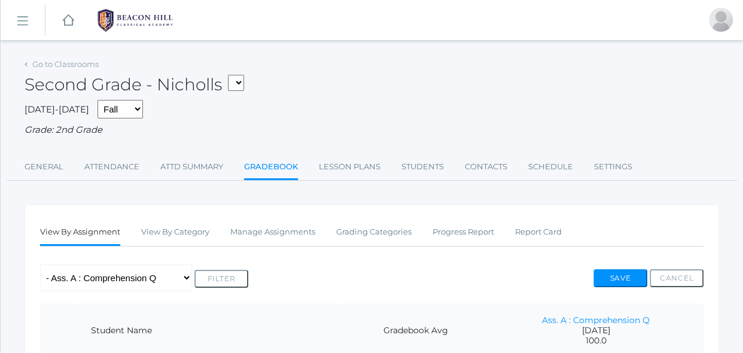
click at [281, 274] on div "Any Assignment Category: Grammer - Lesson 2- Test Category: Reading - Ass. A : …" at bounding box center [371, 277] width 663 height 27
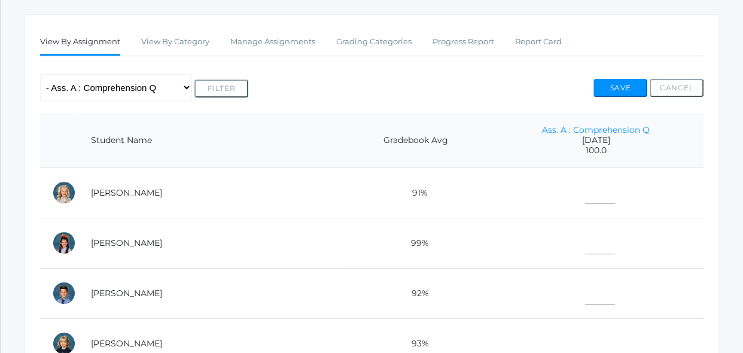
scroll to position [196, 0]
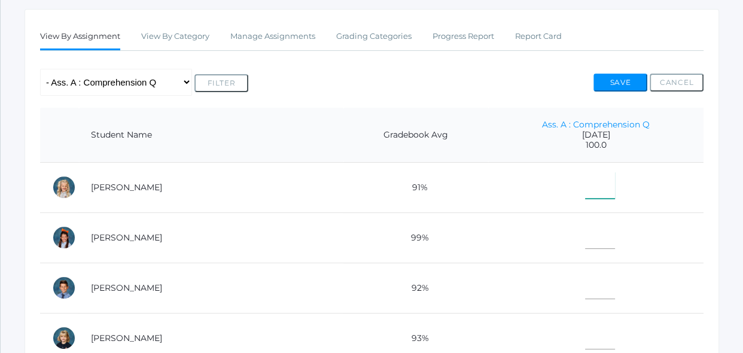
click at [585, 189] on input"] "text" at bounding box center [600, 185] width 30 height 27
type input"] "100"
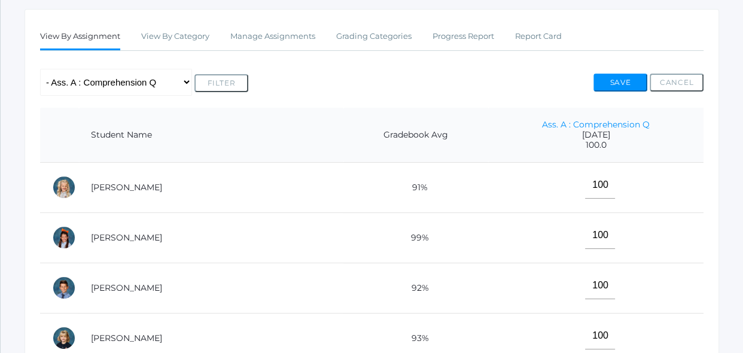
scroll to position [407, 0]
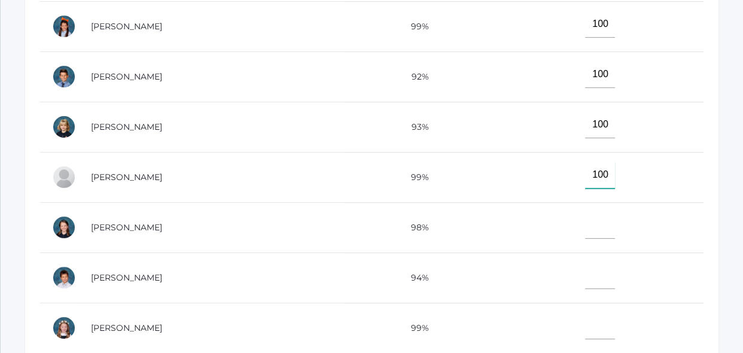
type input"] "100"
type input"] "90"
type input"] "100"
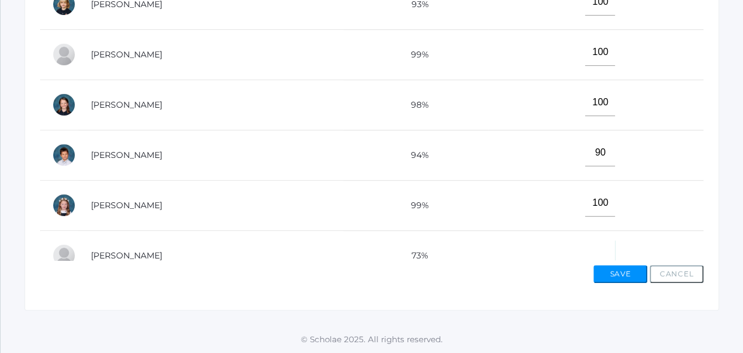
scroll to position [14, 0]
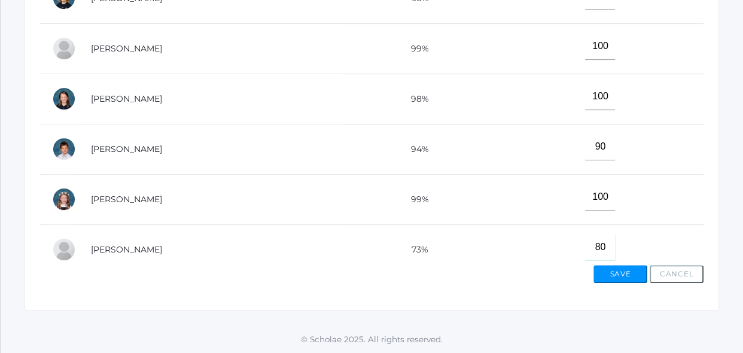
type input"] "80"
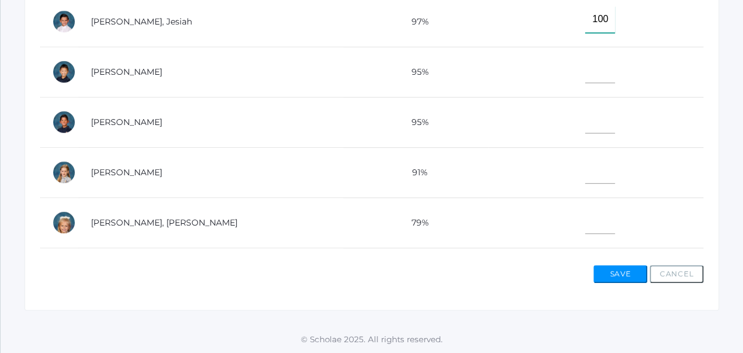
type input"] "100"
type input"] "80"
type input"] "100"
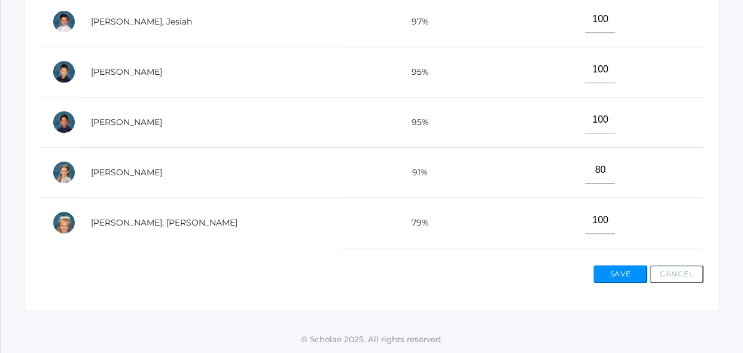
scroll to position [531, 0]
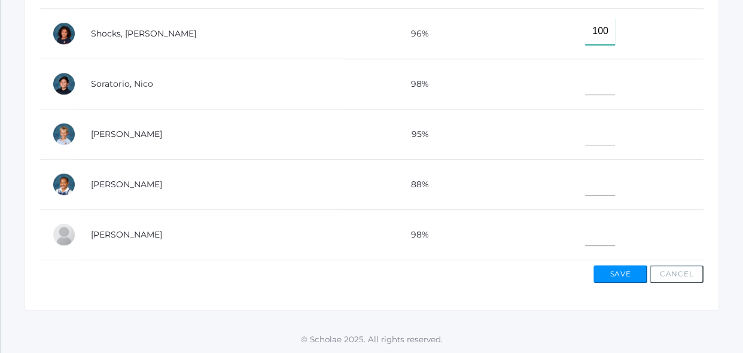
type input"] "100"
type input"] "90"
type input"] "80"
type input"] "100"
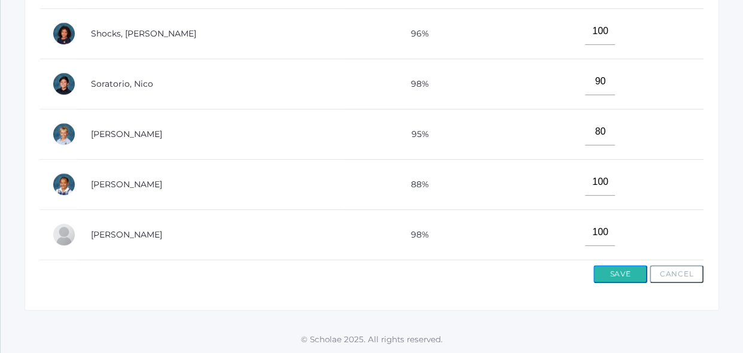
click at [612, 271] on button "Save" at bounding box center [620, 274] width 54 height 18
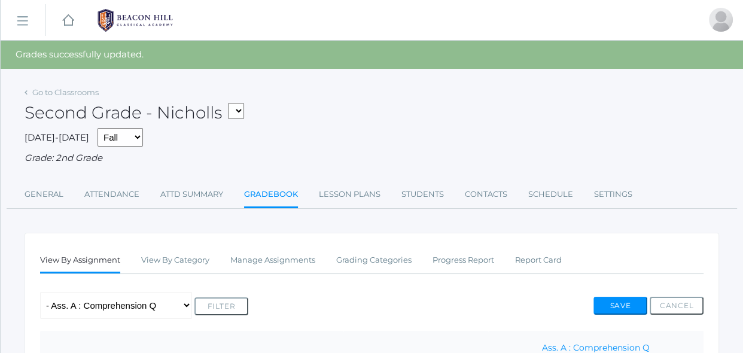
click at [558, 296] on div "Any Assignment Category: Grammer - Lesson 2- Test Category: Reading - Ass. A : …" at bounding box center [371, 305] width 663 height 27
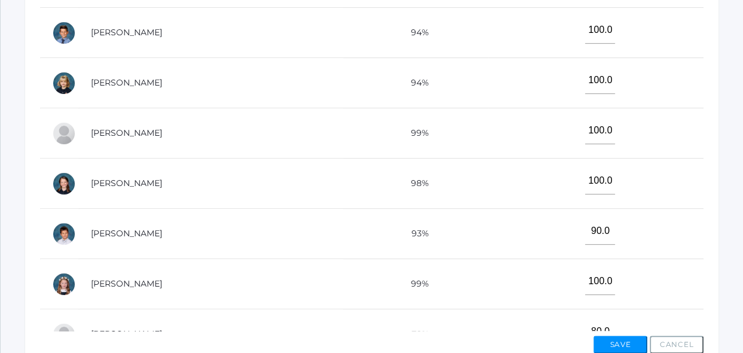
scroll to position [521, 0]
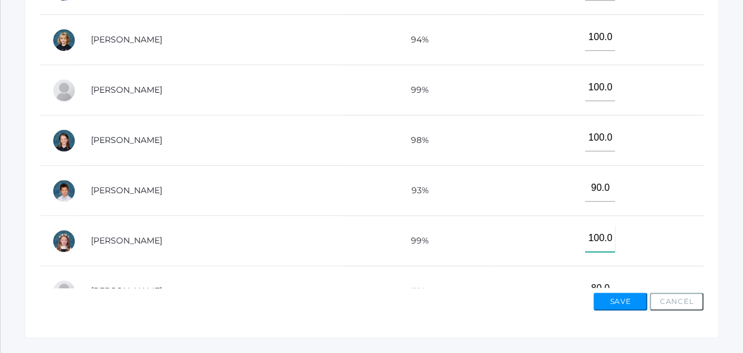
click at [589, 246] on input"] "100.0" at bounding box center [600, 238] width 30 height 27
click at [547, 310] on div "Save Cancel" at bounding box center [371, 299] width 663 height 23
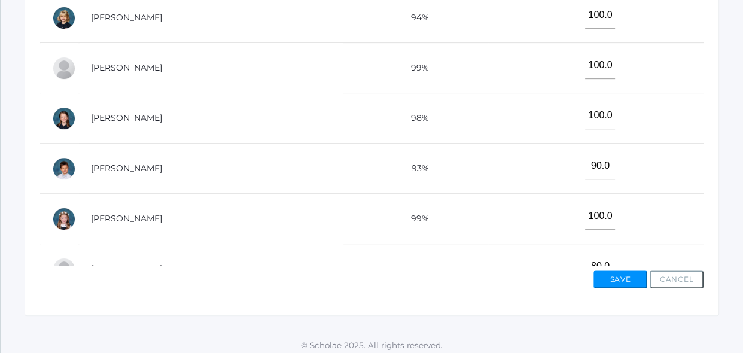
click at [713, 216] on div "View By Assignment View By Category Manage Assignments Grading Categories Progr…" at bounding box center [372, 2] width 694 height 627
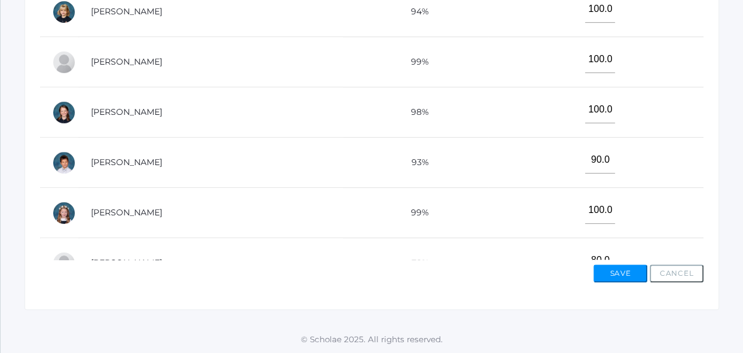
click at [521, 213] on td "100.0" at bounding box center [595, 213] width 215 height 50
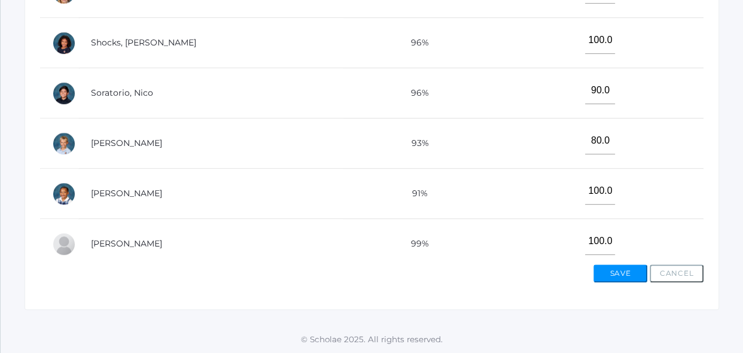
scroll to position [531, 0]
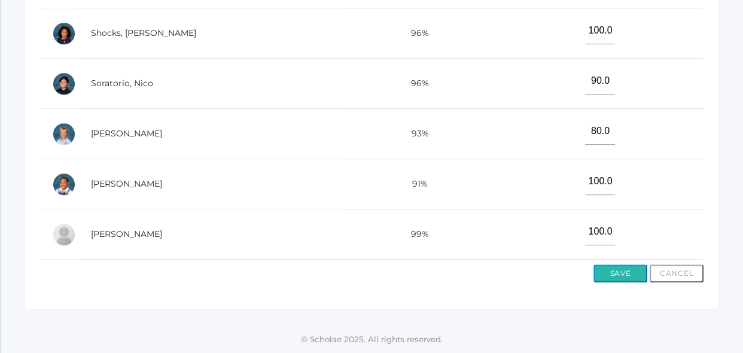
click at [603, 273] on button "Save" at bounding box center [620, 273] width 54 height 18
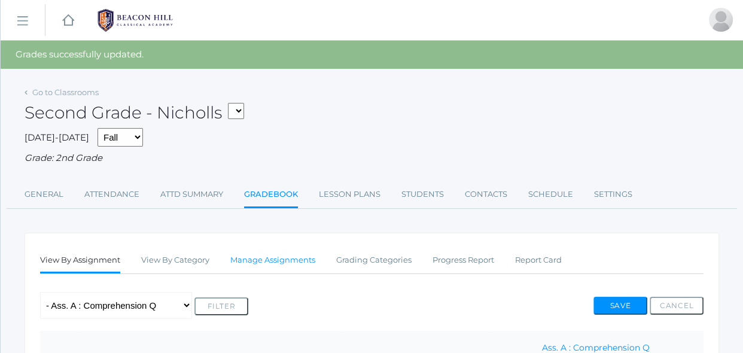
click at [313, 261] on link "Manage Assignments" at bounding box center [272, 260] width 85 height 24
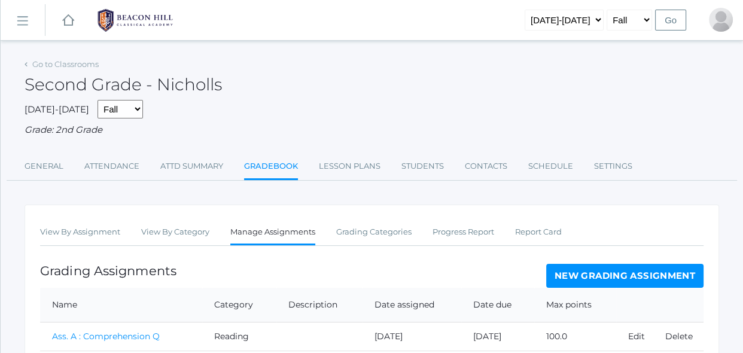
click at [591, 268] on link "New Grading Assignment" at bounding box center [624, 276] width 157 height 24
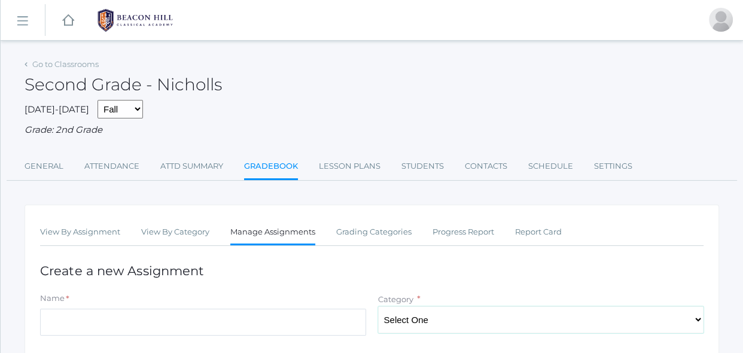
click at [394, 322] on select "Select One Spelling Grammer Composition Reading Math Concepts" at bounding box center [541, 319] width 326 height 27
select select "1255"
click at [378, 306] on select "Select One Spelling Grammer Composition Reading Math Concepts" at bounding box center [541, 319] width 326 height 27
click at [351, 325] on input "Name" at bounding box center [203, 322] width 326 height 27
type input "Ass. A. : Fluency rate"
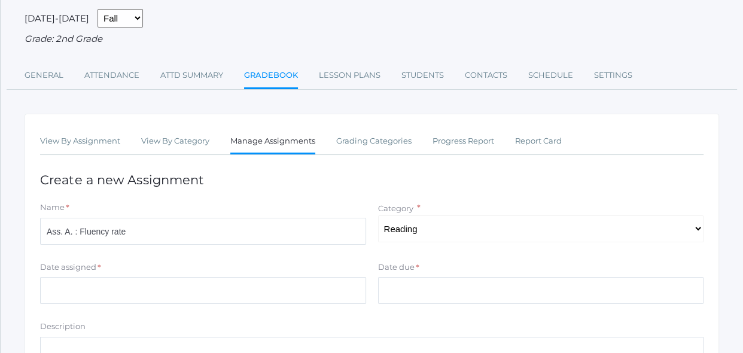
scroll to position [108, 0]
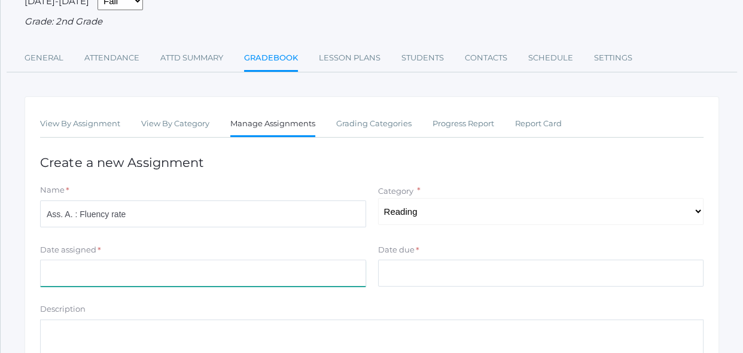
click at [277, 280] on input "Date assigned" at bounding box center [203, 272] width 326 height 27
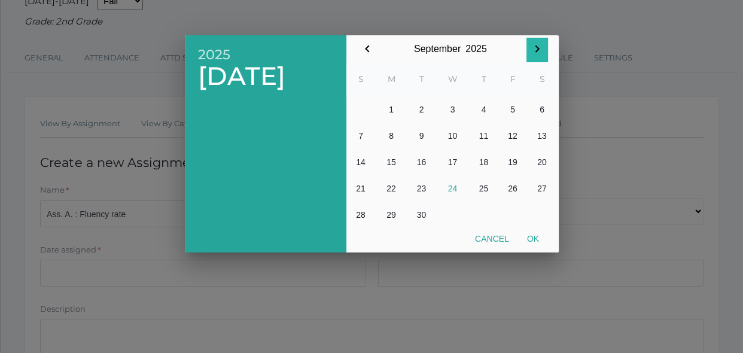
click at [541, 51] on icon "button" at bounding box center [537, 49] width 14 height 14
click at [373, 47] on icon "button" at bounding box center [367, 49] width 14 height 14
click at [365, 54] on icon "button" at bounding box center [367, 49] width 14 height 14
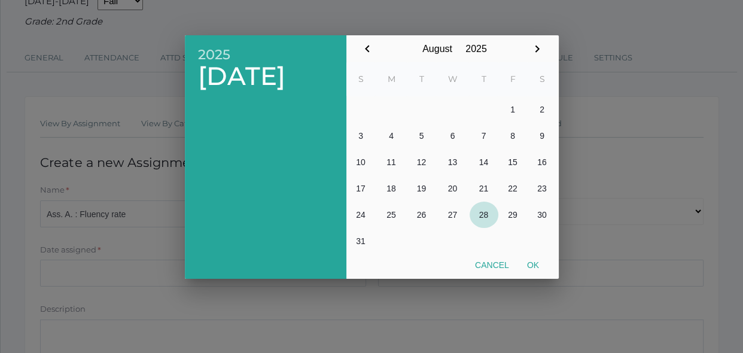
click at [486, 212] on button "28" at bounding box center [483, 214] width 29 height 26
click at [535, 262] on button "Ok" at bounding box center [533, 265] width 30 height 22
type input "[DATE]"
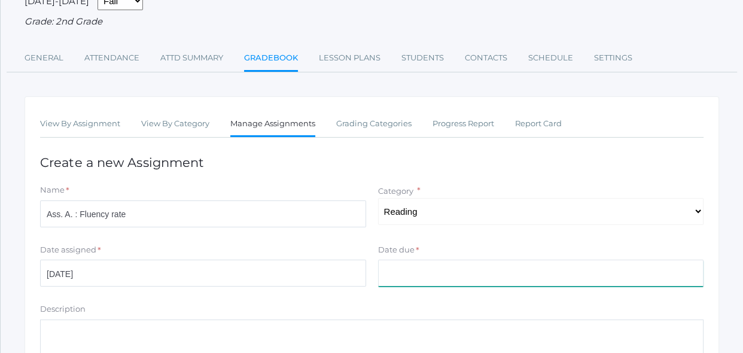
click at [396, 279] on input "Date due" at bounding box center [541, 272] width 326 height 27
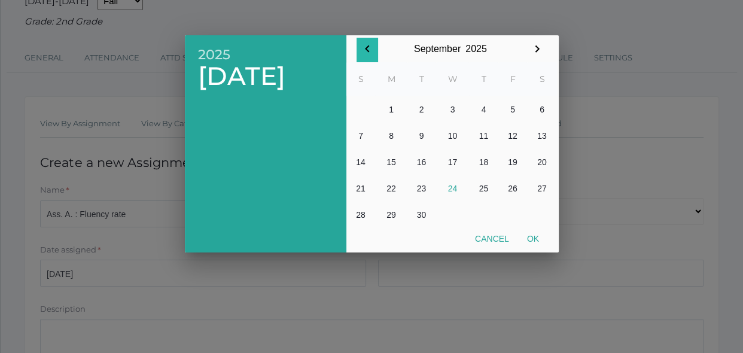
click at [368, 49] on icon "button" at bounding box center [367, 49] width 14 height 14
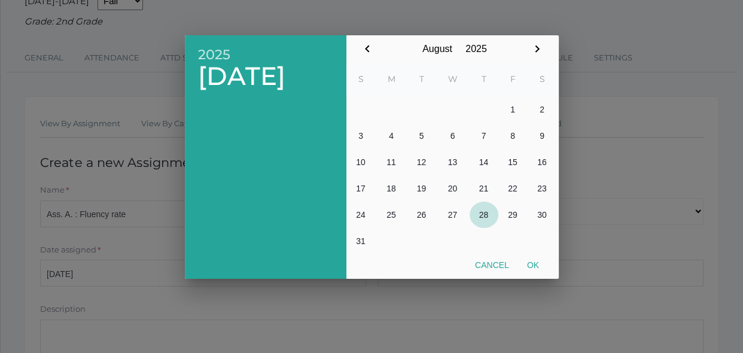
click at [480, 215] on button "28" at bounding box center [483, 214] width 29 height 26
click at [535, 265] on button "Ok" at bounding box center [533, 265] width 30 height 22
type input "[DATE]"
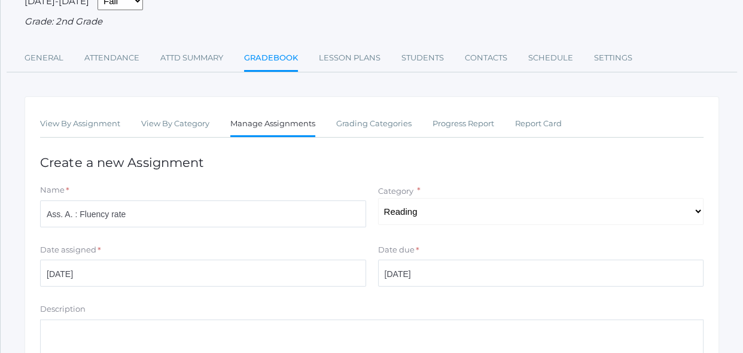
click at [386, 301] on form "Name * Ass. A. : Fluency rate Category * Select One Spelling Grammer Compositio…" at bounding box center [371, 330] width 663 height 292
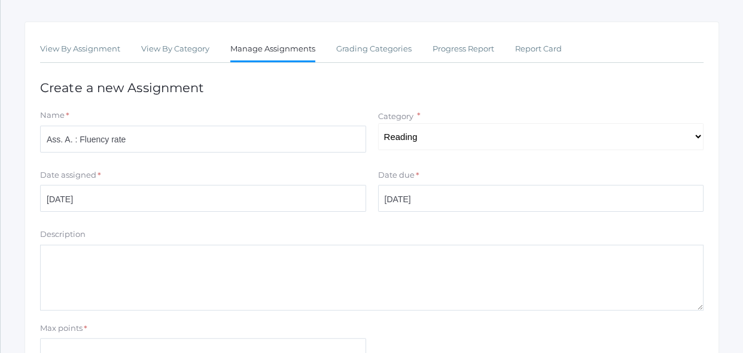
scroll to position [196, 0]
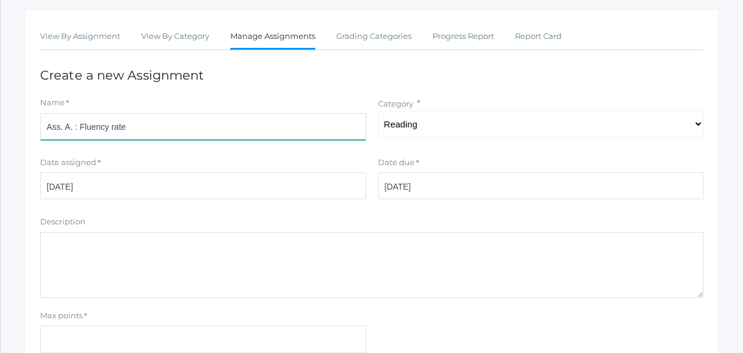
click at [80, 124] on input "Ass. A. : Fluency rate" at bounding box center [203, 126] width 326 height 27
type input "Ass. A. : Fluency rate"
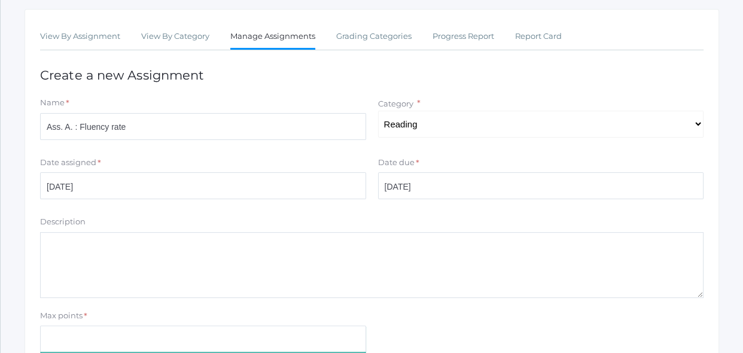
click at [77, 337] on input "Max points" at bounding box center [203, 338] width 326 height 27
type input "100"
click at [411, 326] on div "Max points * 100" at bounding box center [371, 334] width 675 height 48
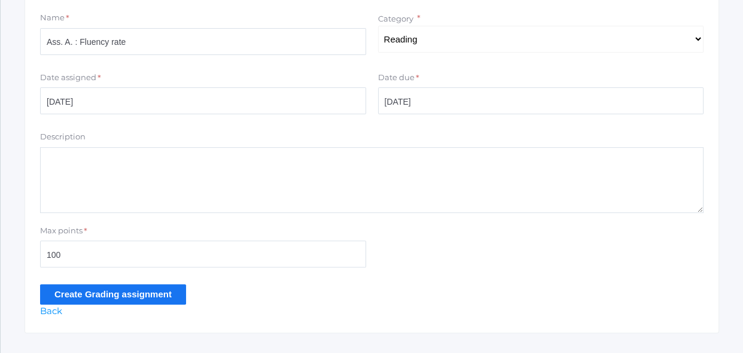
scroll to position [282, 0]
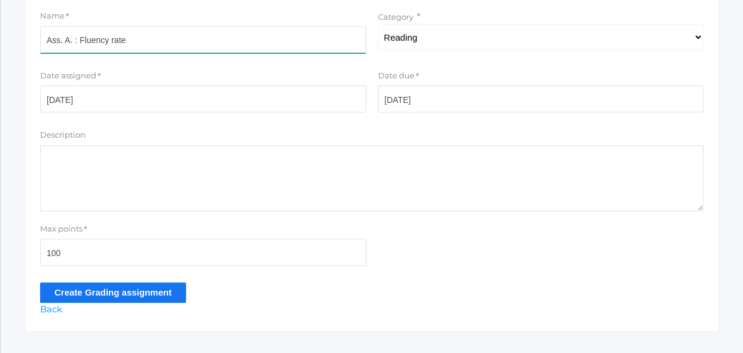
click at [74, 41] on input "Ass. A. : Fluency rate" at bounding box center [203, 39] width 326 height 27
type input "Ass. A : Fluency rate"
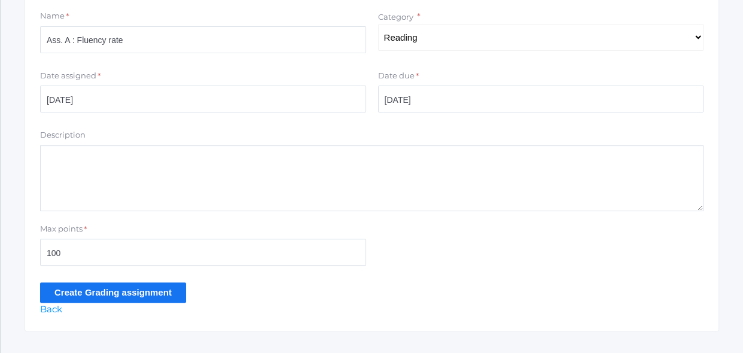
click at [121, 293] on input "Create Grading assignment" at bounding box center [113, 292] width 146 height 20
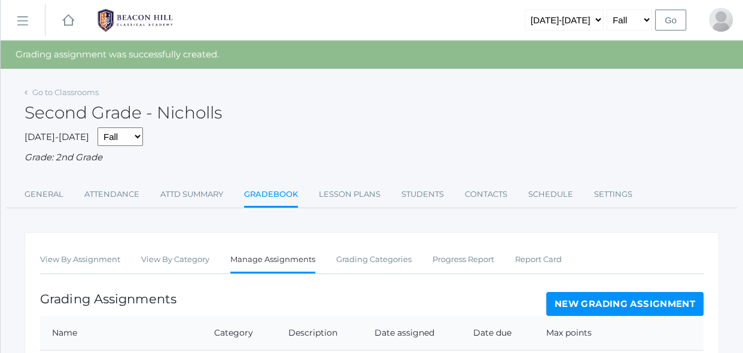
click at [361, 217] on div "Go to Classrooms Second Grade - Nicholls 2025-2026 Fall Spring Grade: 2nd Grade…" at bounding box center [372, 325] width 694 height 483
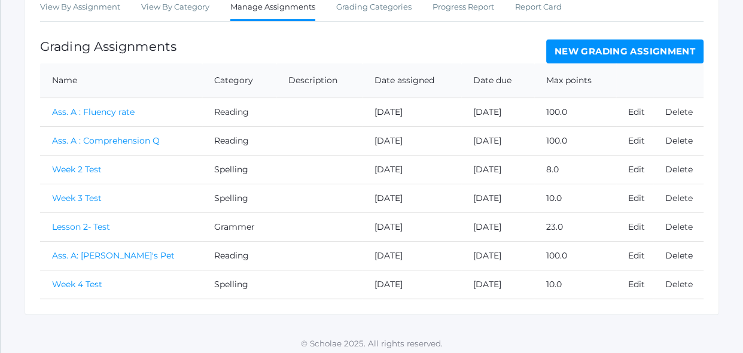
scroll to position [257, 0]
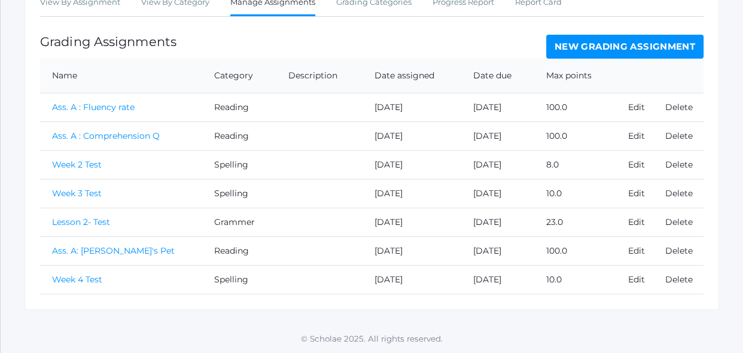
click at [120, 111] on link "Ass. A : Fluency rate" at bounding box center [93, 107] width 83 height 11
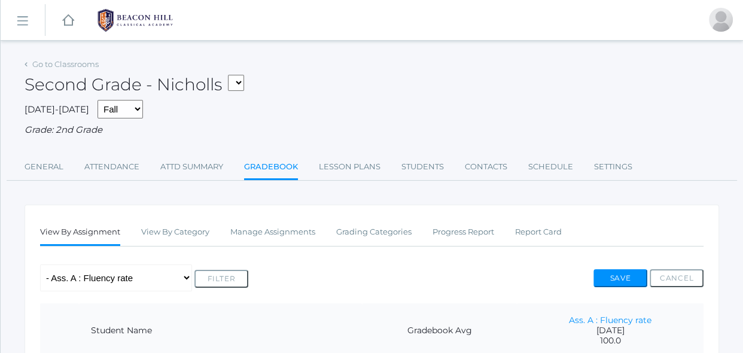
click at [442, 281] on div "Any Assignment Category: Grammer - Lesson 2- Test Category: Reading - Ass. A : …" at bounding box center [371, 277] width 663 height 27
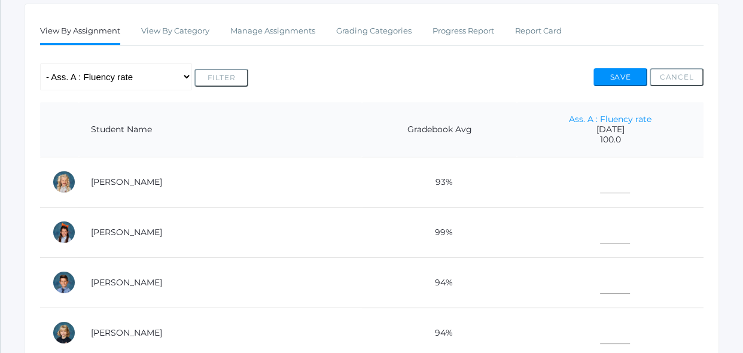
scroll to position [217, 0]
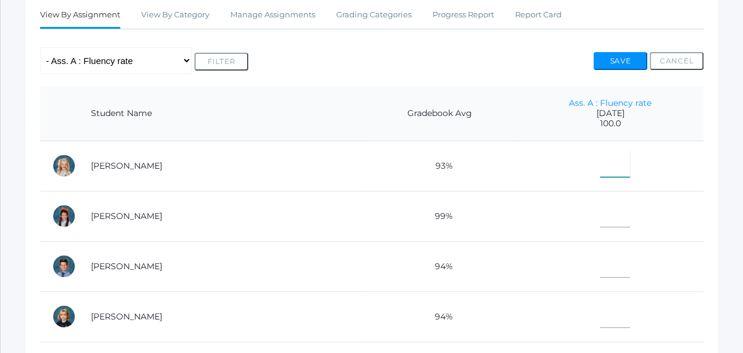
click at [600, 174] on input"] "text" at bounding box center [615, 163] width 30 height 27
type input"] "28"
type input"] "100"
type input"] "28"
type input"] "31"
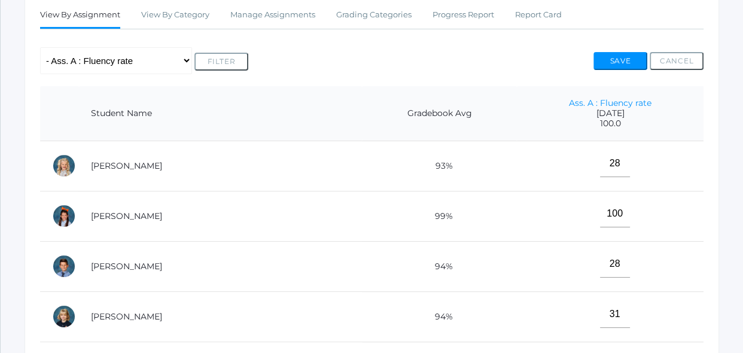
scroll to position [407, 0]
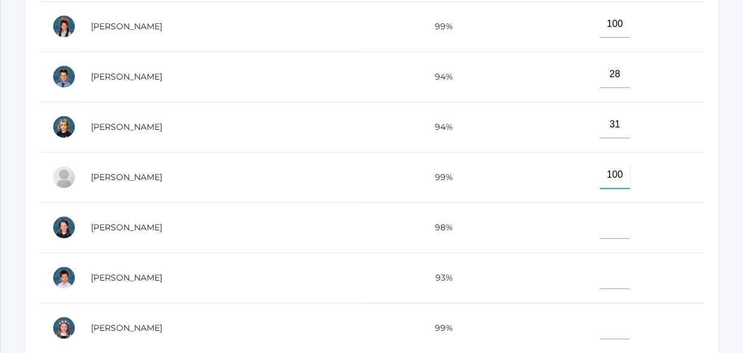
type input"] "100"
type input"] "70"
type input"] "100"
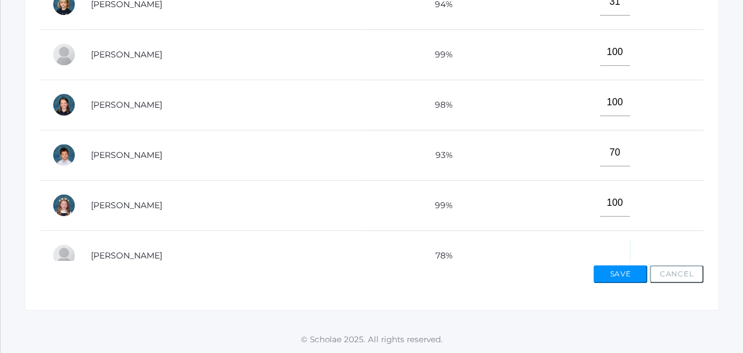
scroll to position [14, 0]
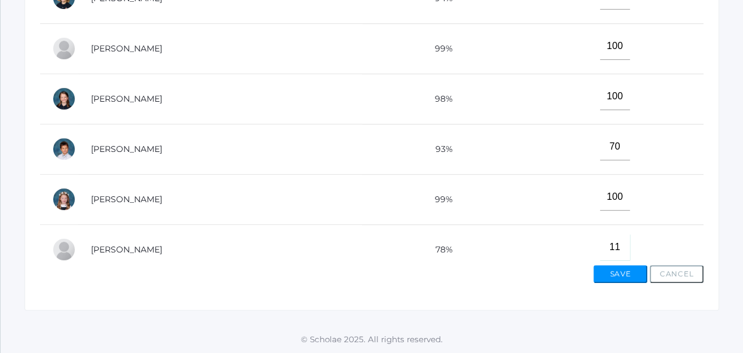
type input"] "11"
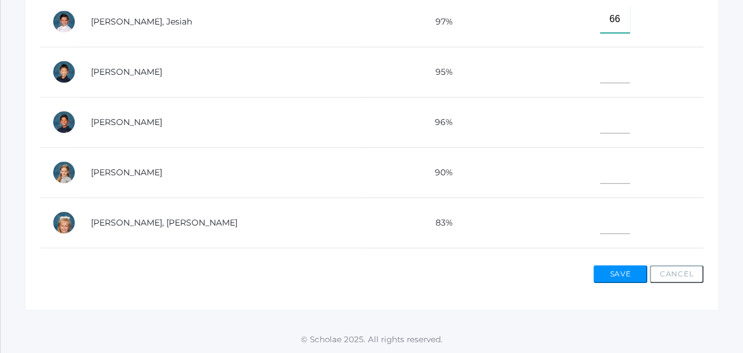
type input"] "66"
type input"] "100"
type input"] "80"
type input"] "33"
type input"] "28"
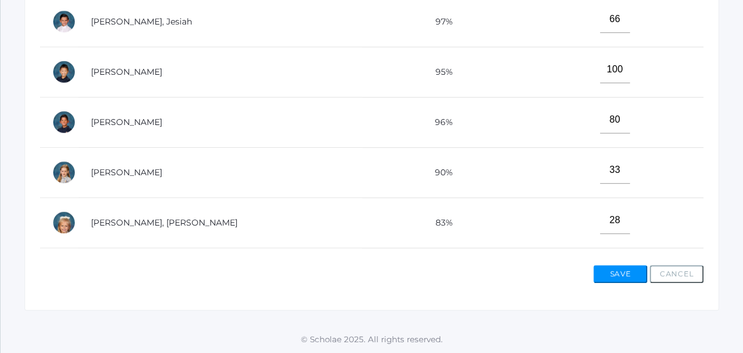
scroll to position [531, 0]
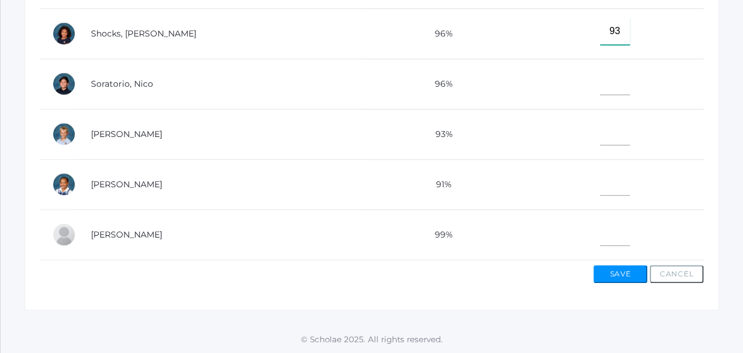
type input"] "93"
type input"] "25"
type input"] "100"
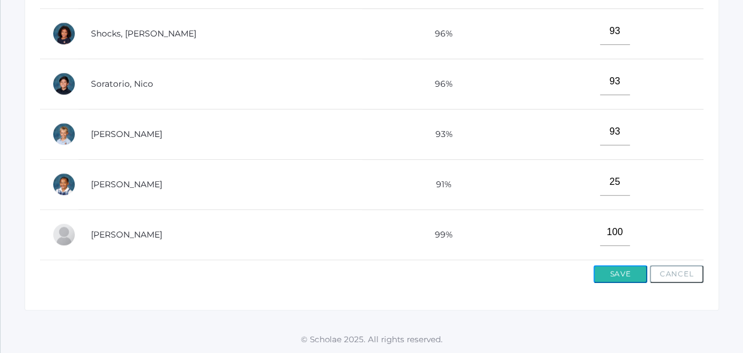
click at [616, 271] on button "Save" at bounding box center [620, 274] width 54 height 18
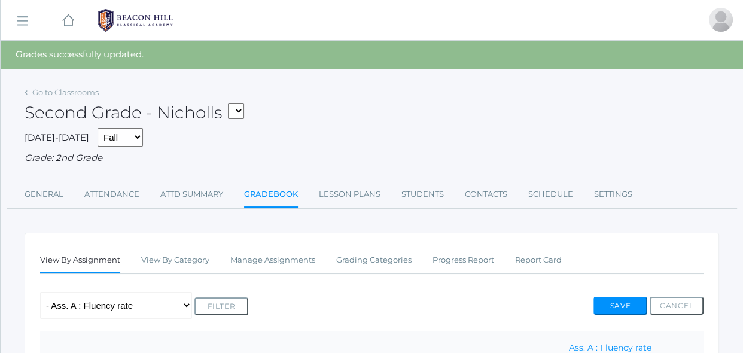
click at [558, 301] on div "Any Assignment Category: Grammer - Lesson 2- Test Category: Reading - Ass. A : …" at bounding box center [371, 305] width 663 height 27
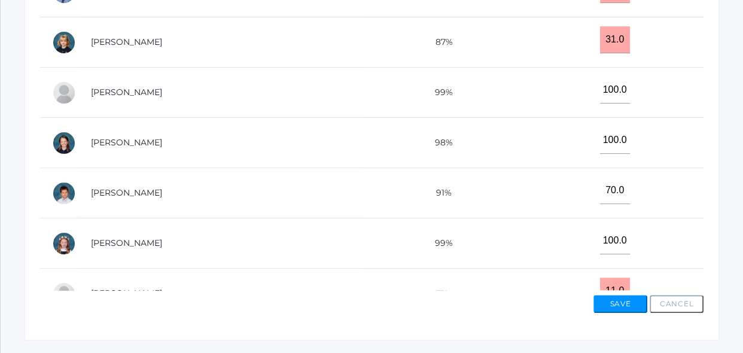
scroll to position [521, 0]
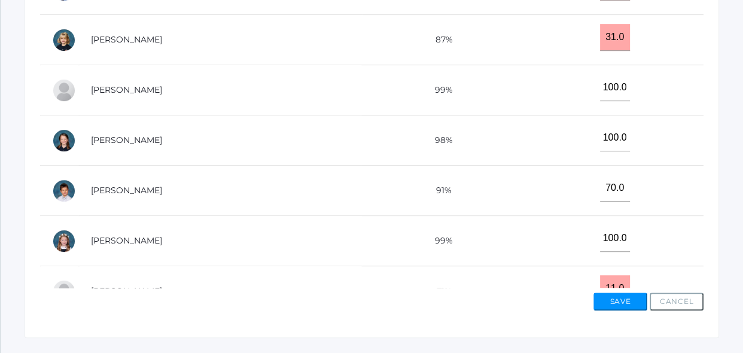
click at [548, 262] on td "100.0" at bounding box center [610, 241] width 187 height 50
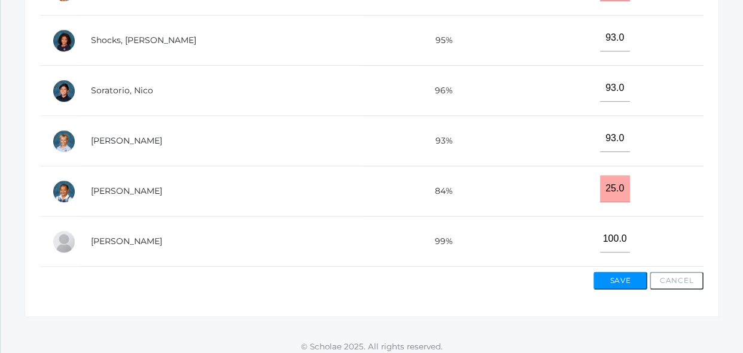
scroll to position [549, 0]
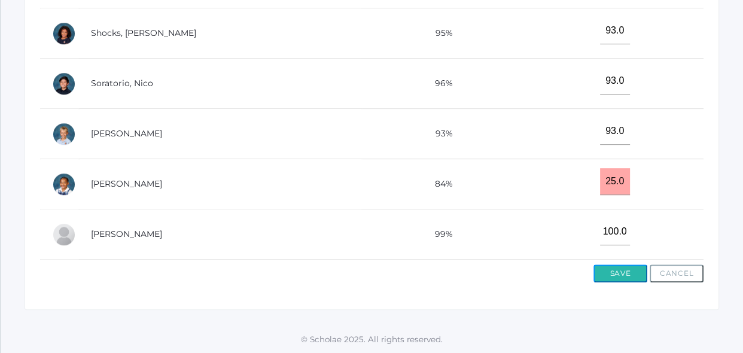
click at [618, 275] on button "Save" at bounding box center [620, 273] width 54 height 18
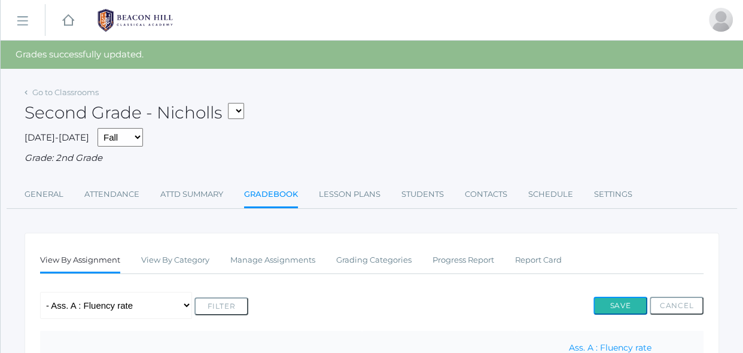
click at [633, 309] on button "Save" at bounding box center [620, 306] width 54 height 18
